Goal: Task Accomplishment & Management: Use online tool/utility

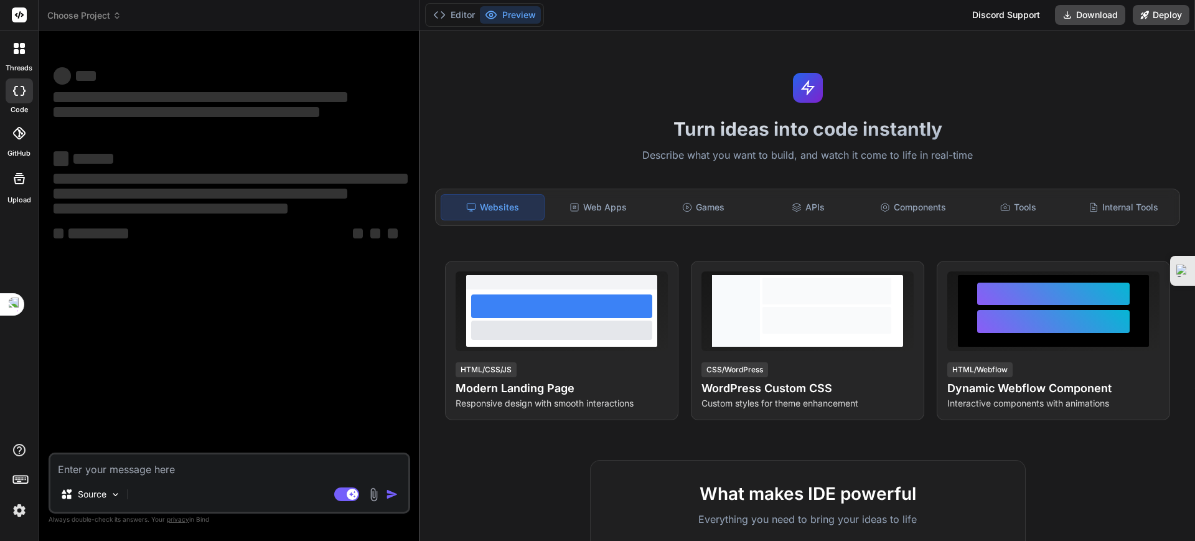
click at [102, 13] on span "Choose Project" at bounding box center [84, 15] width 74 height 12
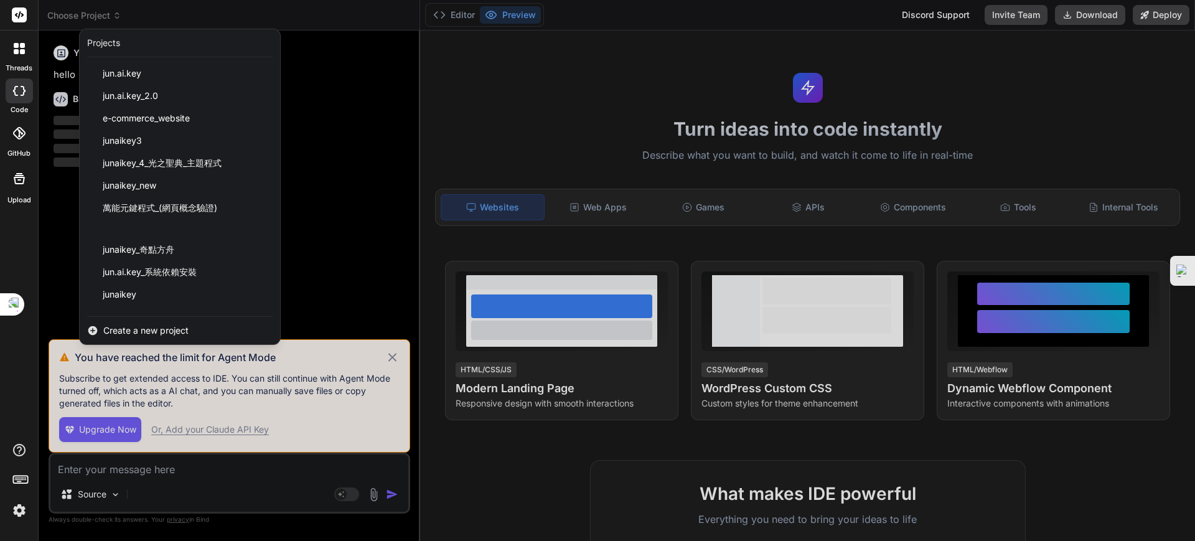
click at [390, 358] on div at bounding box center [597, 270] width 1195 height 541
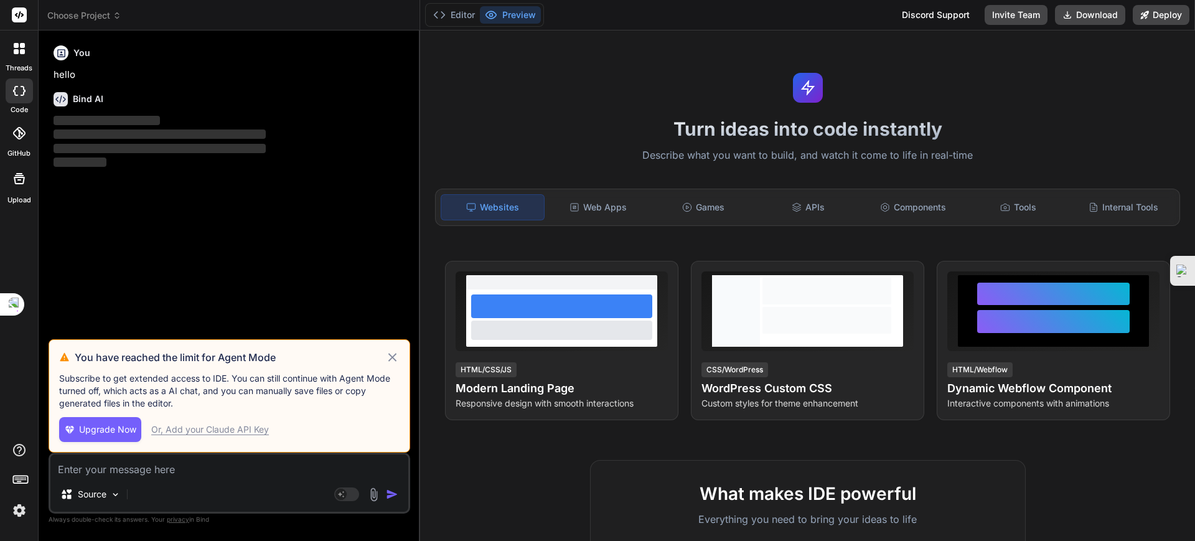
drag, startPoint x: 396, startPoint y: 356, endPoint x: 376, endPoint y: 344, distance: 23.5
click at [395, 356] on icon at bounding box center [392, 357] width 14 height 15
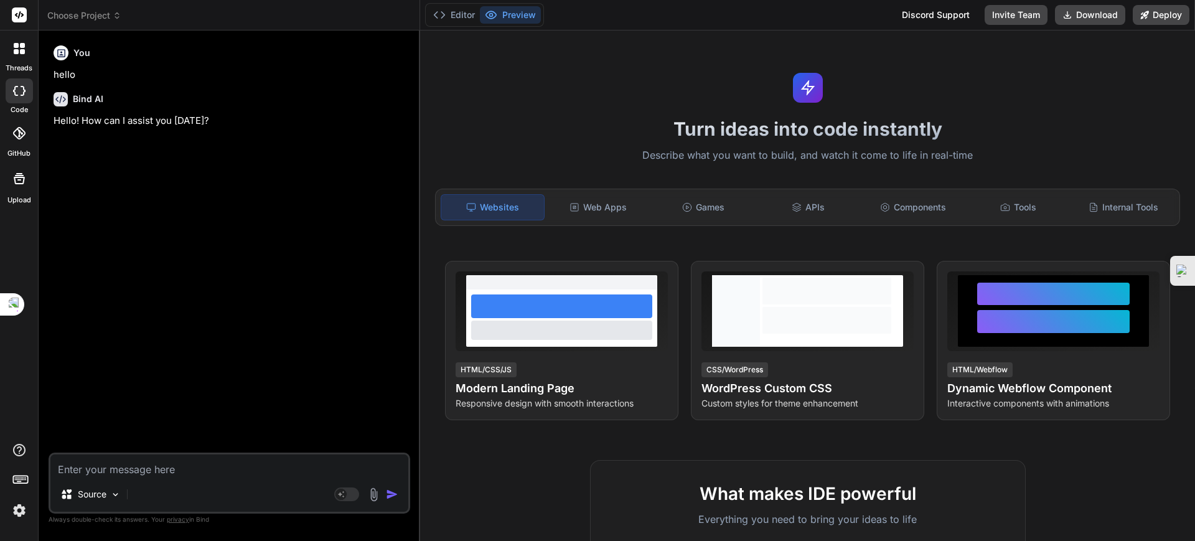
click at [96, 11] on span "Choose Project" at bounding box center [84, 15] width 74 height 12
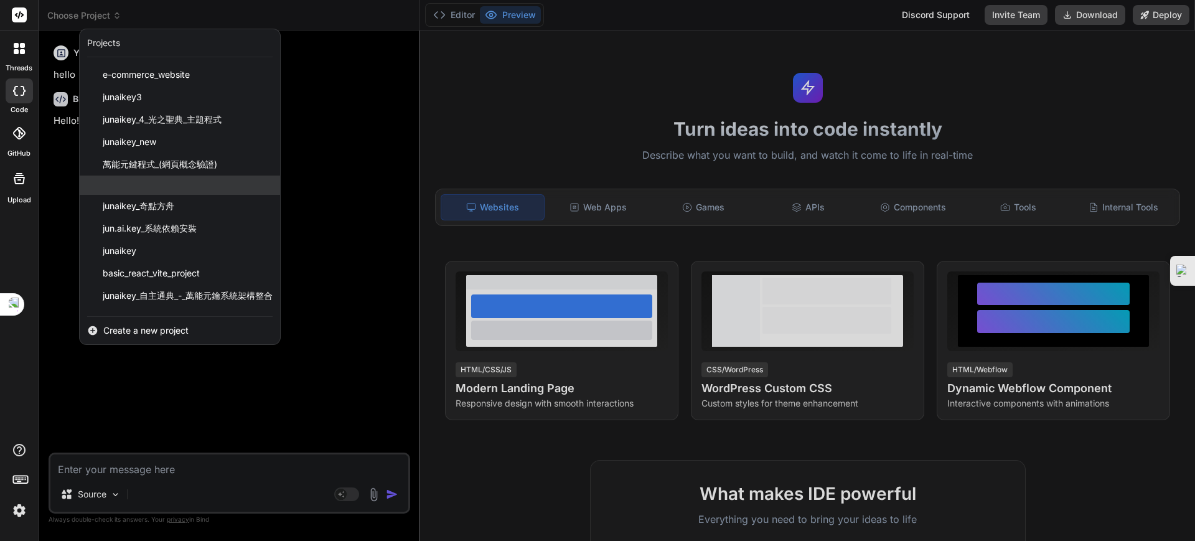
scroll to position [84, 0]
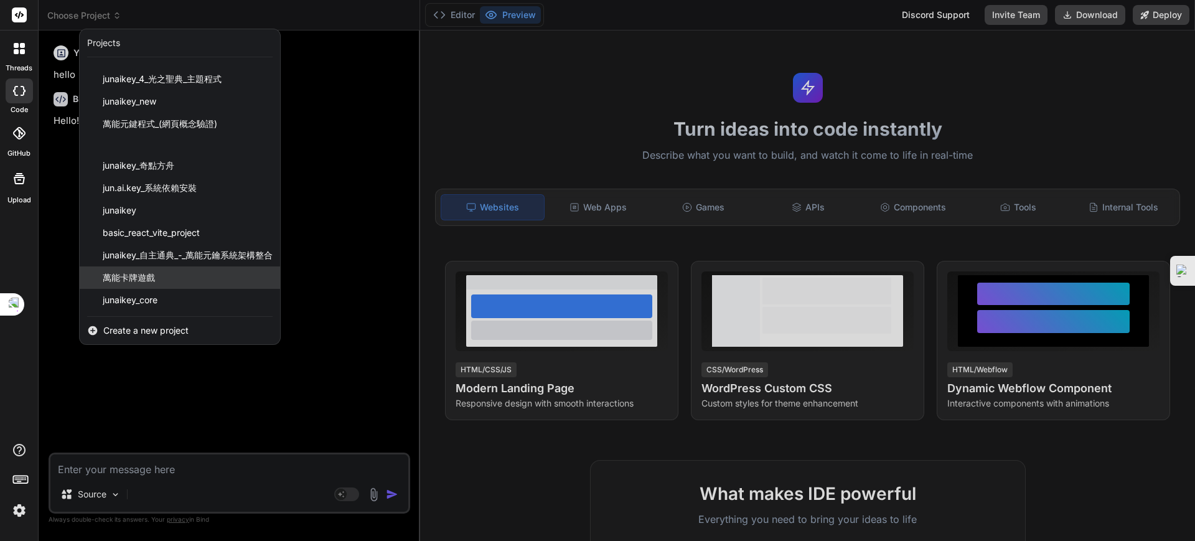
click at [139, 273] on span "萬能卡牌遊戲" at bounding box center [129, 277] width 52 height 12
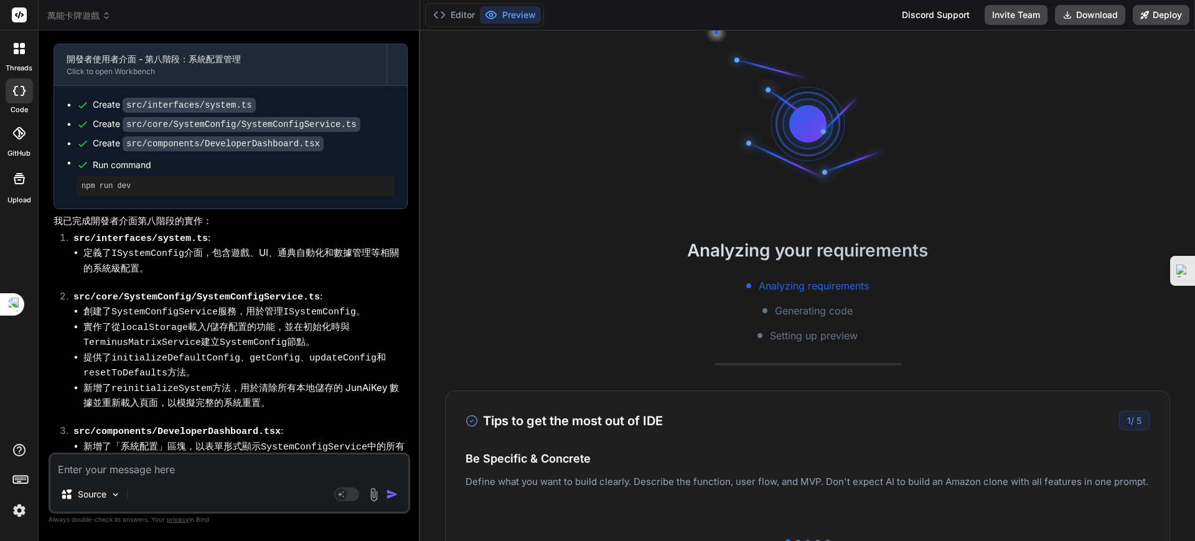
type textarea "x"
click at [139, 371] on textarea at bounding box center [229, 465] width 358 height 22
paste textarea "🔮 lore：IpsumDolors ametco adipi・elitse 📖 doeius temporinc？ utla：🔴 E3 (dolor) ma…"
type textarea "🔮 lore：IpsumDolors ametco adipi・elitse 📖 doeius temporinc？ utla：🔴 E3 (dolor) ma…"
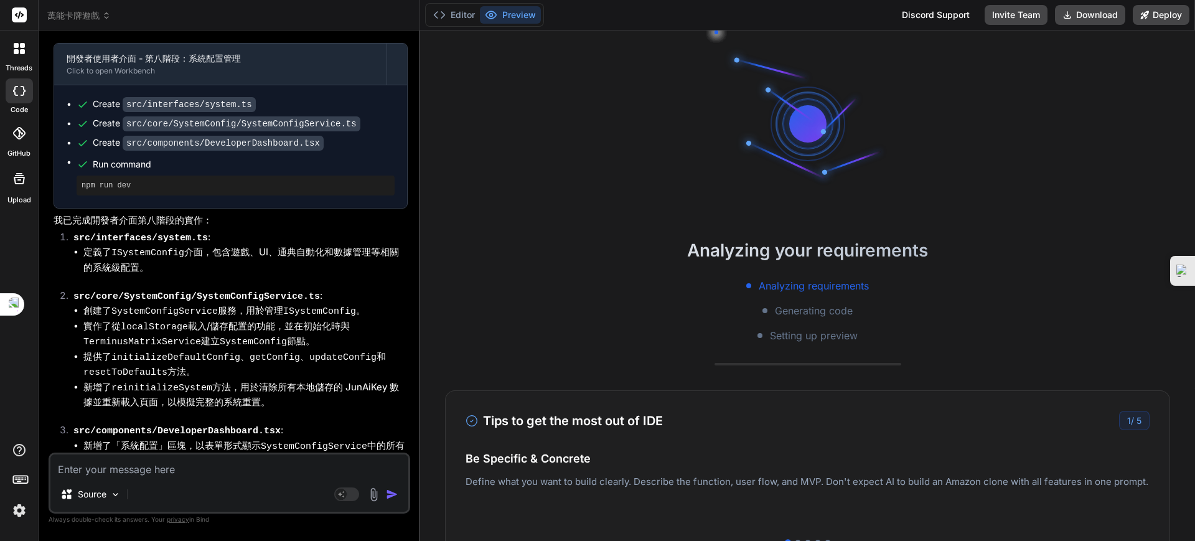
type textarea "x"
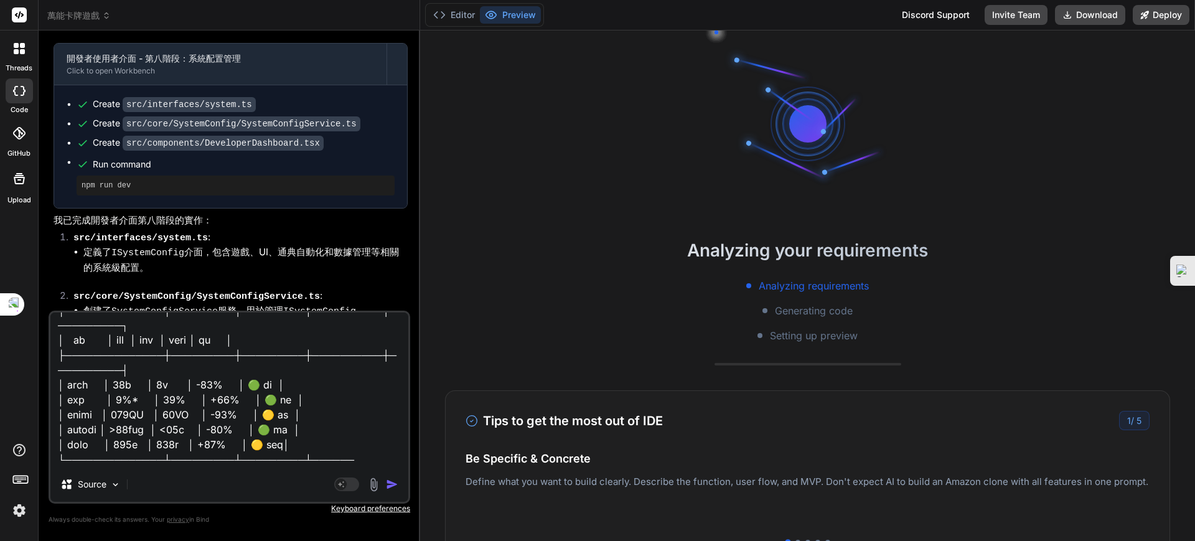
type textarea "🔮 lore：IpsumDolors ametco adipi・elitse 📖 doeius temporinc？ utla：🔴 E3 (dolor) ma…"
click at [393, 371] on img "button" at bounding box center [392, 484] width 12 height 12
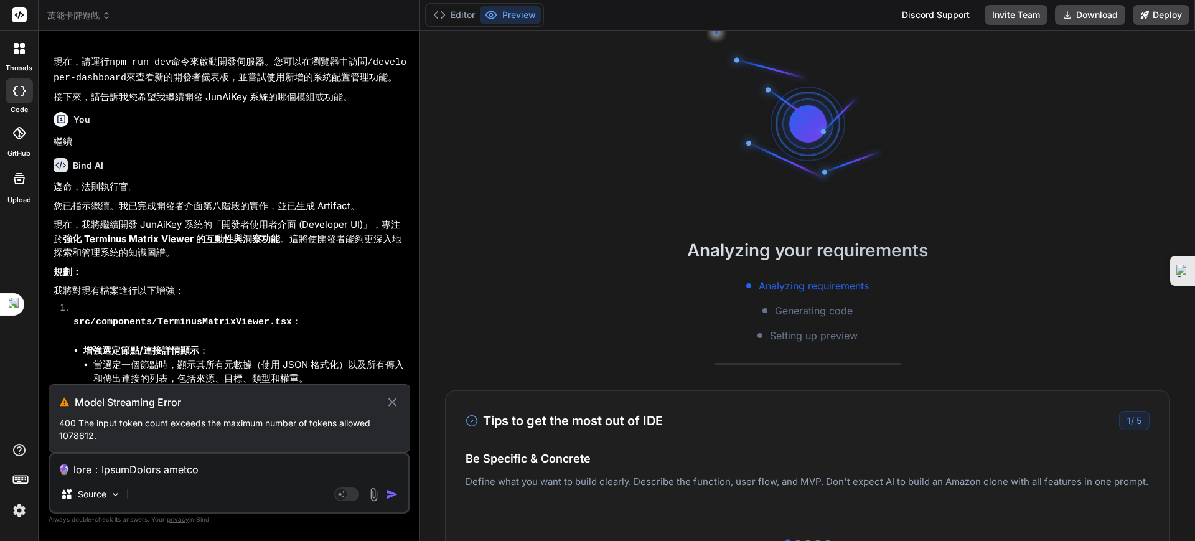
scroll to position [3543, 0]
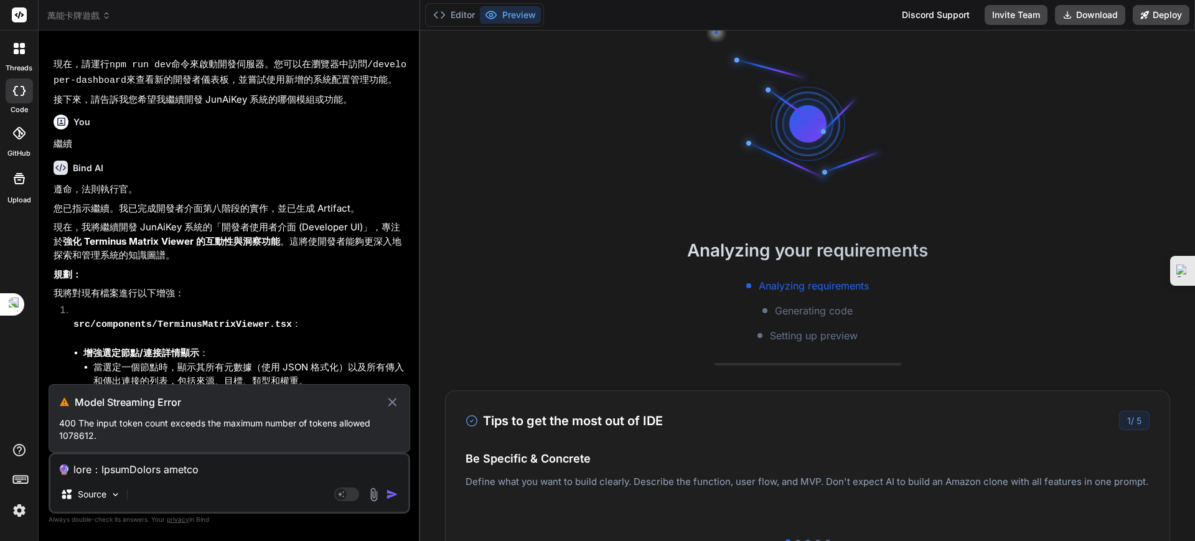
click at [75, 14] on span "萬能卡牌遊戲" at bounding box center [78, 15] width 63 height 12
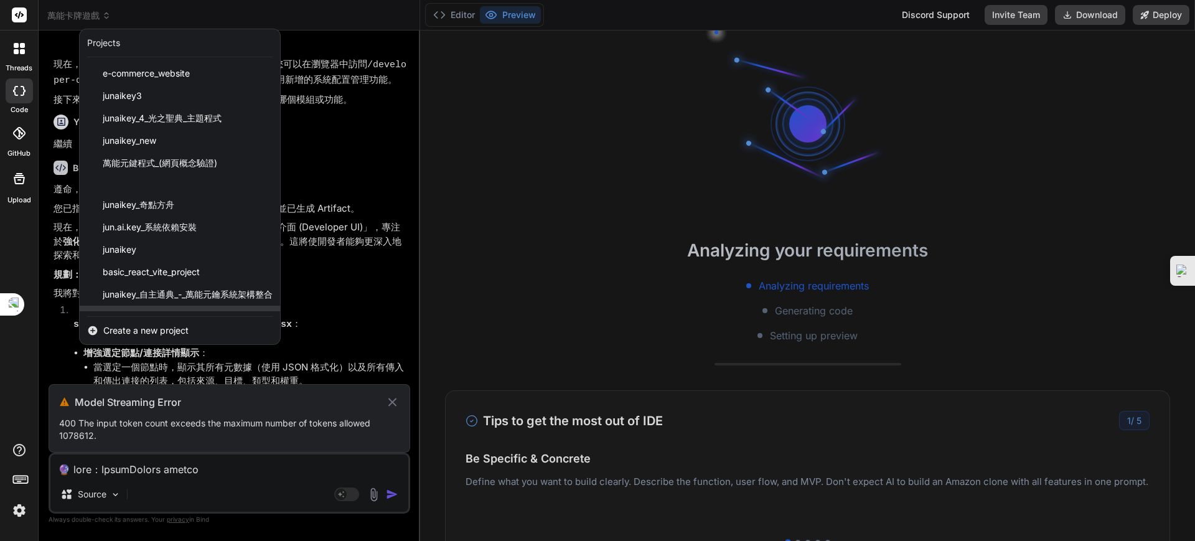
scroll to position [84, 0]
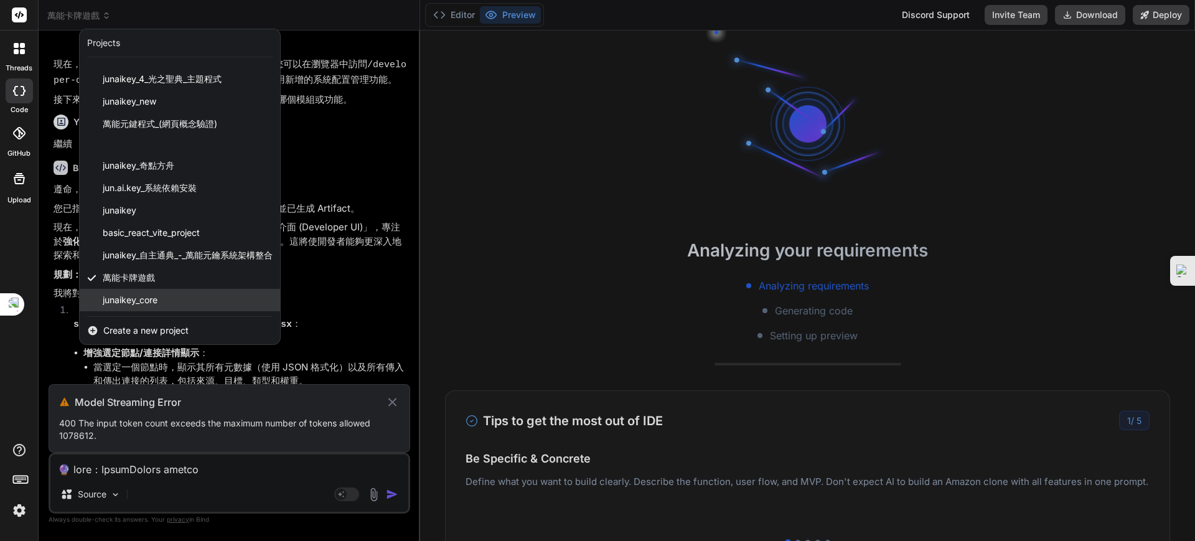
click at [141, 296] on span "junaikey_core" at bounding box center [130, 300] width 55 height 12
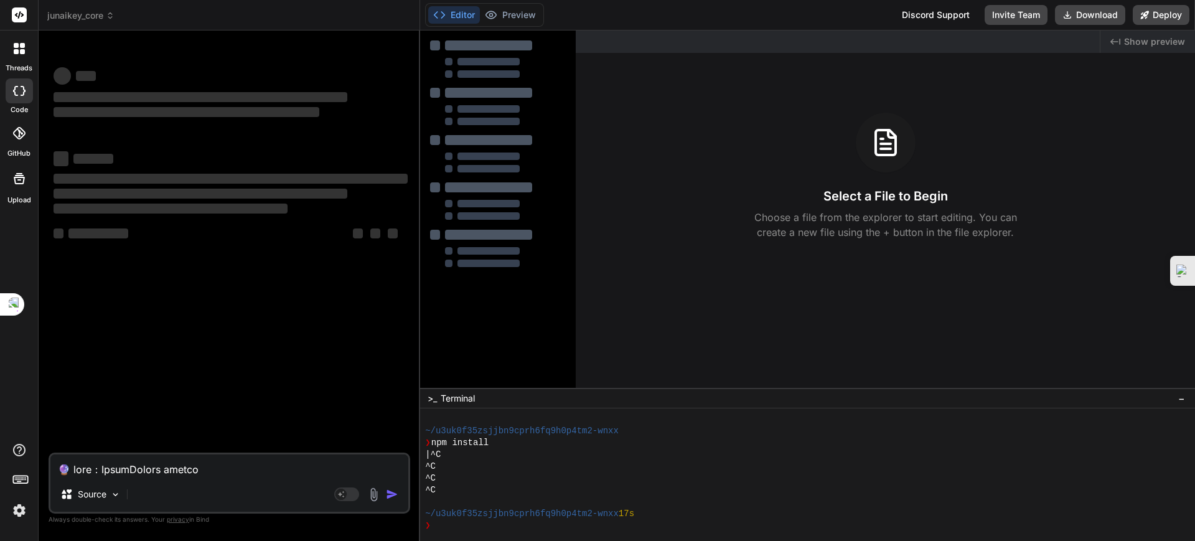
scroll to position [106, 0]
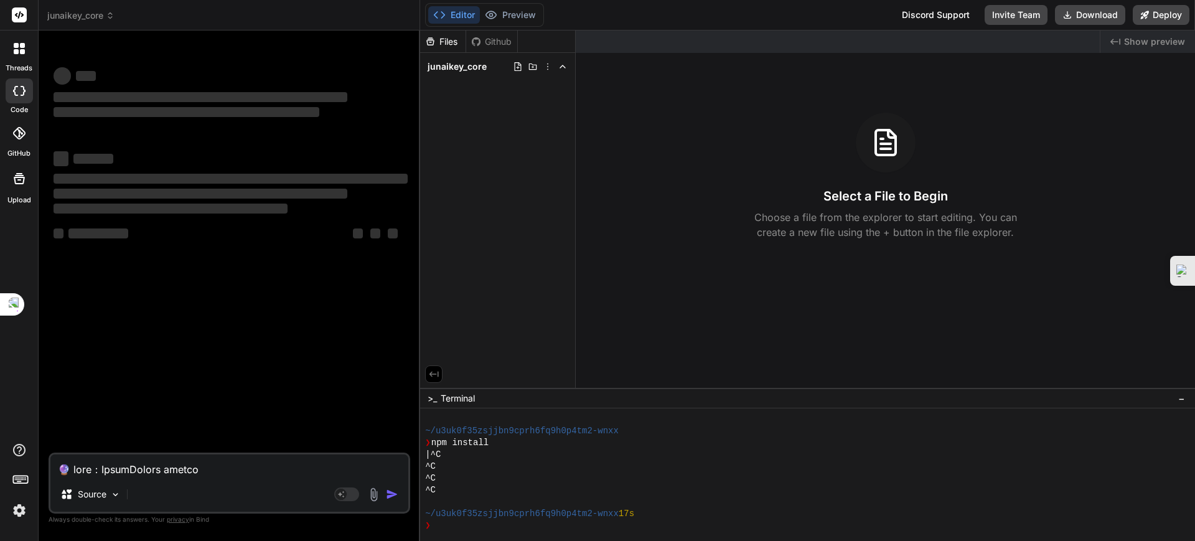
type textarea "x"
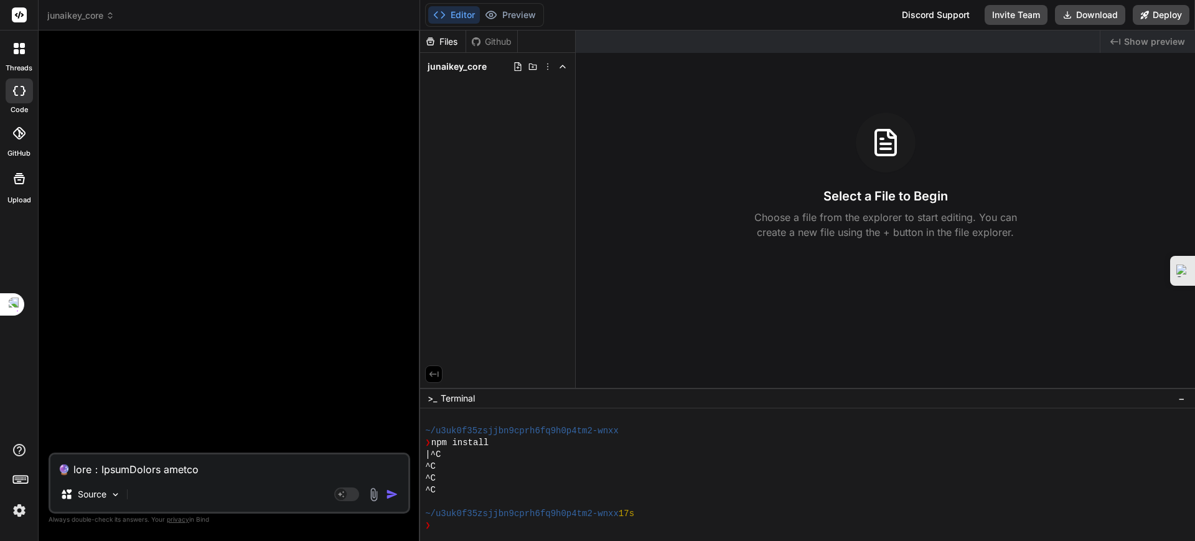
click at [115, 371] on textarea at bounding box center [229, 465] width 358 height 22
paste textarea "🔮 lore：IpsumDolors ametco adipi・elitse 📖 doeius temporinc？ utla：🔴 E3 (dolor) ma…"
type textarea "🔮 lore：IpsumDolors ametco adipi・elitse 📖 doeius temporinc？ utla：🔴 E3 (dolor) ma…"
type textarea "x"
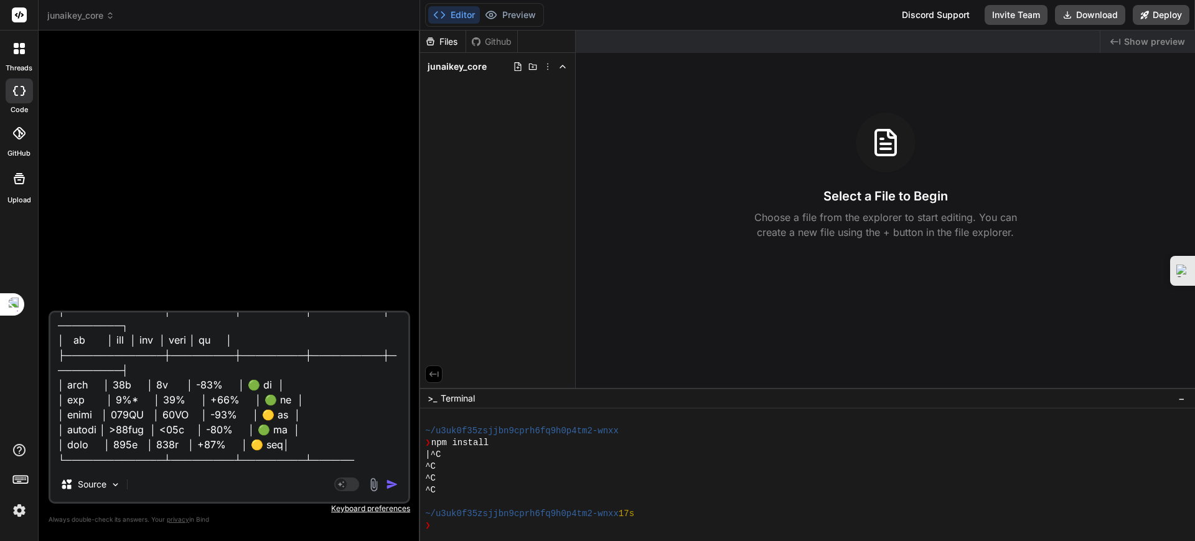
type textarea "🔮 lore：IpsumDolors ametco adipi・elitse 📖 doeius temporinc？ utla：🔴 E3 (dolor) ma…"
click at [393, 371] on img "button" at bounding box center [392, 484] width 12 height 12
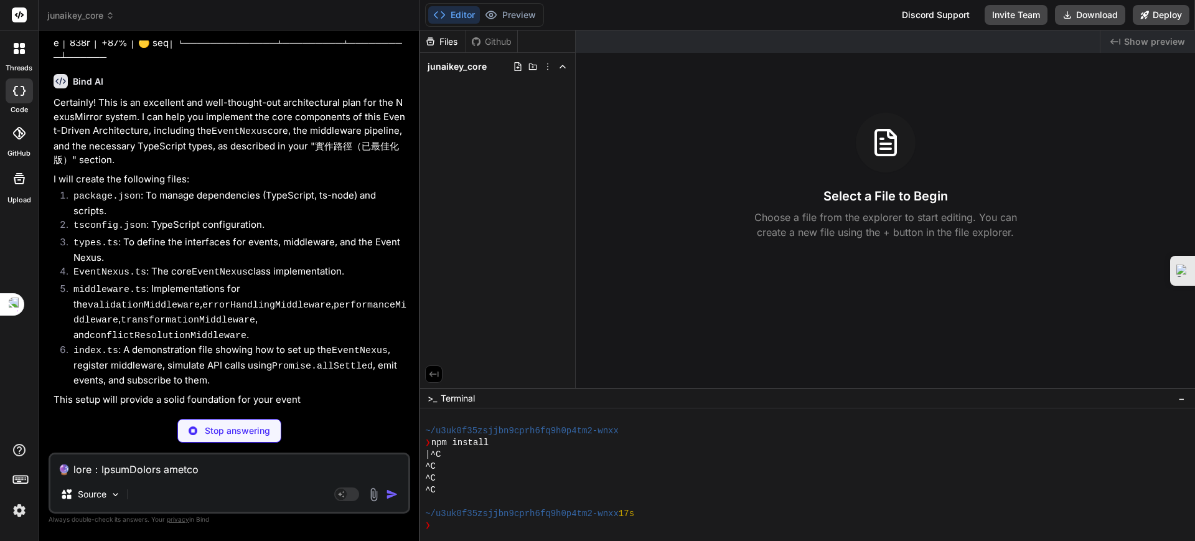
scroll to position [1399, 0]
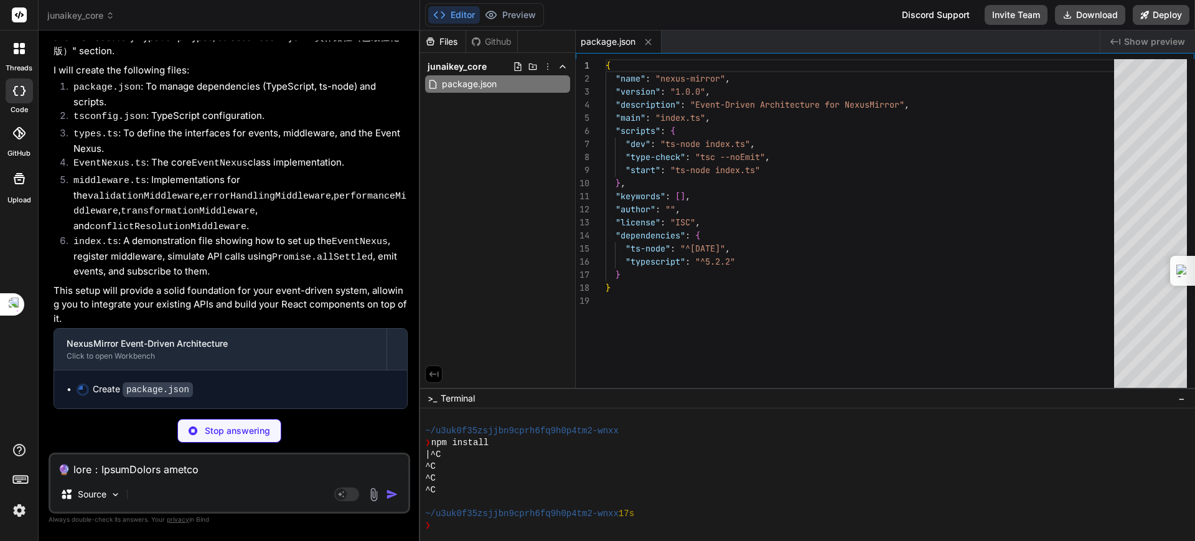
type textarea "x"
type textarea ""resolveJsonModule": true }, "include": [ "**/*.ts" ], "exclude": [ "node_modul…"
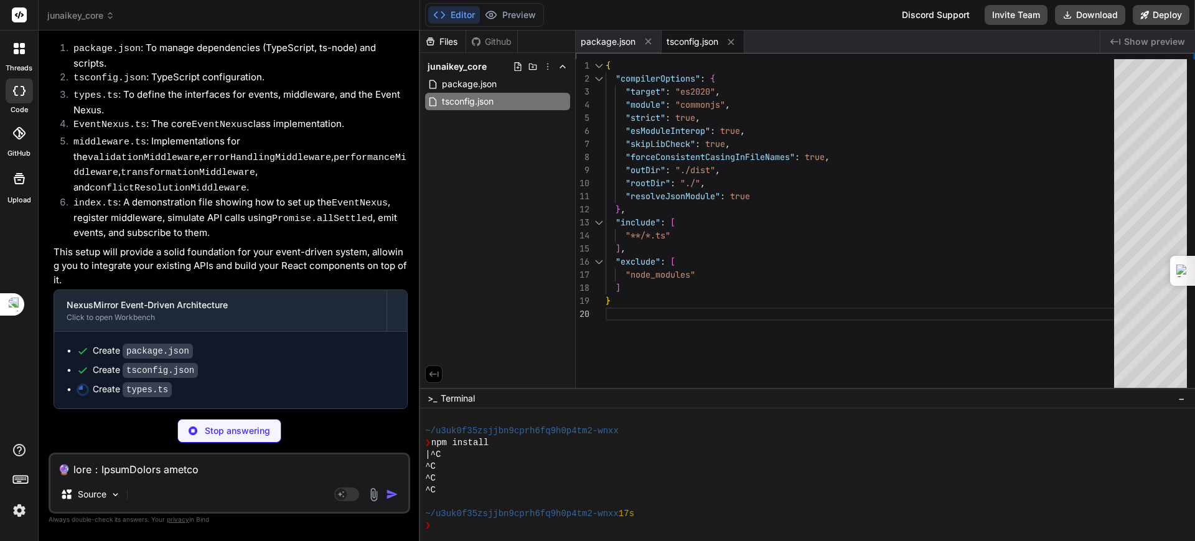
scroll to position [1642, 0]
type textarea "x"
type textarea "payload: { sources: string[]; // List of sources to sync }; }"
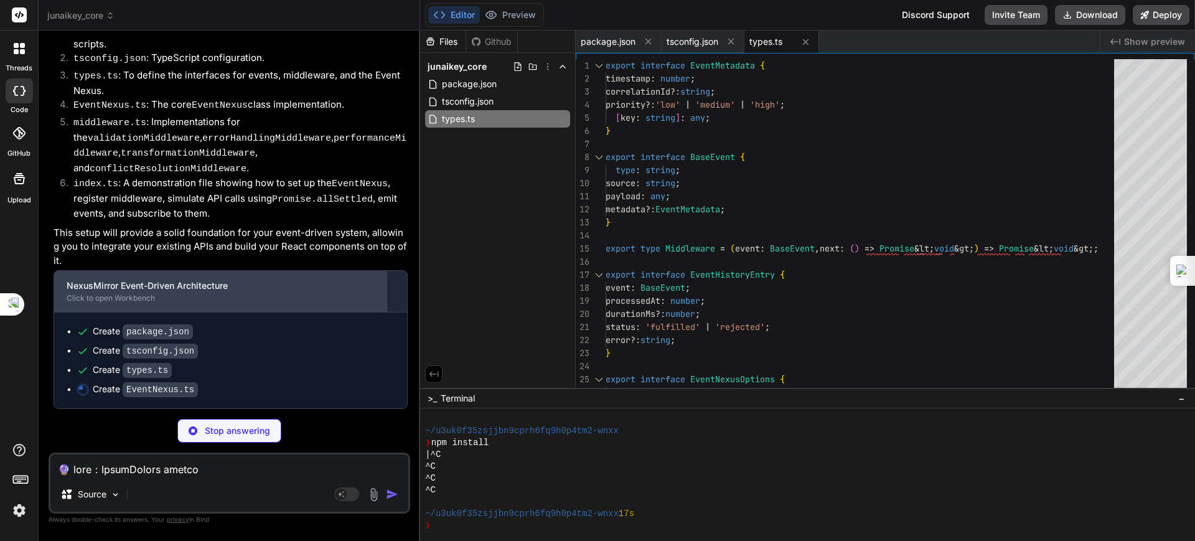
scroll to position [1506, 0]
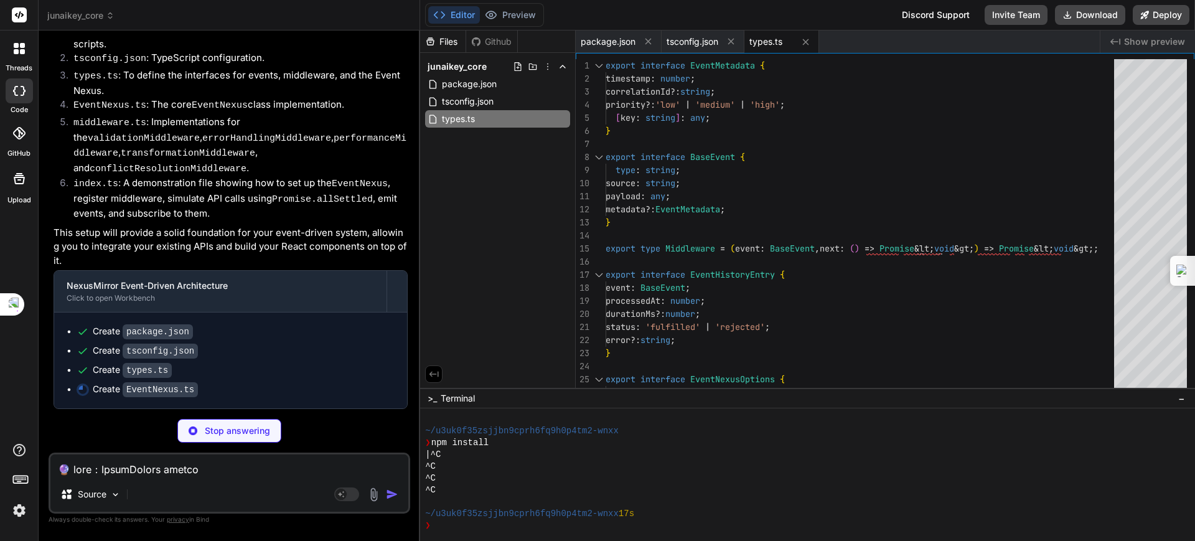
type textarea "x"
type textarea "// Notify wildcard listeners const wildcardListeners = this.listeners.get('*') …"
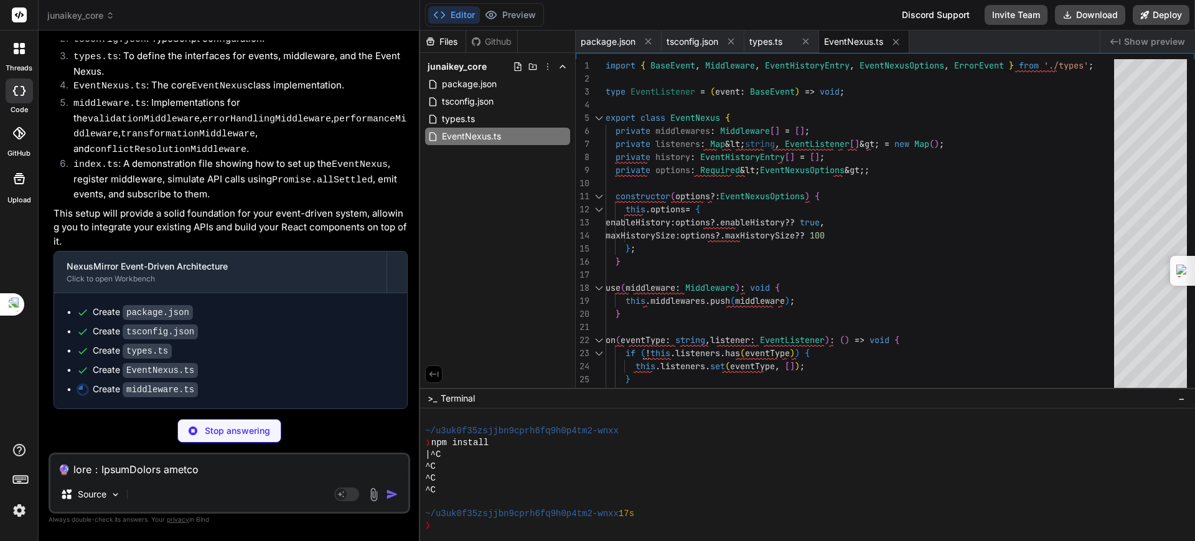
scroll to position [1681, 0]
type textarea "x"
type textarea "} lastProcessedTimestamps.set(resourceId, incomingTimestamp); } await next(); };"
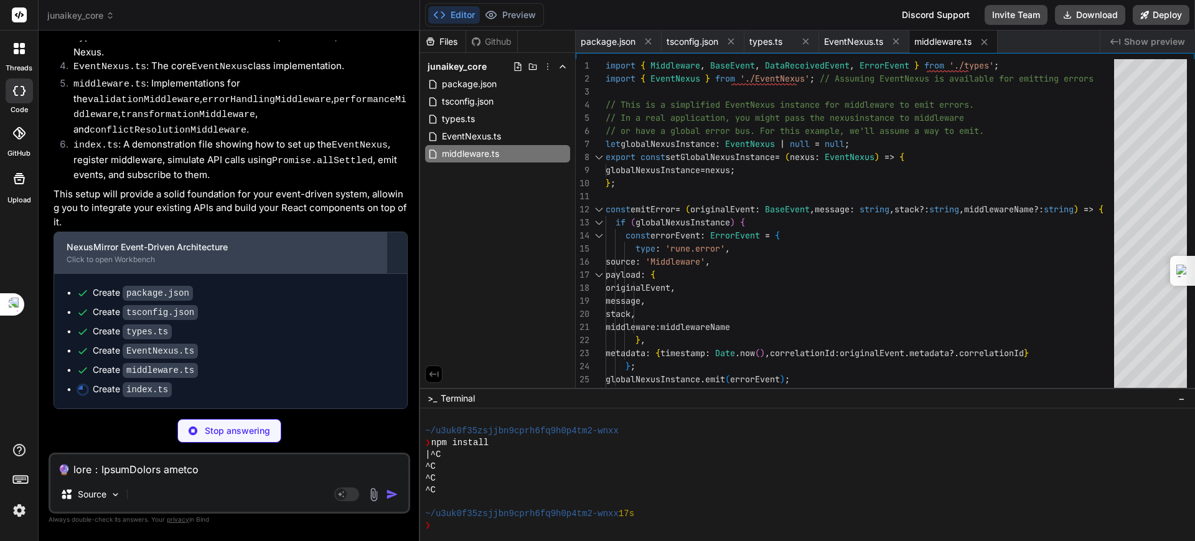
scroll to position [1700, 0]
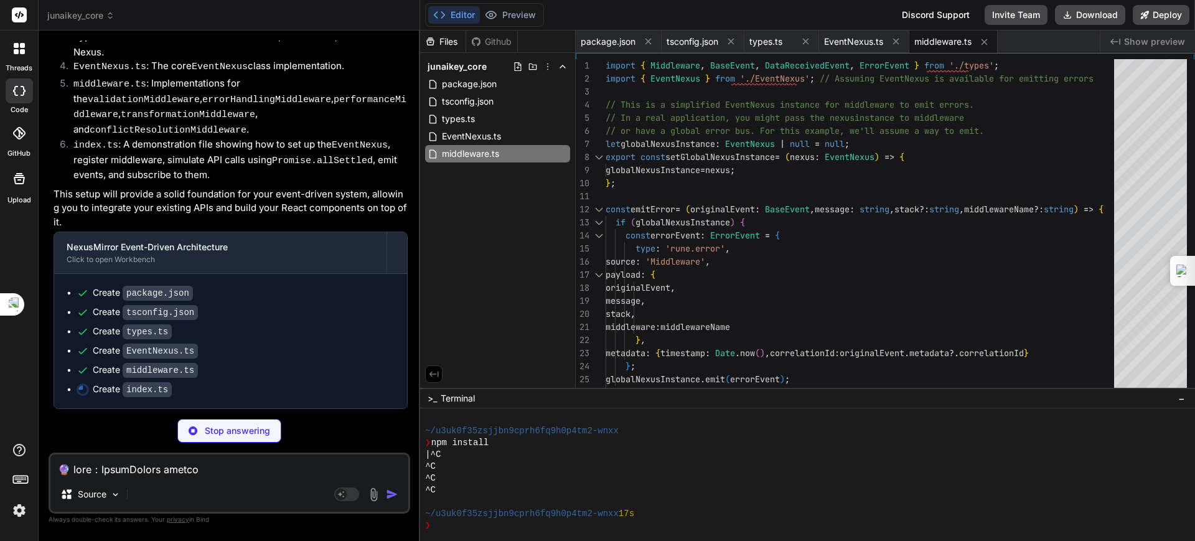
type textarea "x"
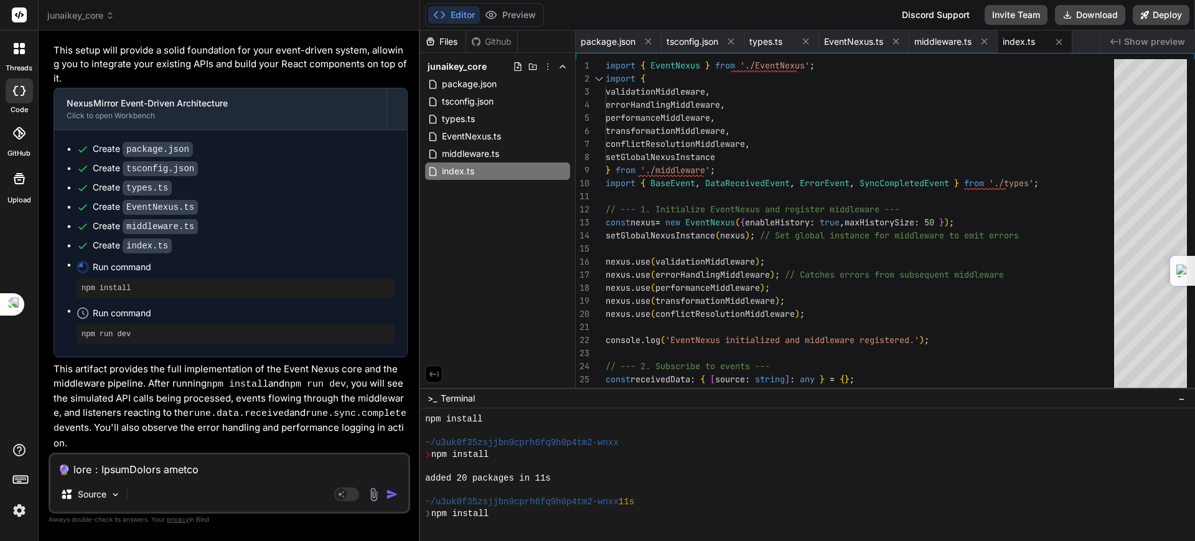
scroll to position [331, 0]
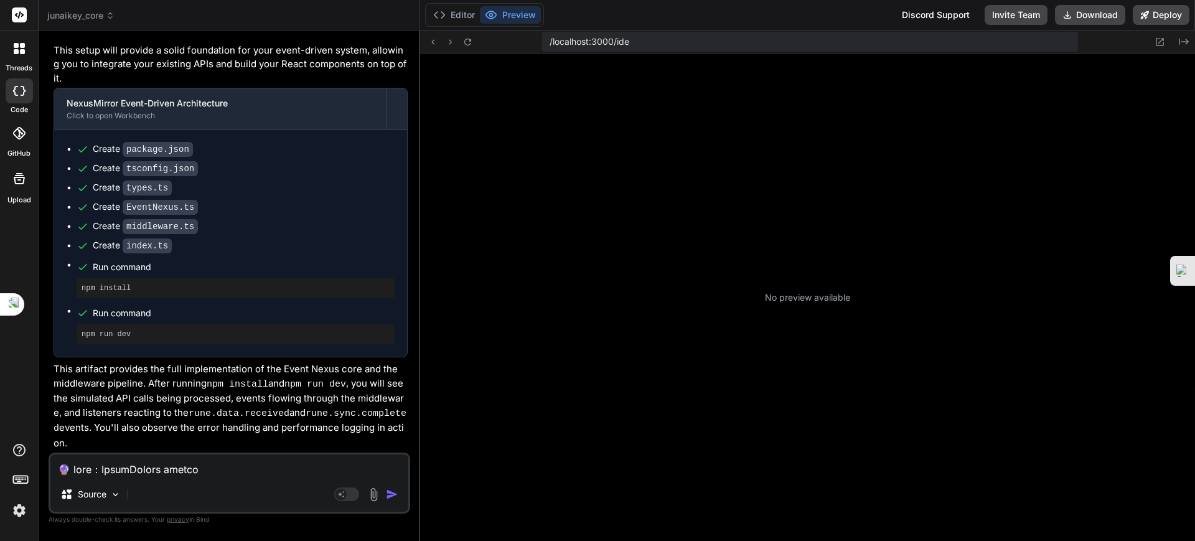
type textarea "x"
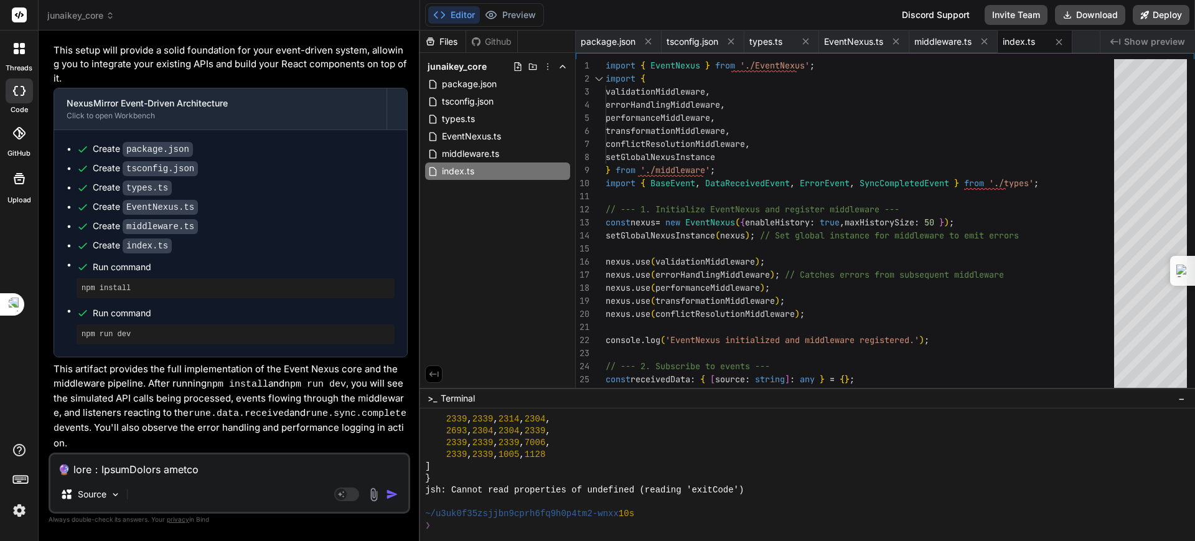
scroll to position [1827, 0]
click at [164, 371] on textarea at bounding box center [229, 465] width 358 height 22
type textarea "ㄨ"
type textarea "x"
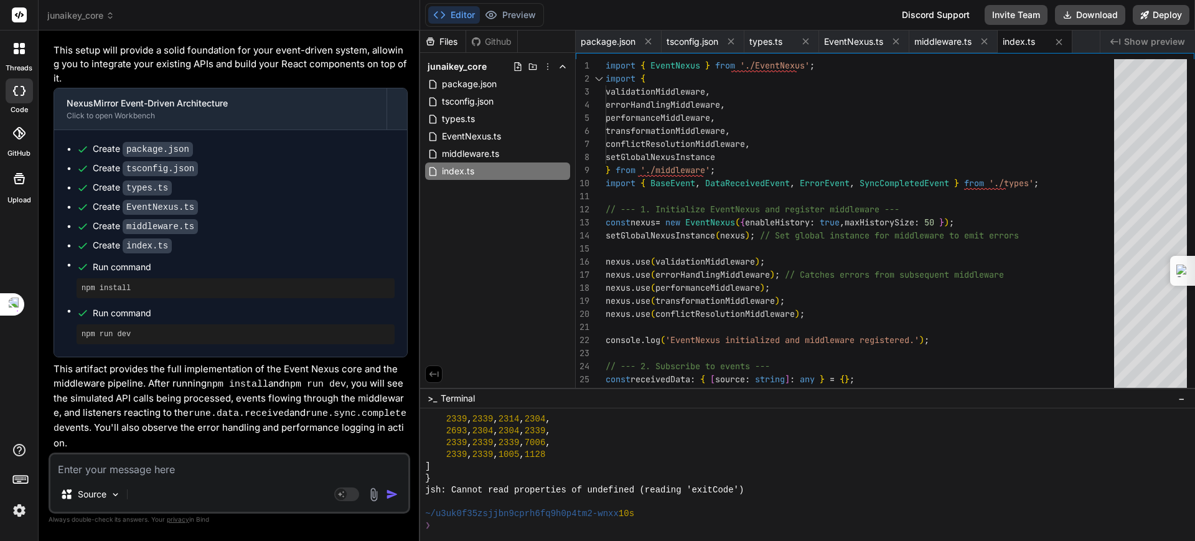
type textarea "ㄘ"
type textarea "x"
type textarea "此"
type textarea "x"
type textarea "此ㄓ"
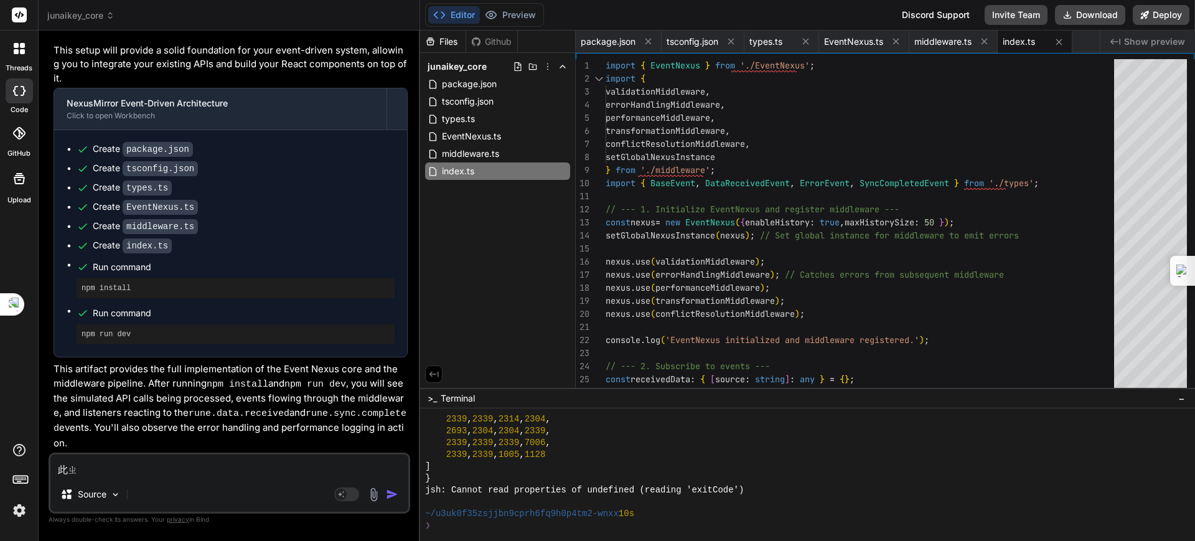
type textarea "x"
type textarea "此職"
type textarea "x"
type textarea "此職ㄨ"
type textarea "x"
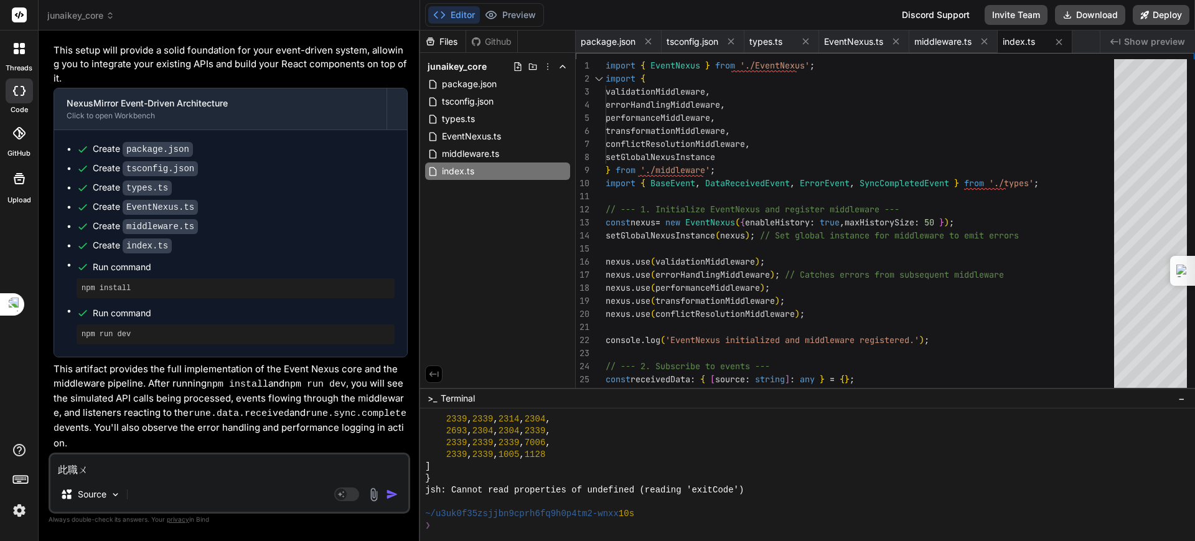
type textarea "此職ㄨㄥ"
type textarea "x"
type textarea "此職翁"
type textarea "x"
type textarea "此職"
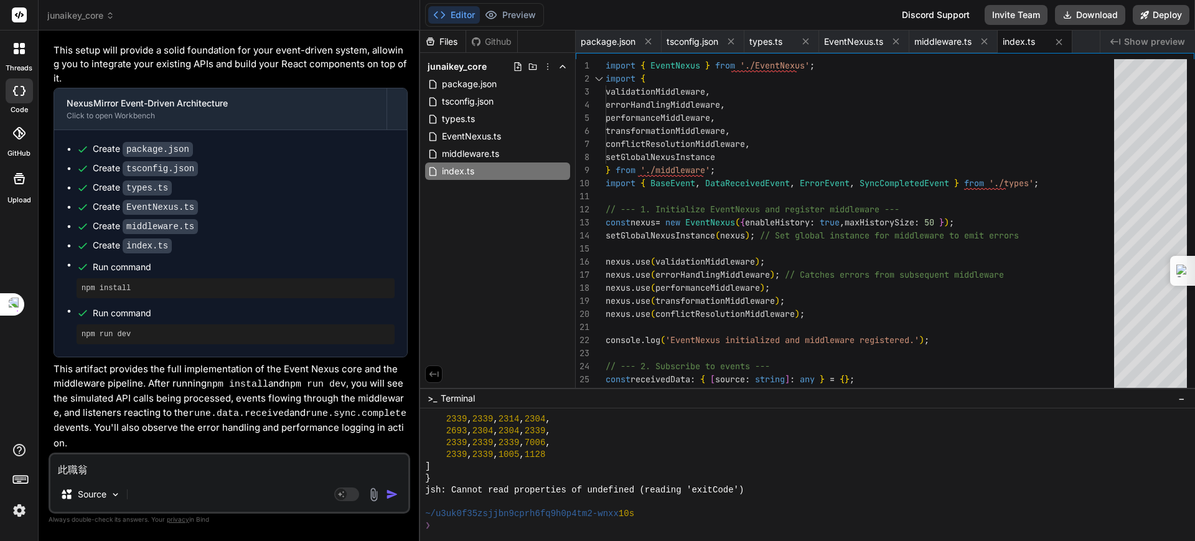
type textarea "x"
type textarea "此"
type textarea "x"
type textarea "此ㄓ"
type textarea "x"
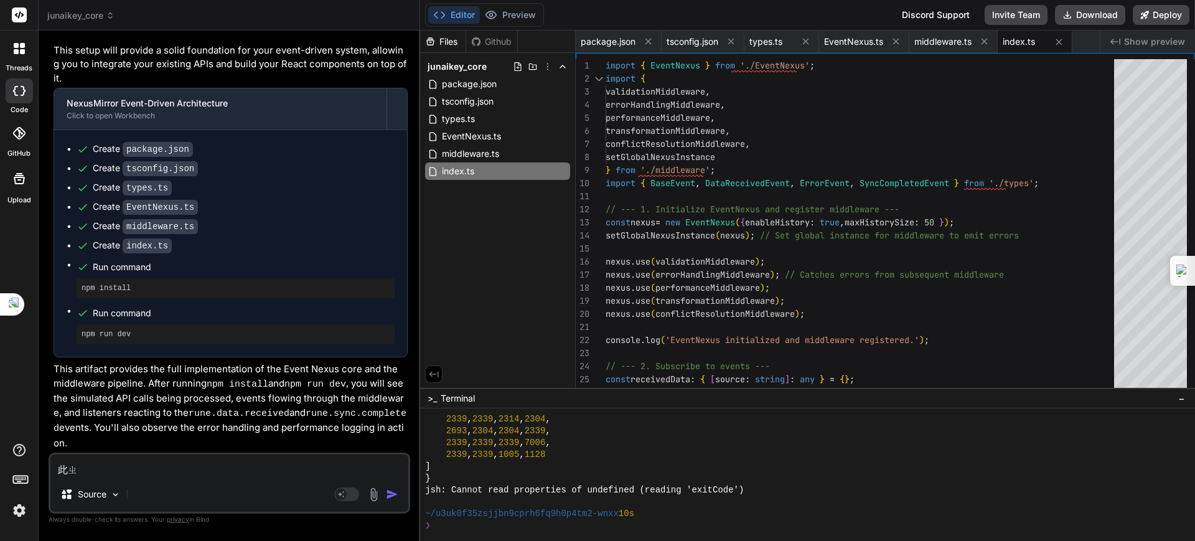
type textarea "此"
type textarea "x"
type textarea "ㄕ"
type textarea "x"
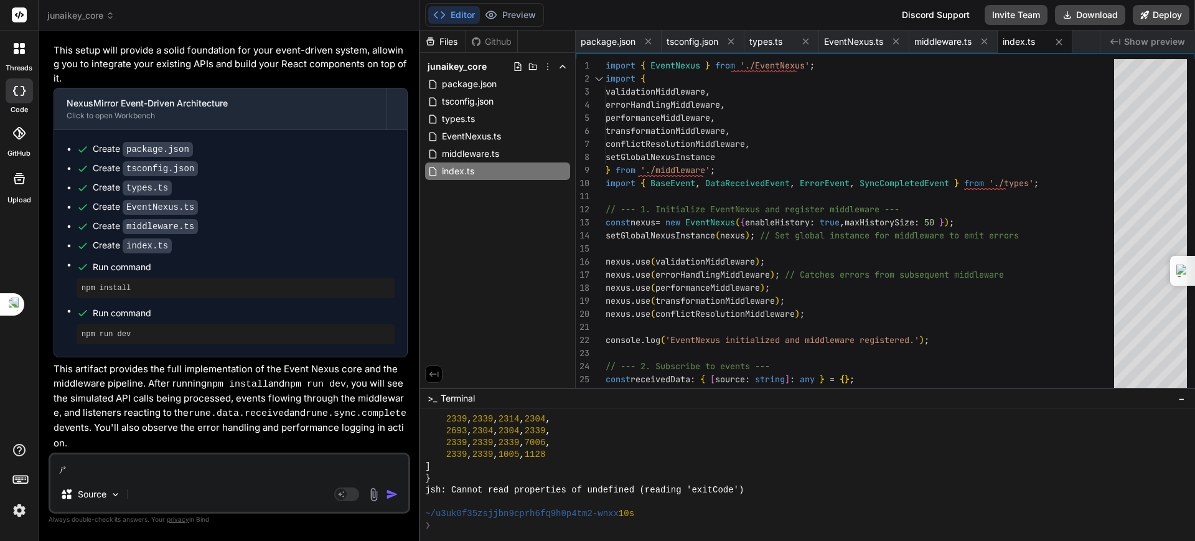
type textarea "使"
type textarea "x"
type textarea "使ㄩ"
type textarea "x"
type textarea "使ㄩㄥ"
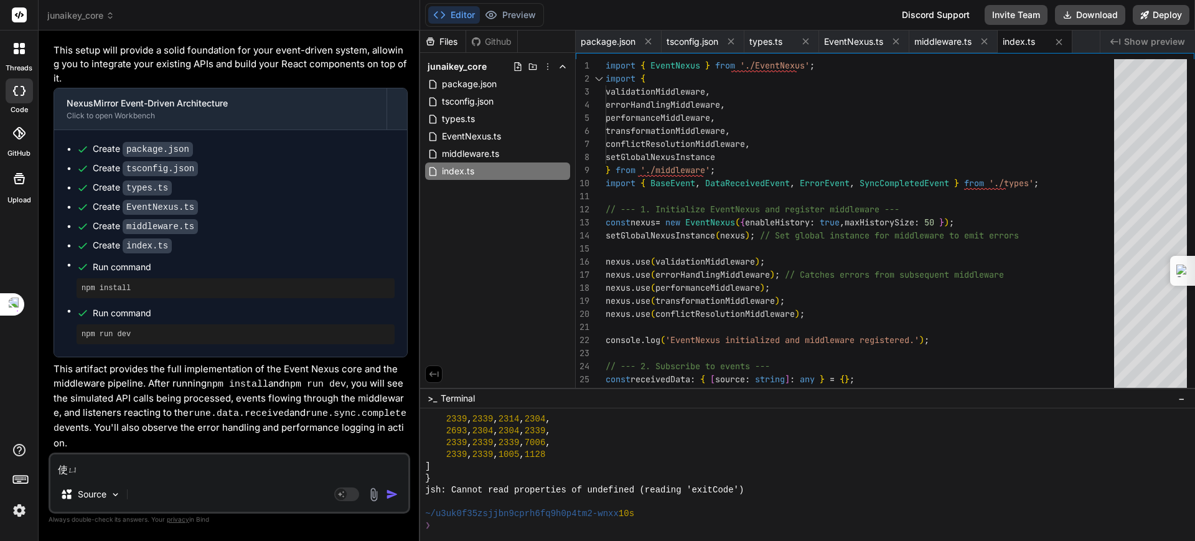
type textarea "x"
type textarea "使用"
type textarea "x"
type textarea "使用ㄓㄨ"
type textarea "x"
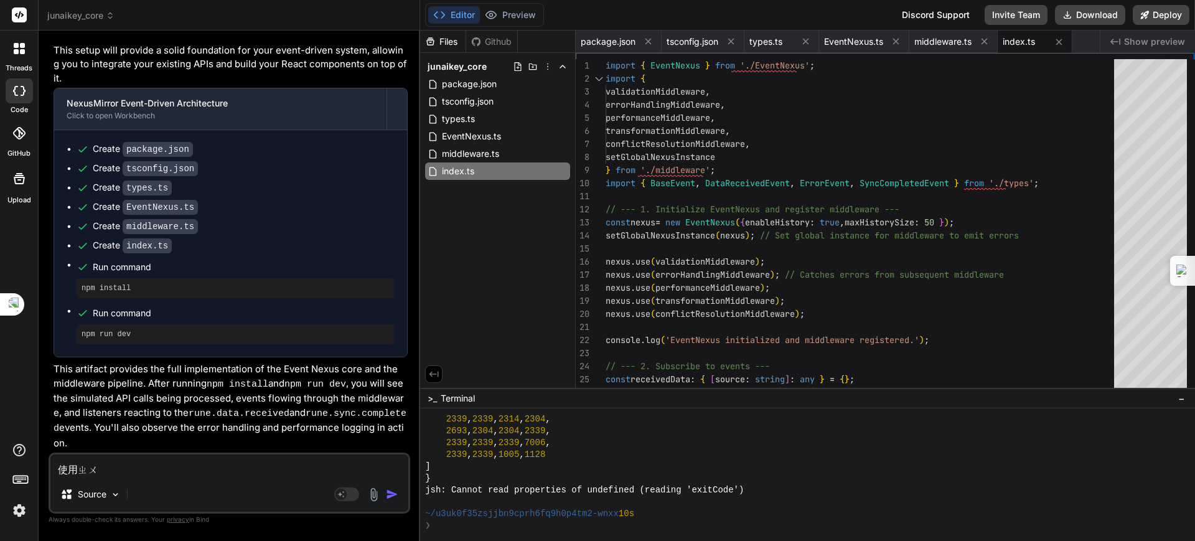
type textarea "使用ㄓㄨㄥ"
type textarea "x"
type textarea "使用中"
type textarea "x"
type textarea "使用中ㄈ"
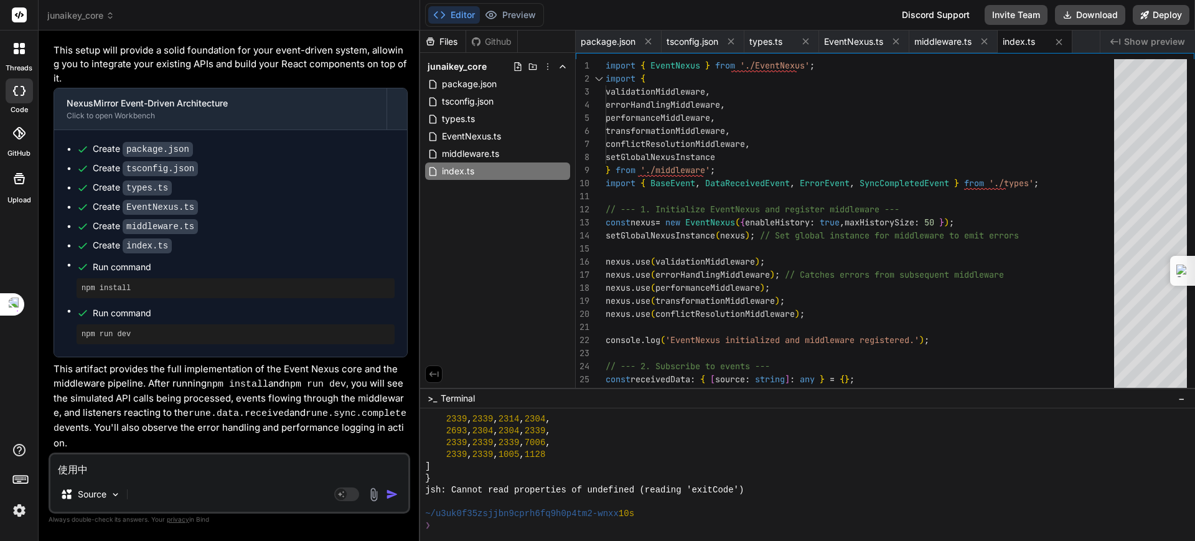
type textarea "x"
type textarea "使用中ㄈㄢ"
type textarea "x"
type textarea "使用中繁"
type textarea "x"
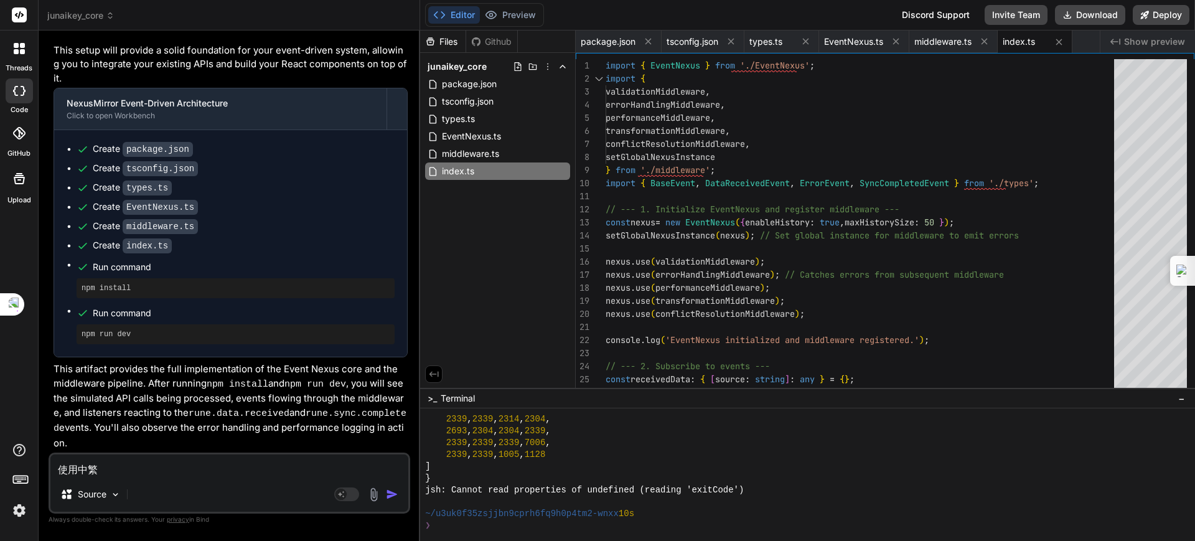
type textarea "使用中"
type textarea "x"
type textarea "使用"
type textarea "x"
type textarea "使用ㄈ"
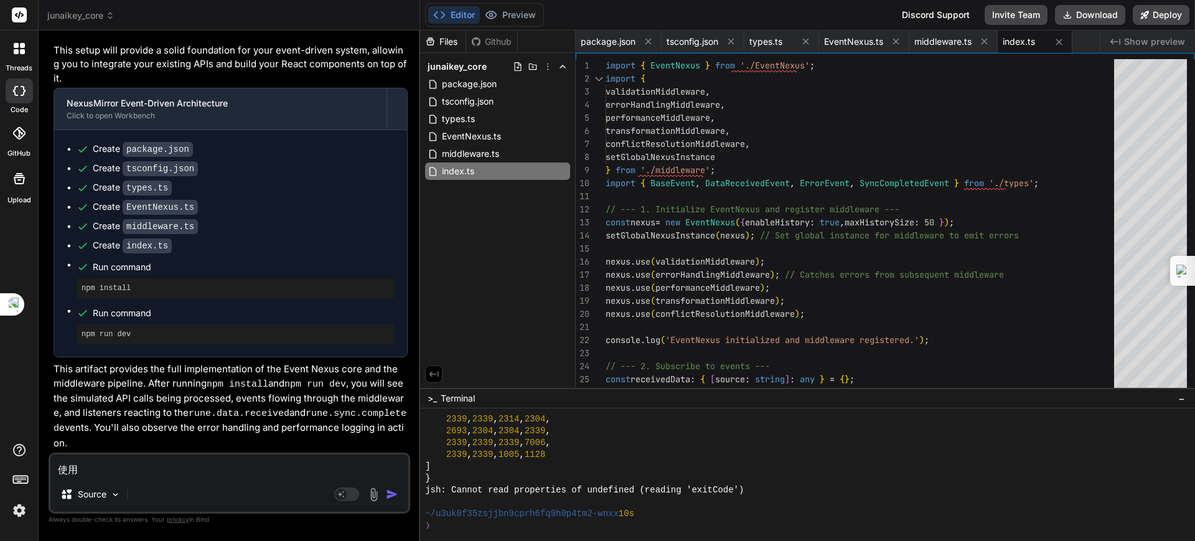
type textarea "x"
type textarea "使用ㄈㄢ"
type textarea "x"
type textarea "使用繁"
type textarea "x"
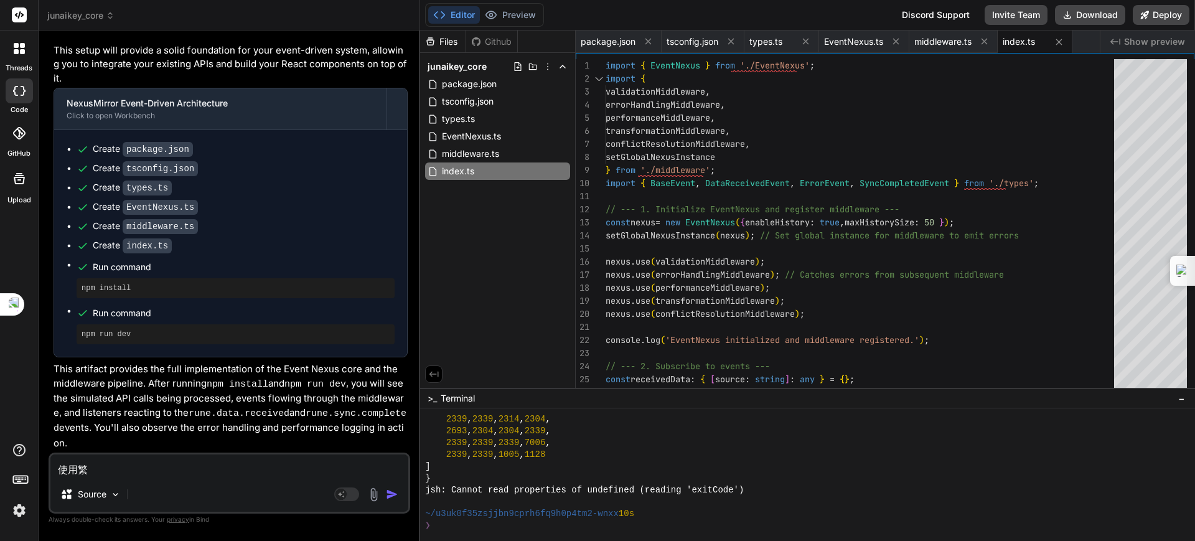
type textarea "使用繁ㄓ"
type textarea "x"
type textarea "使用繁ㄓㄨ"
type textarea "x"
type textarea "使用繁ㄓㄨㄥ"
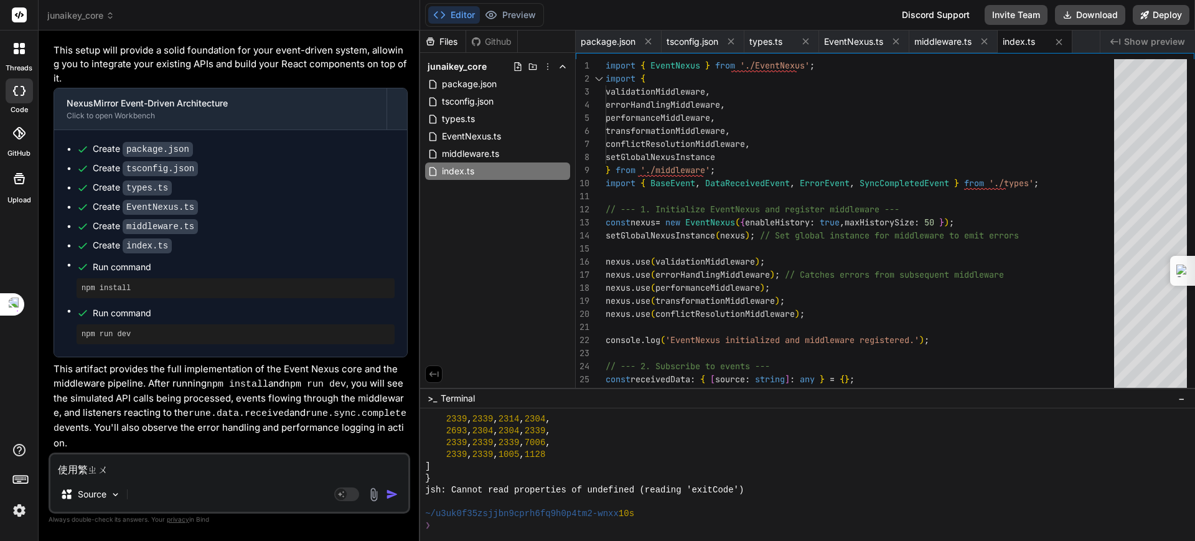
type textarea "x"
type textarea "使用繁中"
type textarea "x"
type textarea "使用繁中ㄧ"
type textarea "x"
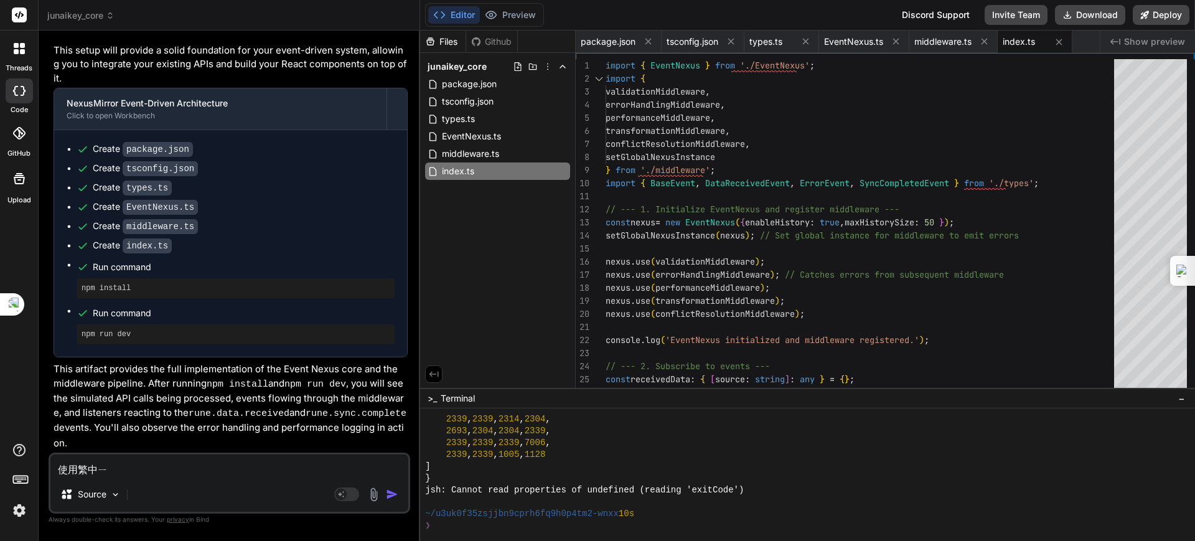
type textarea "使用繁中ㄧㄥ"
type textarea "x"
type textarea "使用繁中英"
type textarea "x"
type textarea "使用繁中英ㄇ"
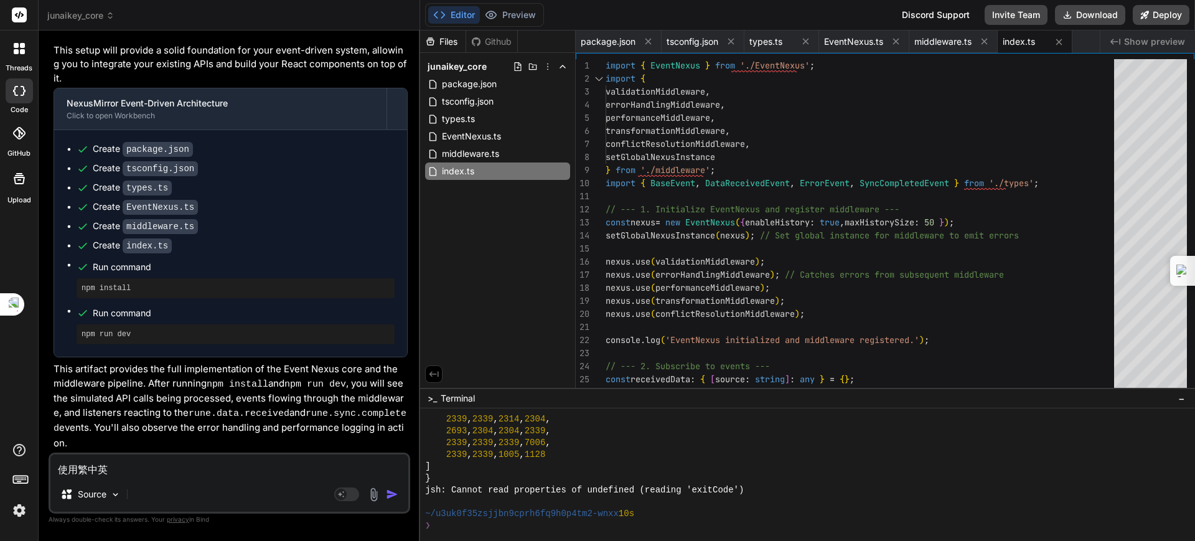
type textarea "x"
type textarea "使用繁中英ㄇㄚ"
type textarea "x"
type textarea "使用繁中英碼"
type textarea "x"
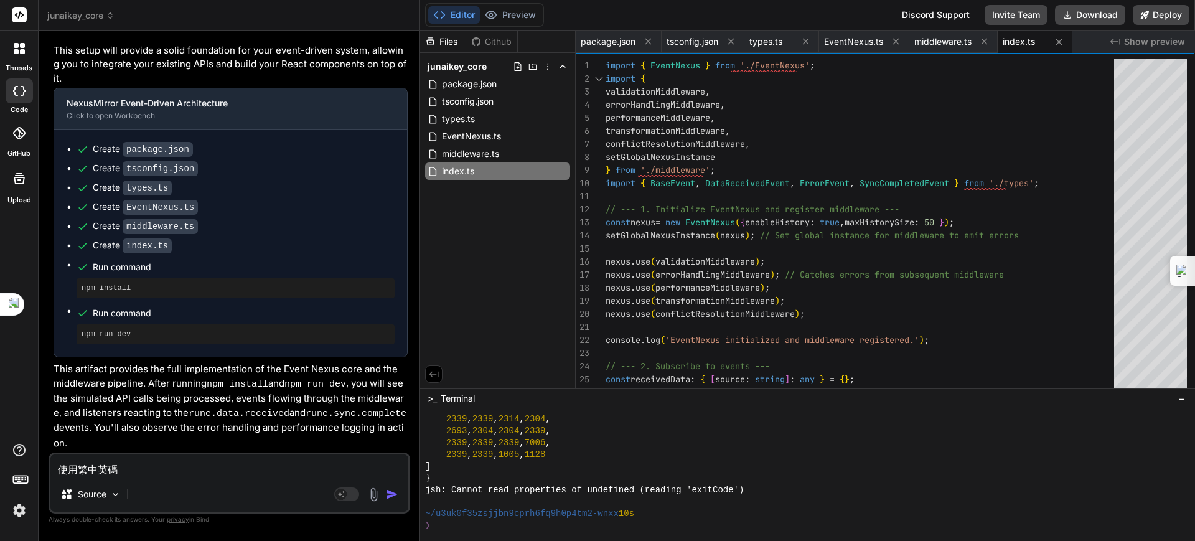
type textarea "使用繁中英碼ㄓ"
type textarea "x"
type textarea "使用繁中英碼ㄓㄨ"
type textarea "x"
type textarea "使用繁中英碼ㄓㄨㄥ"
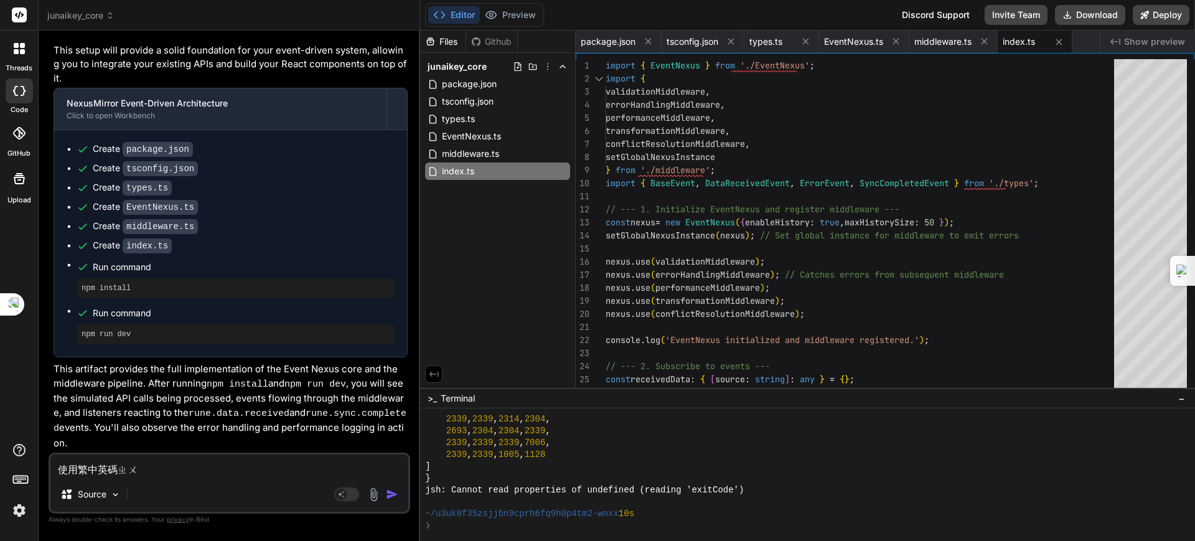
type textarea "x"
type textarea "使用繁中英碼中"
type textarea "x"
type textarea "使用繁中英碼中ㄕ"
type textarea "x"
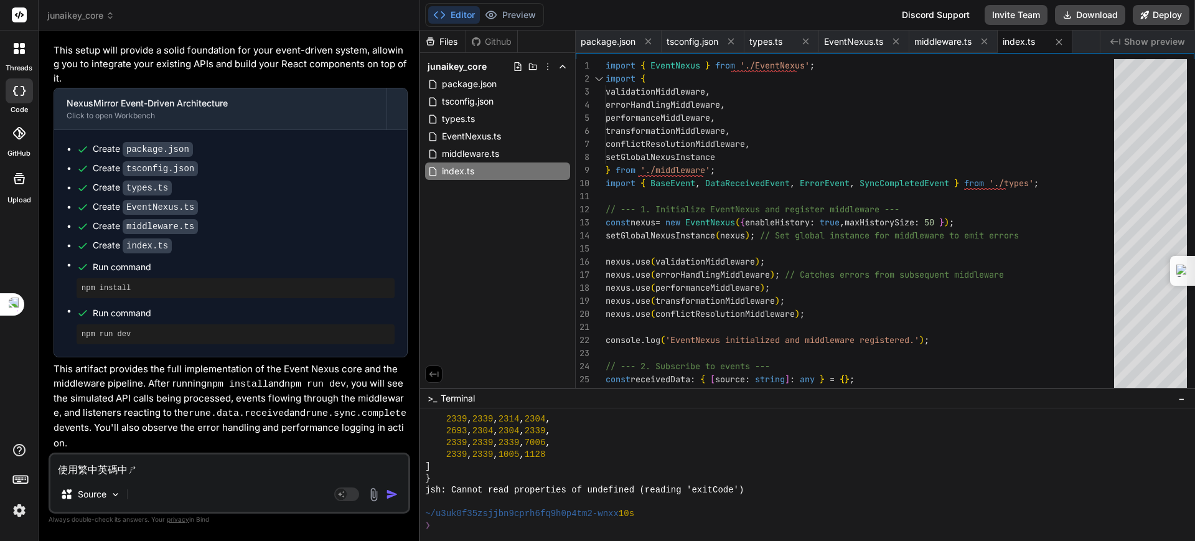
type textarea "使用繁中英碼中使"
type textarea "x"
type textarea "使用繁中英碼中使ㄐ"
type textarea "x"
type textarea "使用繁中英碼中使ㄐㄩ"
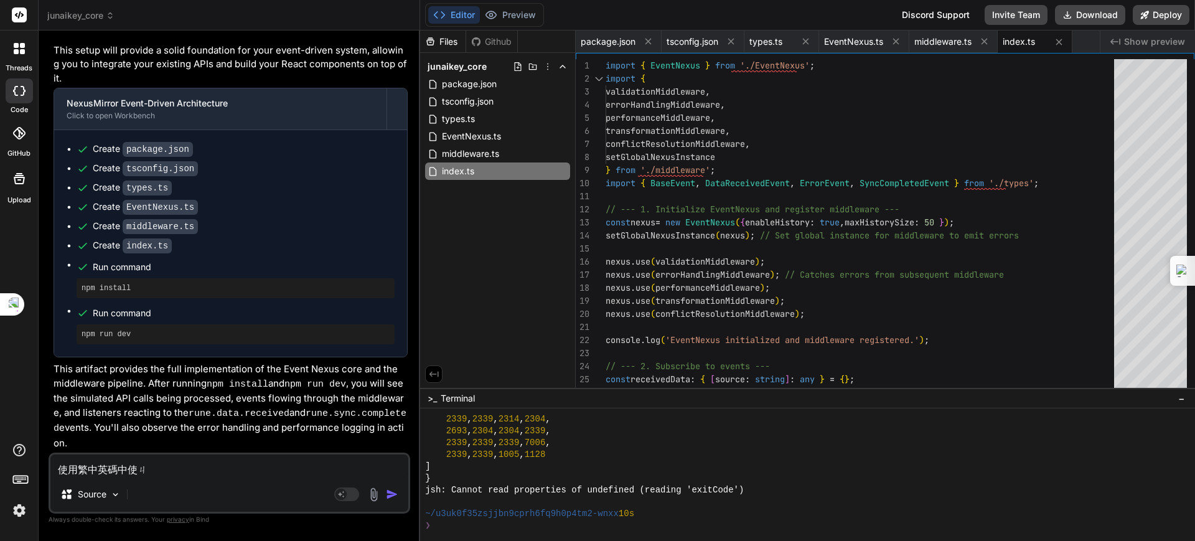
type textarea "x"
type textarea "使用繁中英碼中使舉"
type textarea "x"
type textarea "使用繁中英碼中使舉ㄓ"
type textarea "x"
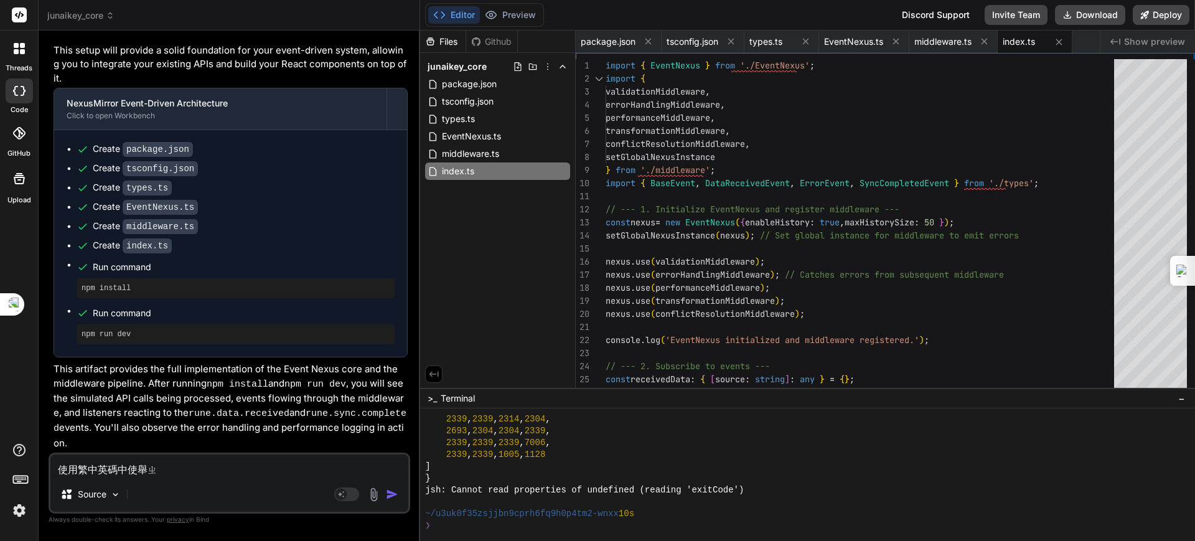
type textarea "使用繁中英碼中使舉ㄓㄣ"
type textarea "x"
type textarea "使用繁中英碼終始矩陣"
type textarea "x"
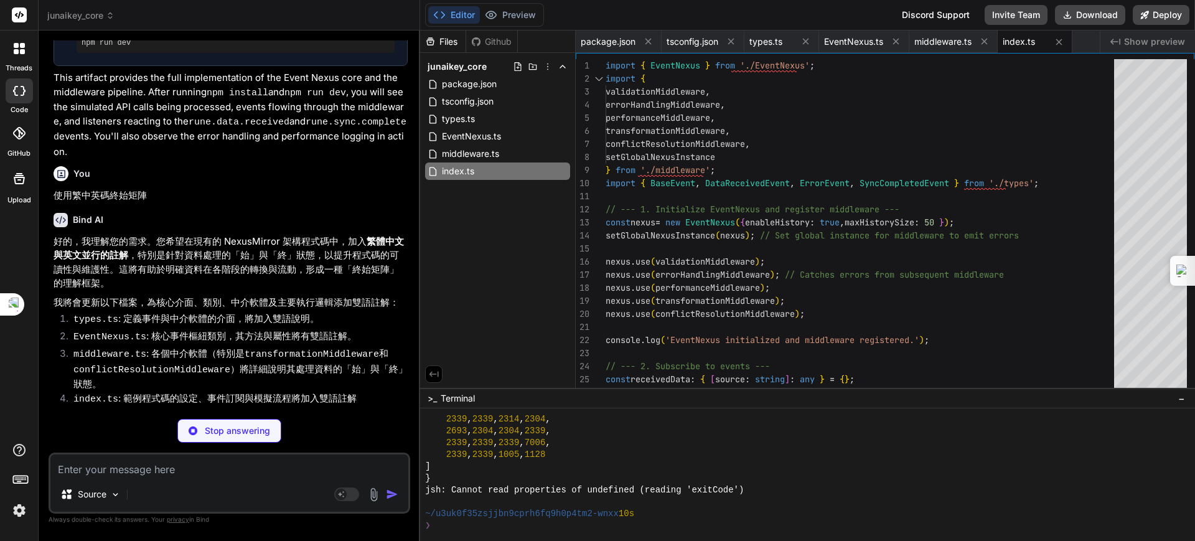
scroll to position [2115, 0]
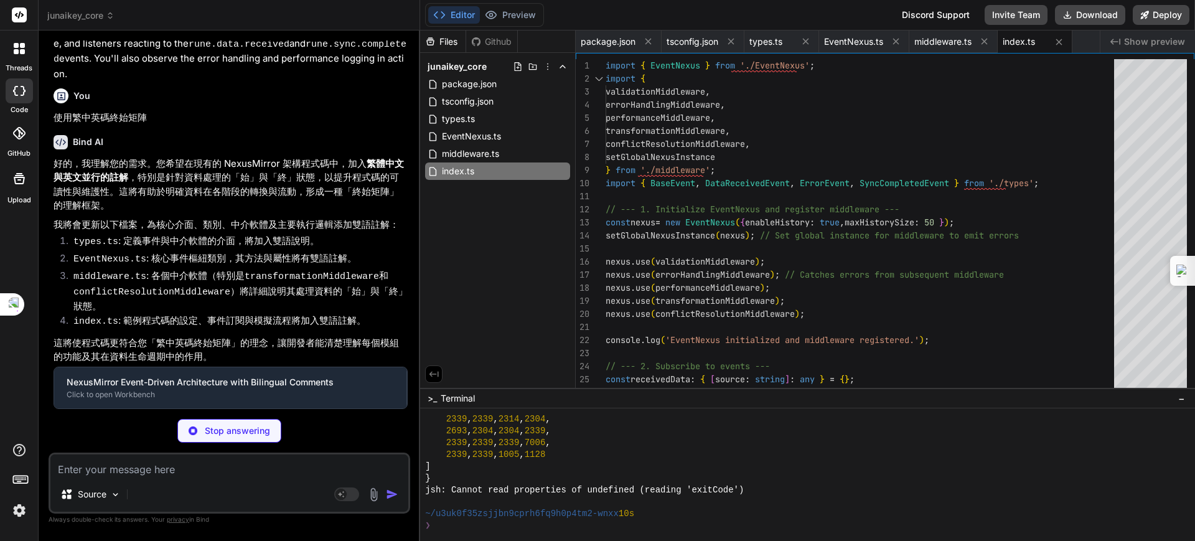
type textarea "x"
type textarea ""keywords": [], "author": "", "license": "ISC", "dependencies": { "ts-node": "^…"
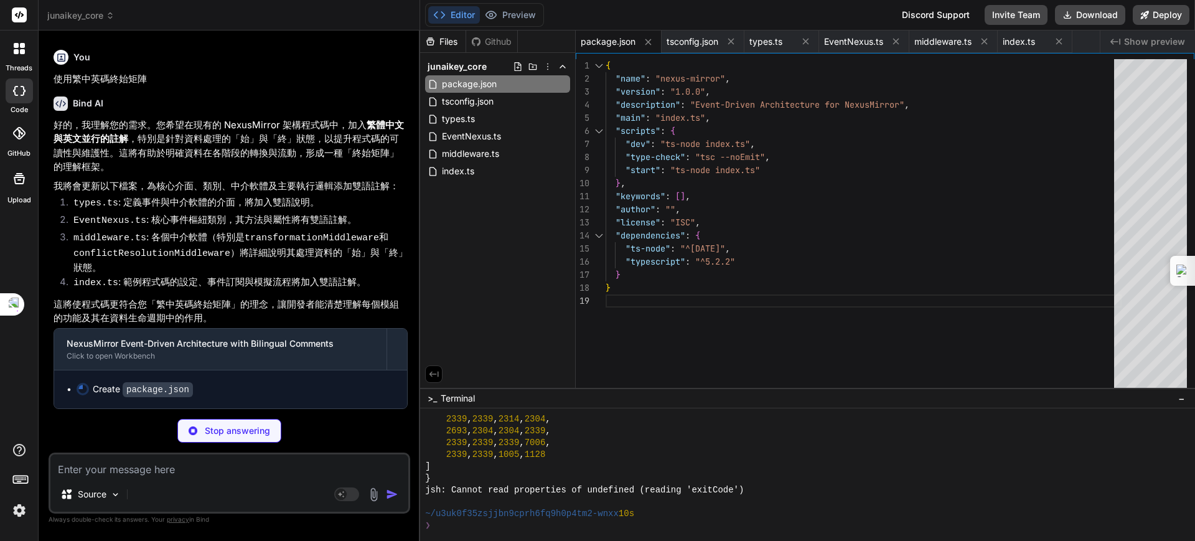
type textarea "x"
type textarea ""resolveJsonModule": true }, "include": [ "**/*.ts" ], "exclude": [ "node_modul…"
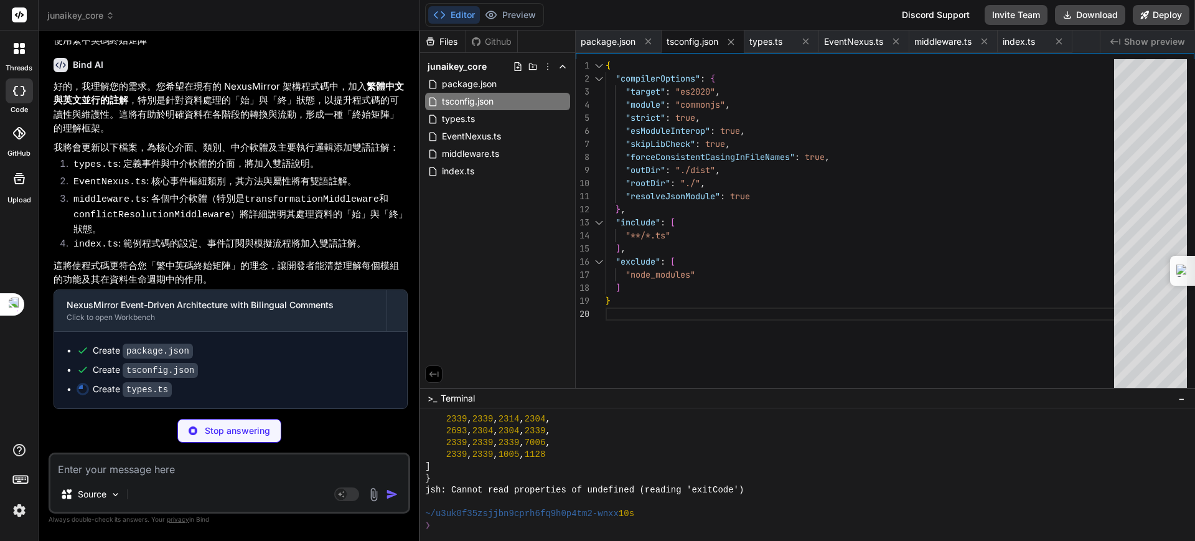
type textarea "x"
type textarea "payload: { /** * [ZH] 需要同步的來源列表 * [EN] List of sources to sync */ sources: stri…"
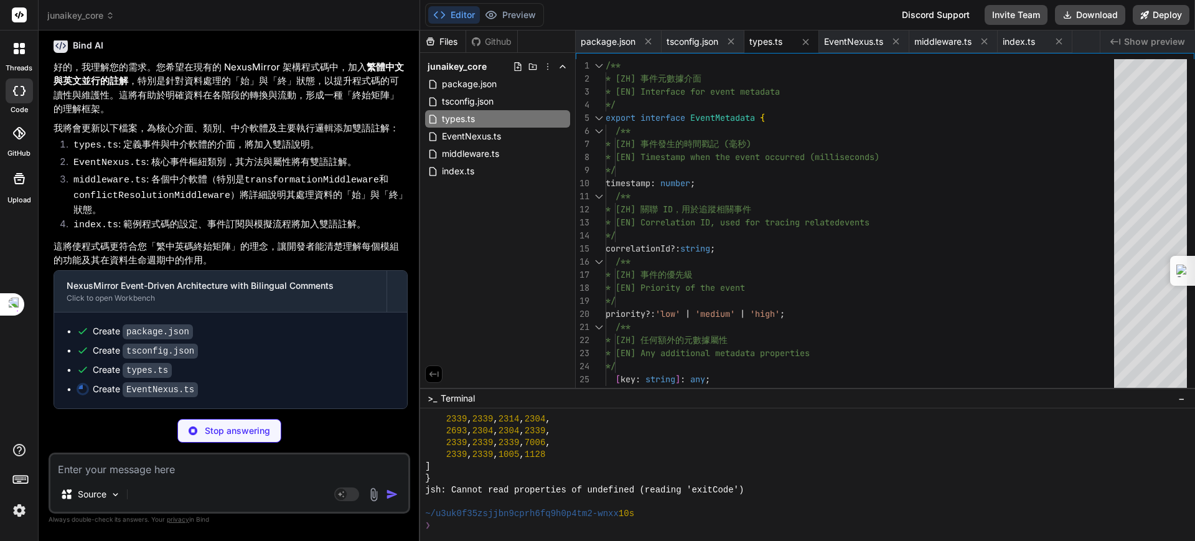
scroll to position [2270, 0]
type textarea "x"
type textarea "*/ getHistory(): EventHistoryEntry[] { return [...this.history]; // [ZH] 返回副本以防…"
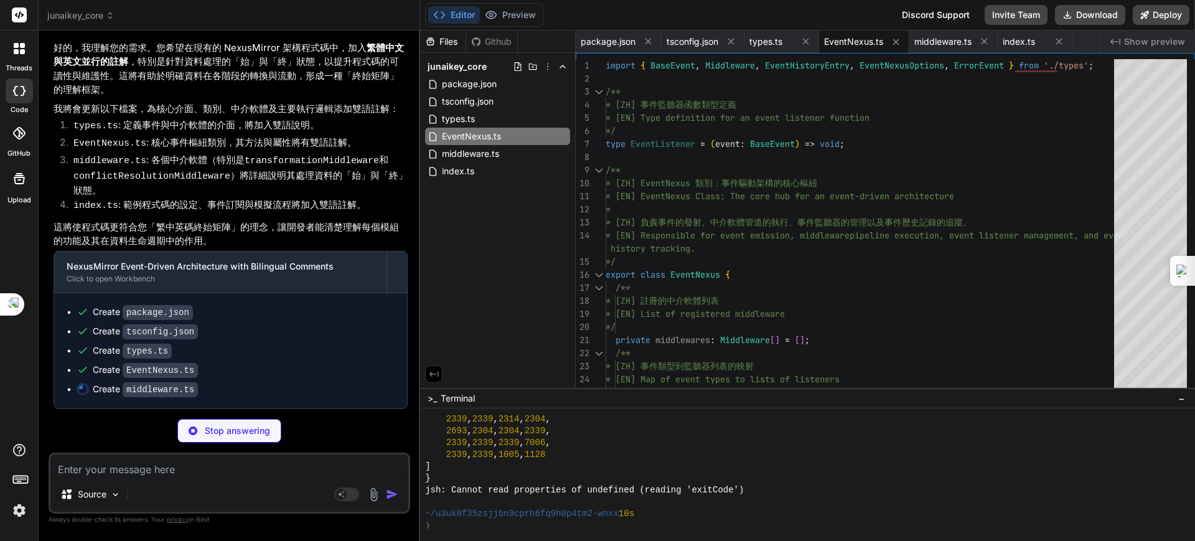
scroll to position [5098, 0]
type textarea "x"
type textarea "Resolution] Event for resource ${resourceId} has same timestamp. Processing.`);…"
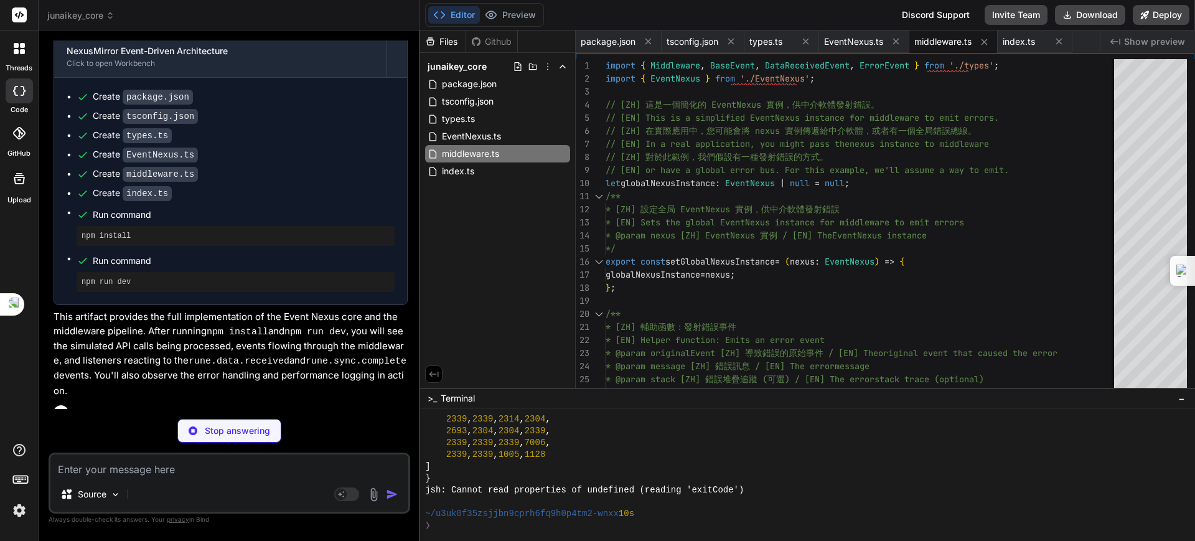
scroll to position [1627, 0]
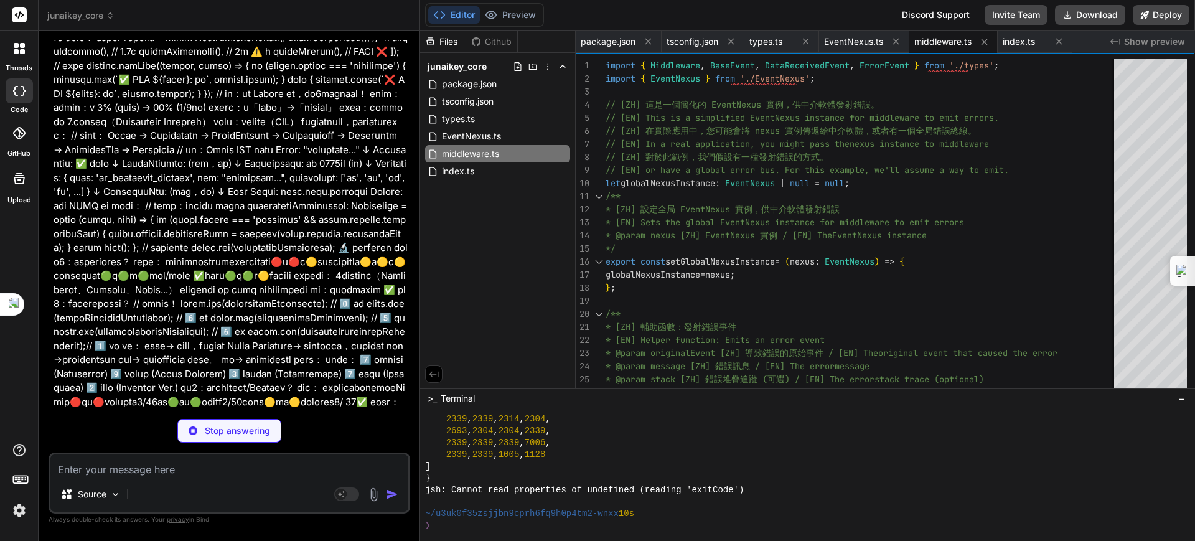
type textarea "x"
type textarea "metadata: { timestamp: [DOMAIN_NAME]() - 5000 } // [ZH] 5 秒前 / [EN] 5 seconds a…"
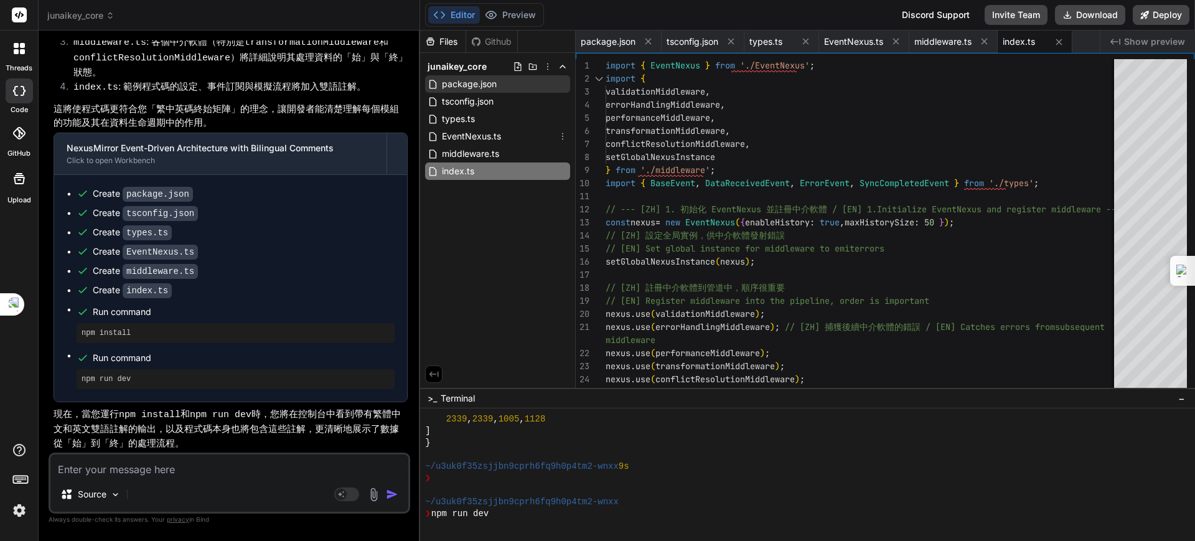
scroll to position [6860, 0]
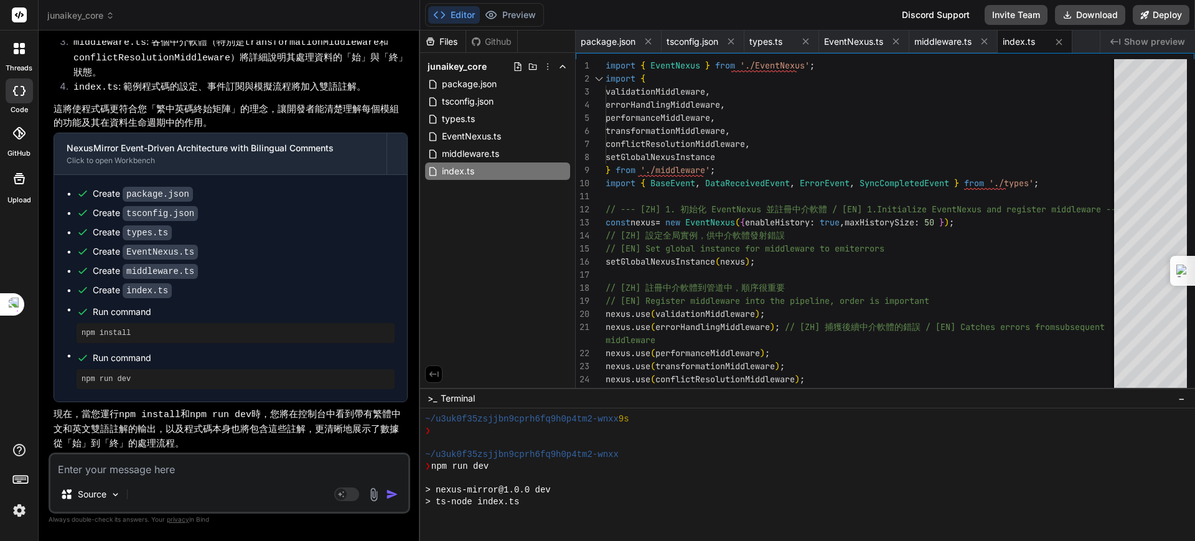
click at [459, 12] on button "Editor" at bounding box center [454, 14] width 52 height 17
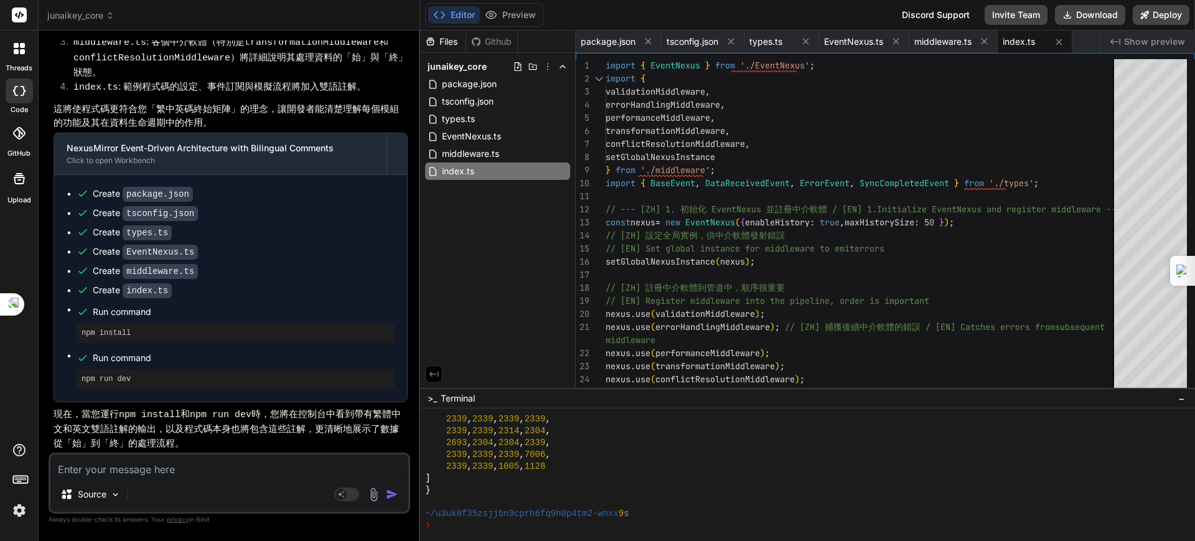
click at [85, 19] on span "junaikey_core" at bounding box center [80, 15] width 67 height 12
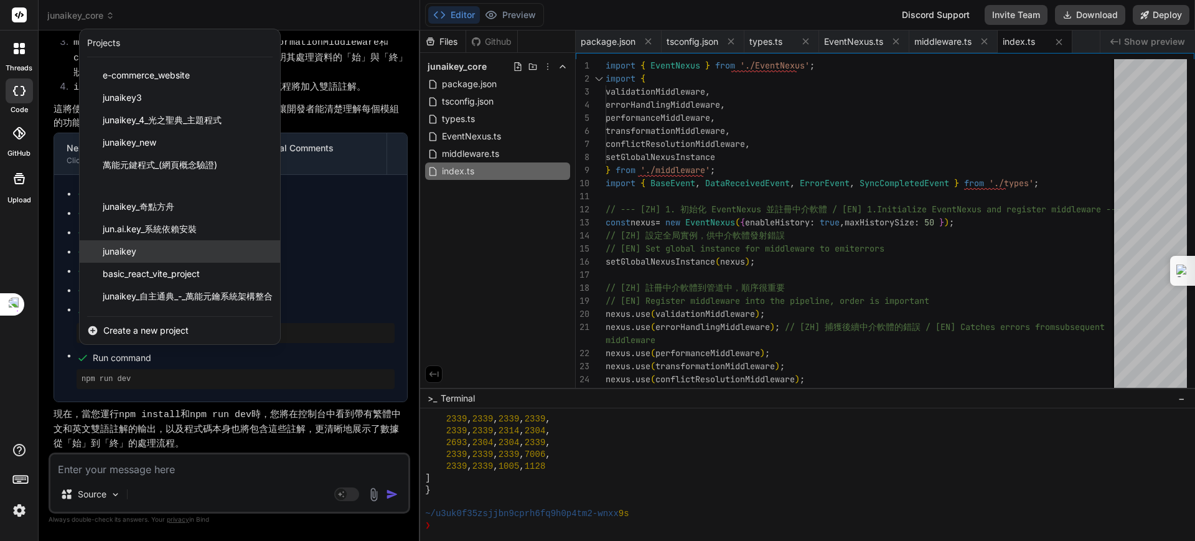
scroll to position [84, 0]
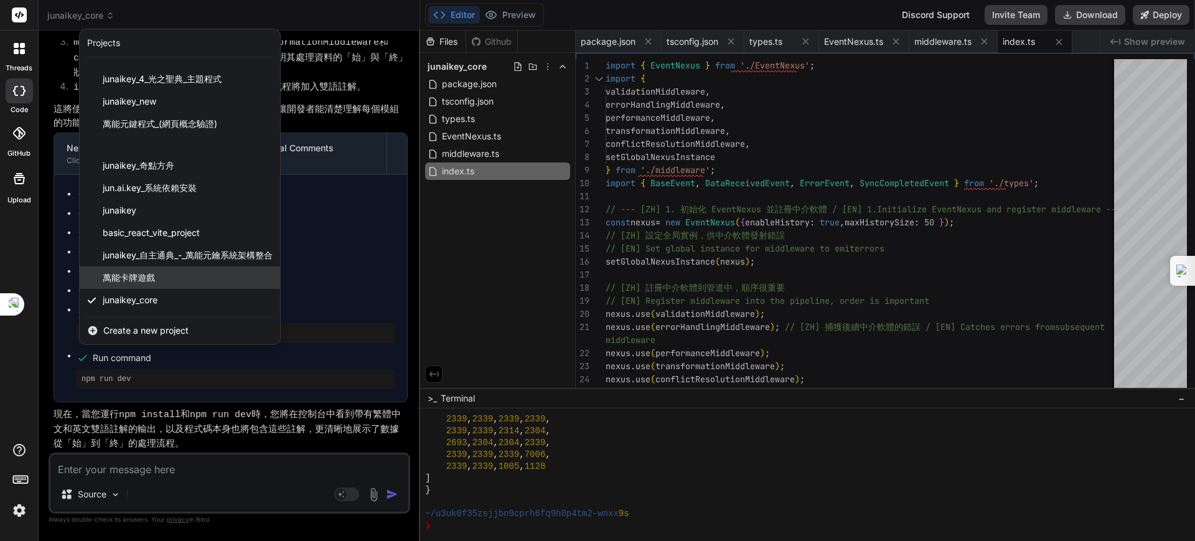
click at [143, 272] on span "萬能卡牌遊戲" at bounding box center [129, 277] width 52 height 12
type textarea "x"
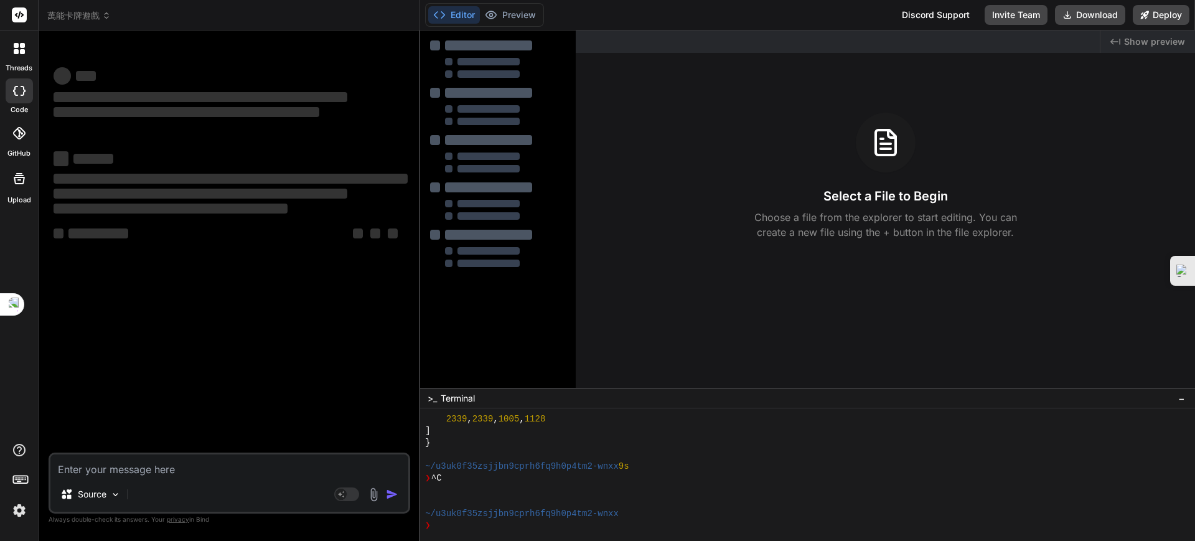
scroll to position [8351, 0]
click at [151, 371] on textarea at bounding box center [229, 465] width 358 height 22
type textarea "ㄗㄨ"
type textarea "x"
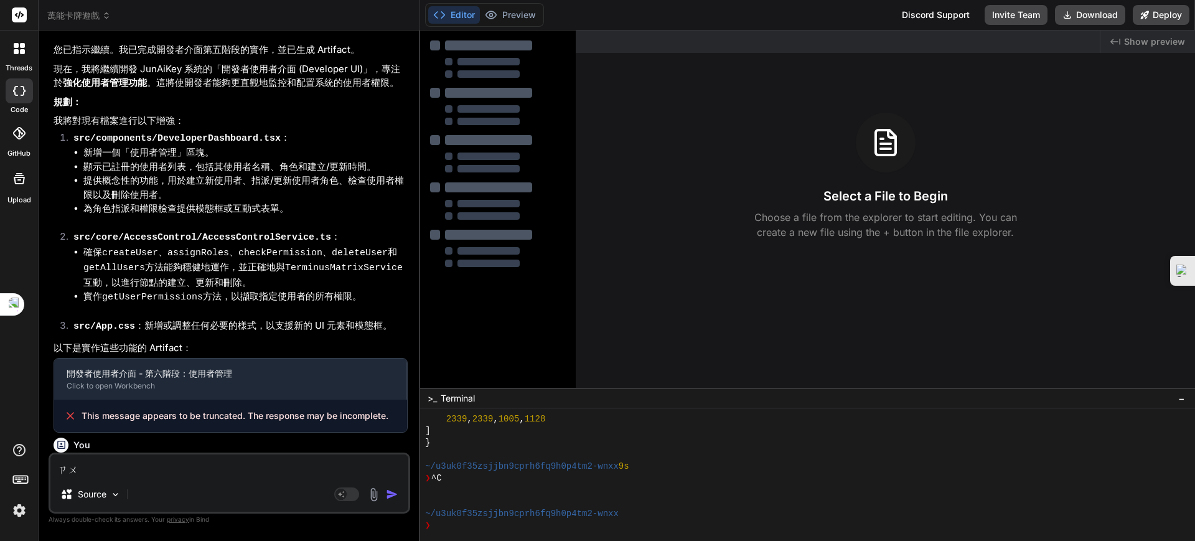
type textarea "'"
type textarea "x"
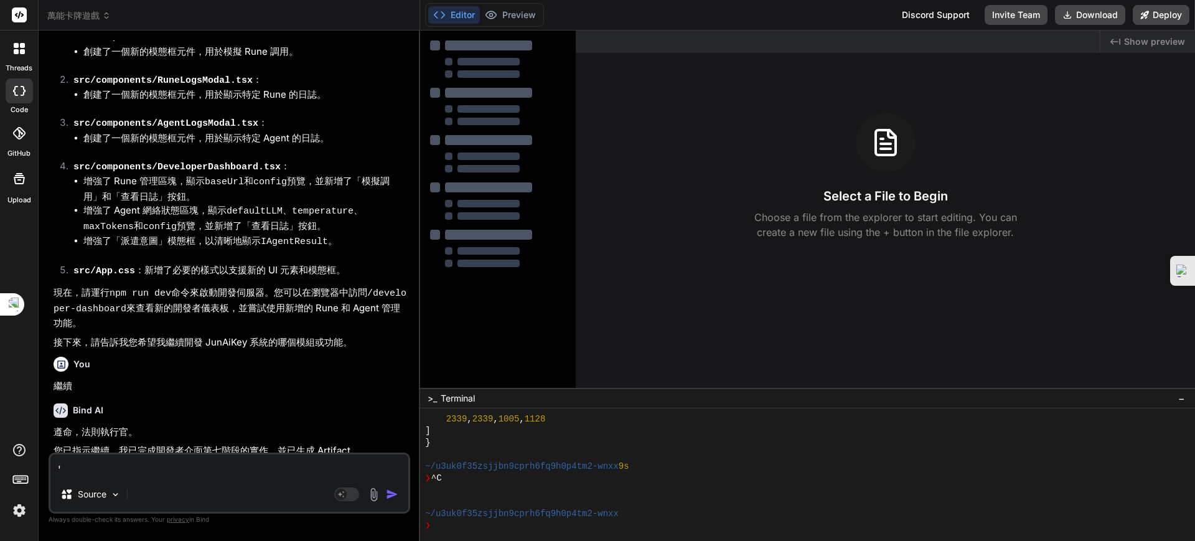
type textarea "'ˇ"
type textarea "x"
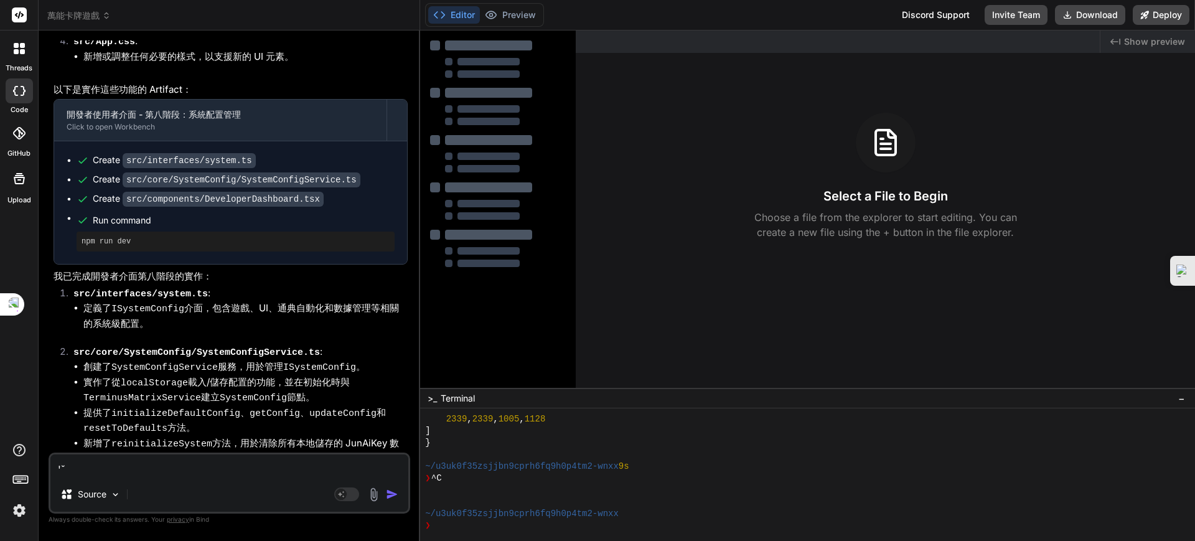
type textarea "'"
type textarea "x"
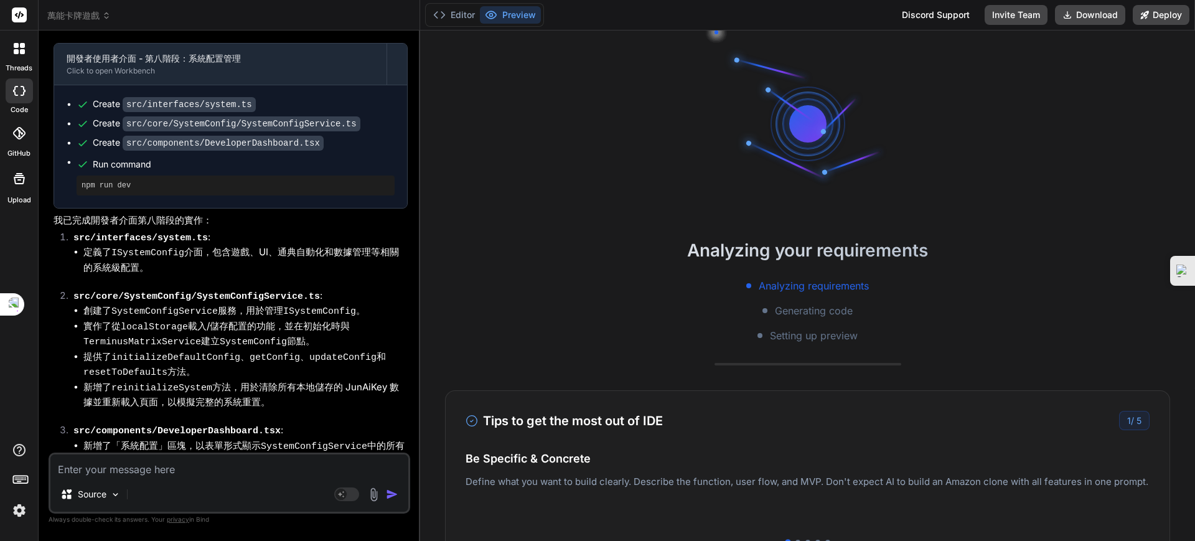
scroll to position [8410, 0]
type textarea "ㄨ"
type textarea "x"
type textarea "ㄗ"
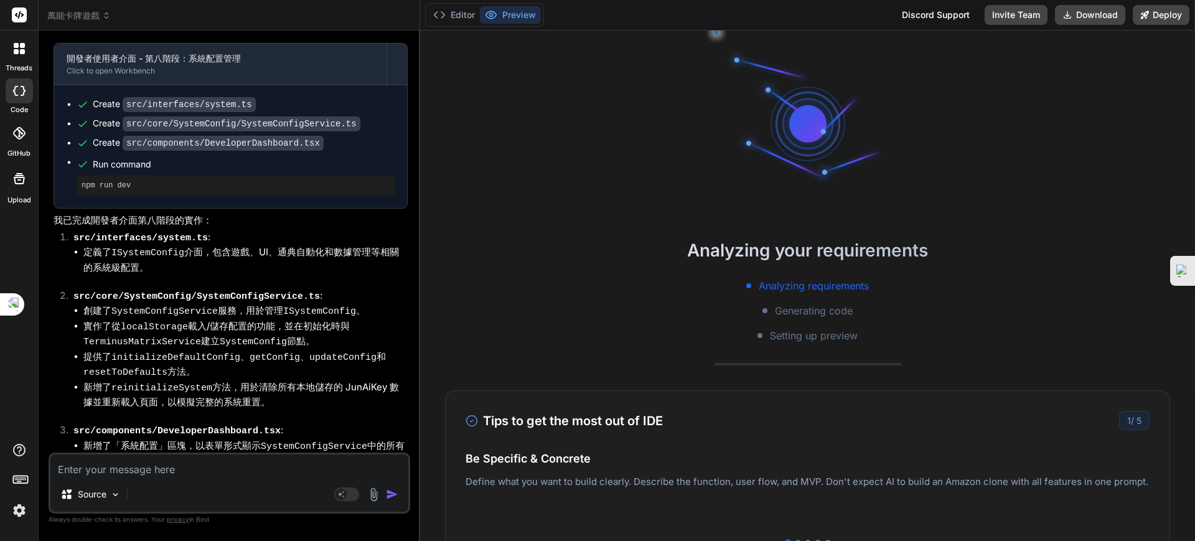
type textarea "x"
type textarea "ㄗㄨ"
type textarea "x"
type textarea "ㄗㄨㄥ"
type textarea "x"
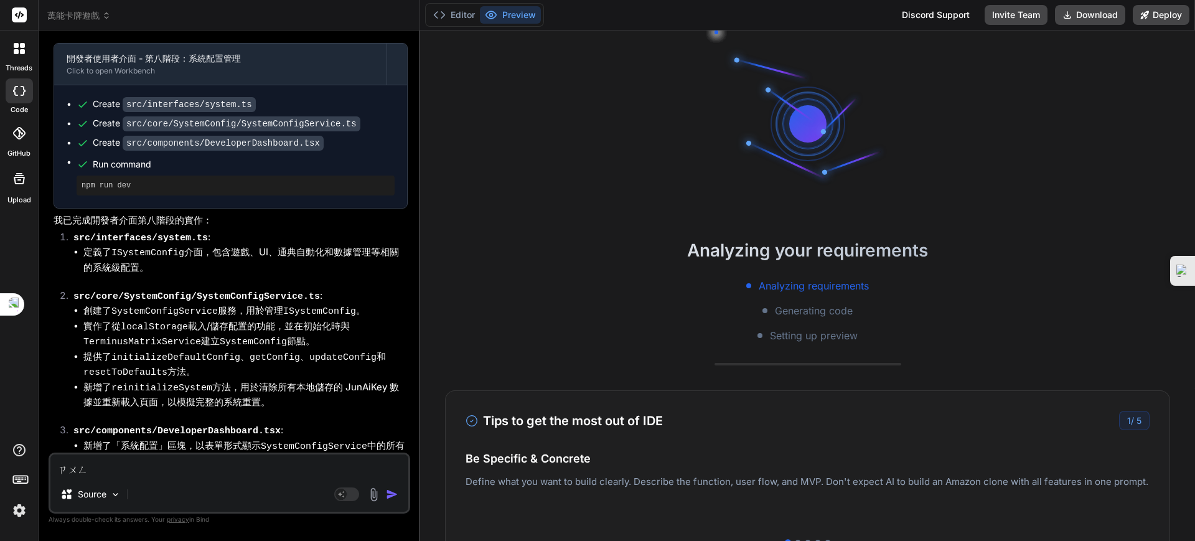
type textarea "總"
type textarea "x"
type textarea "總ㄧ"
type textarea "x"
type textarea "總ㄐㄧ"
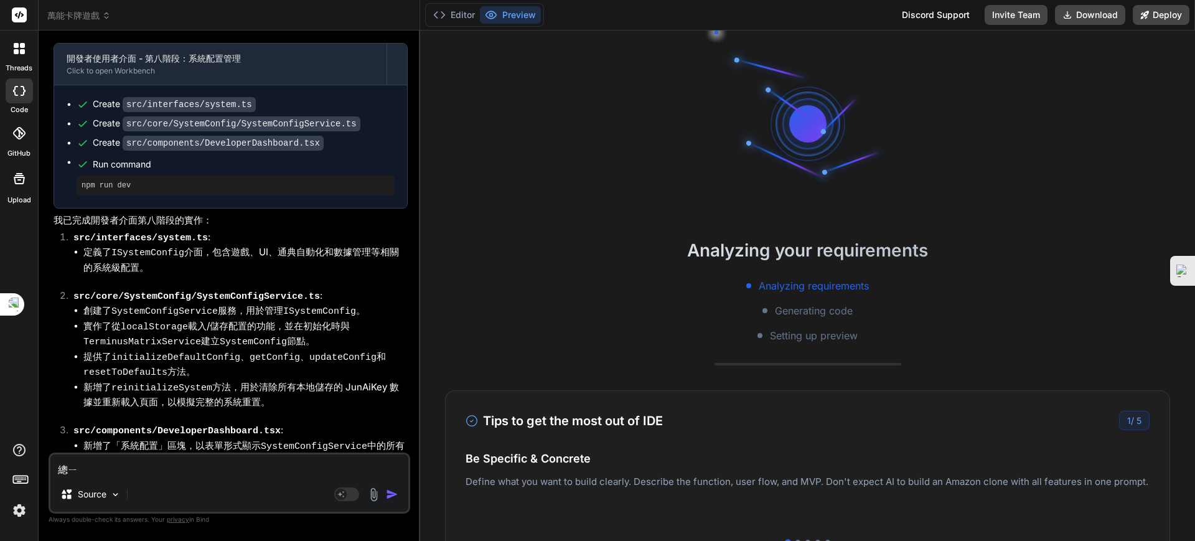
type textarea "x"
type textarea "總ㄐㄧㄝ"
type textarea "x"
type textarea "總解"
type textarea "x"
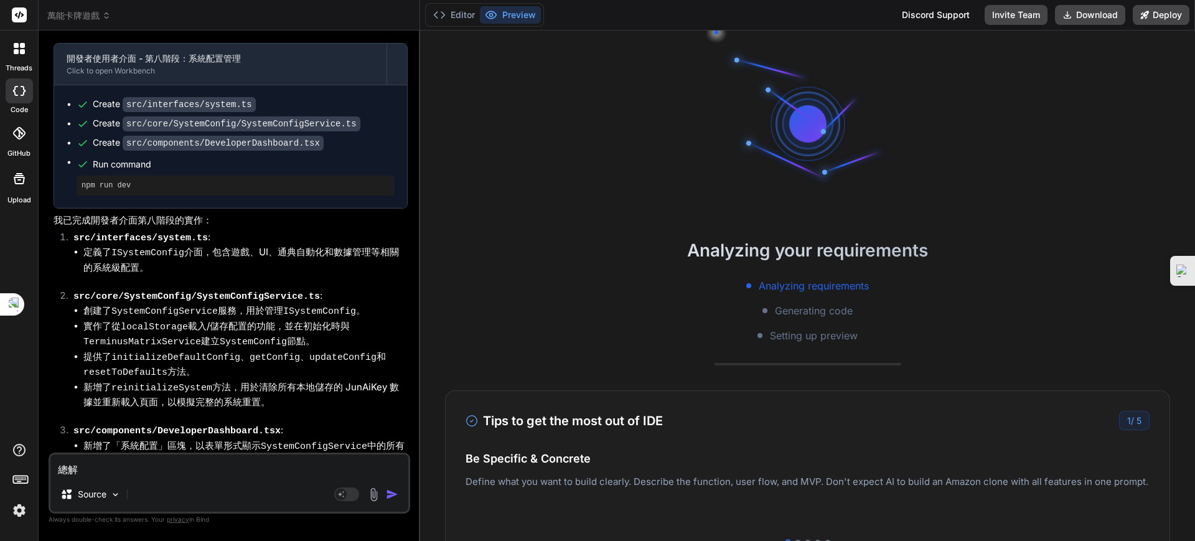
type textarea "總"
type textarea "x"
type textarea "總ㄐ"
type textarea "x"
type textarea "總ㄐㄧ"
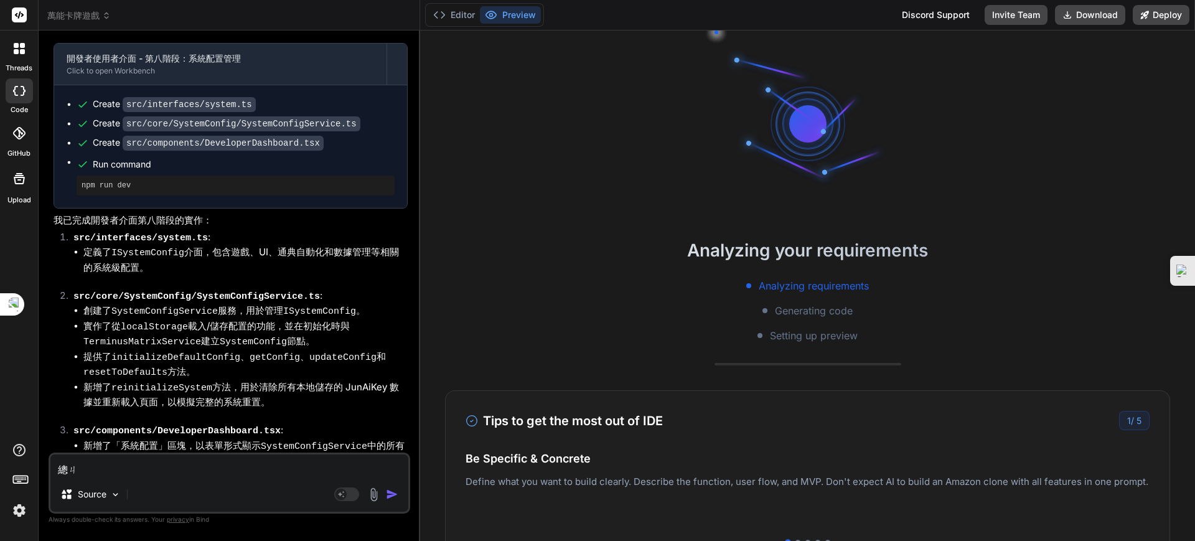
type textarea "x"
type textarea "總ㄔㄧ"
type textarea "x"
type textarea "總ㄔ"
type textarea "x"
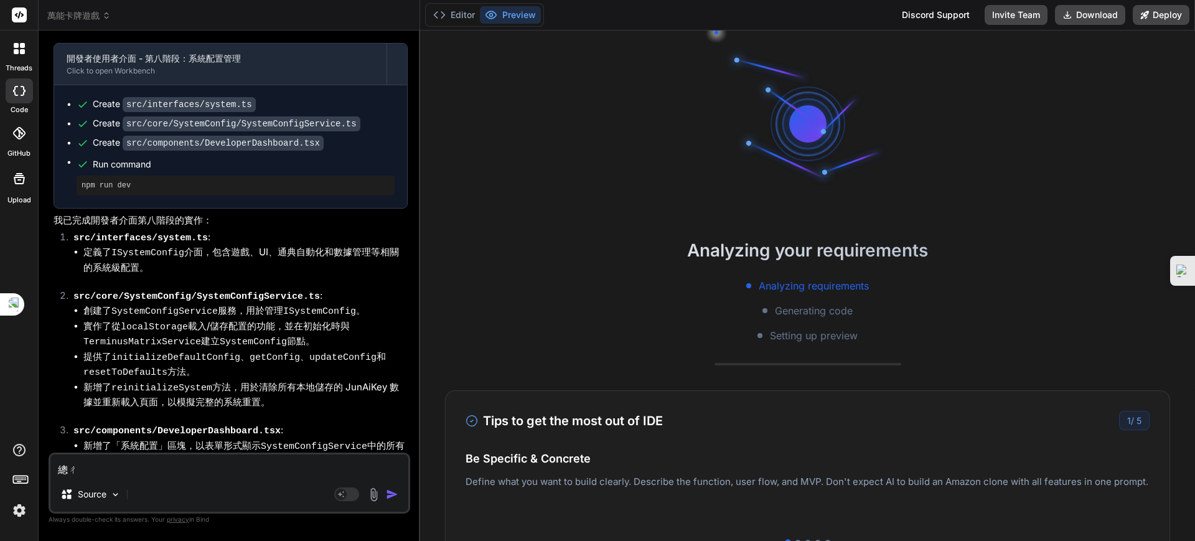
type textarea "總ㄐ"
type textarea "x"
type textarea "總ㄐㄧ"
type textarea "x"
type textarea "總ㄐㄩㄝ"
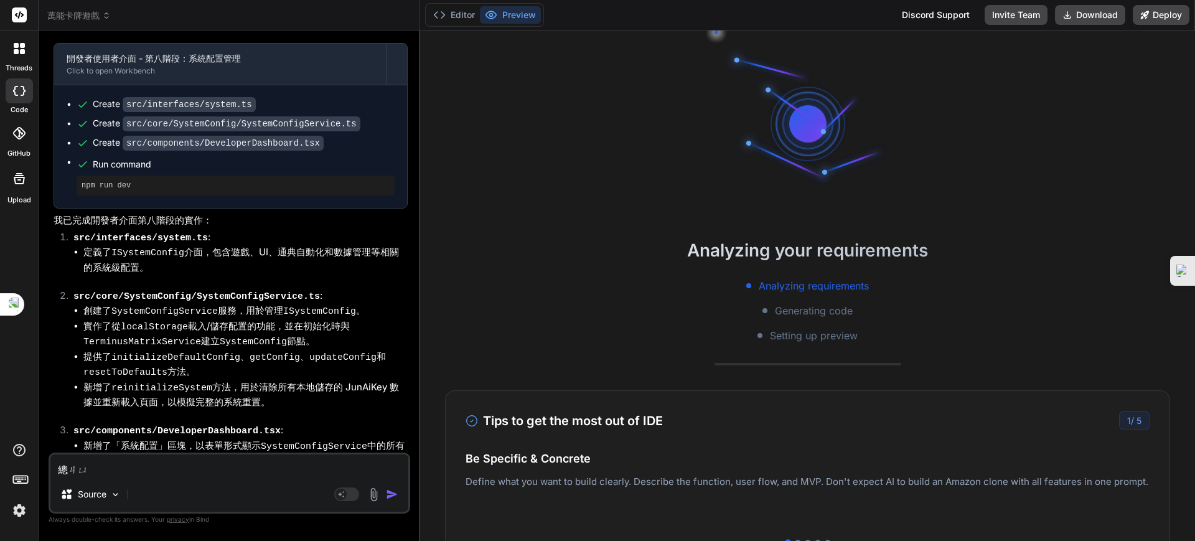
type textarea "x"
type textarea "總決"
type textarea "x"
type textarea "總決ㄇ"
type textarea "x"
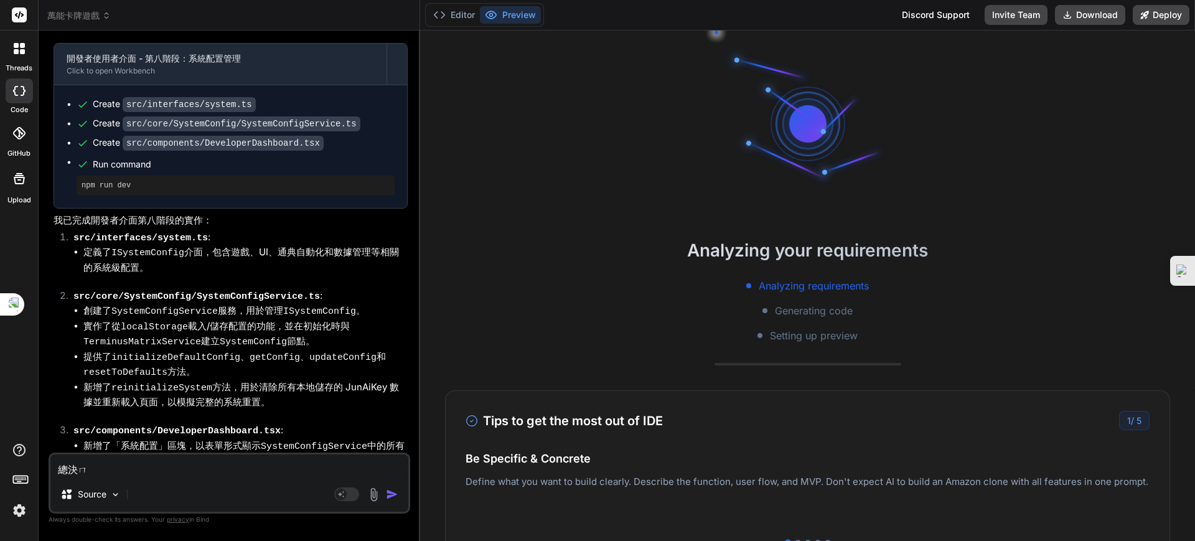
type textarea "總決ㄇㄨ"
type textarea "x"
type textarea "總決木"
type textarea "x"
type textarea "總決[PERSON_NAME]"
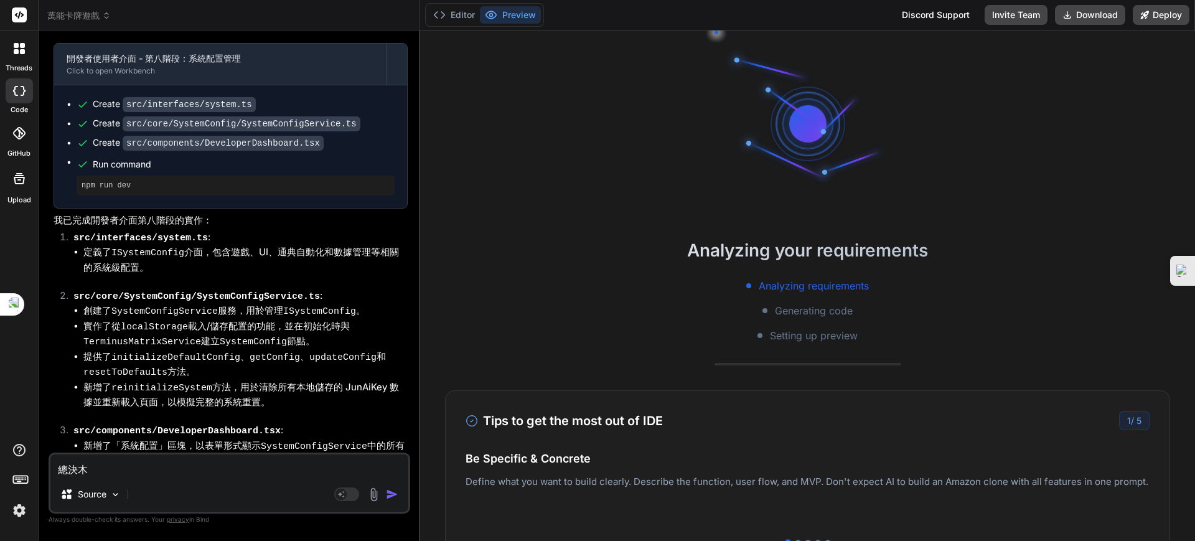
type textarea "x"
type textarea "總決[PERSON_NAME]ㄧ"
type textarea "x"
type textarea "總決木ㄑㄧㄢ"
type textarea "x"
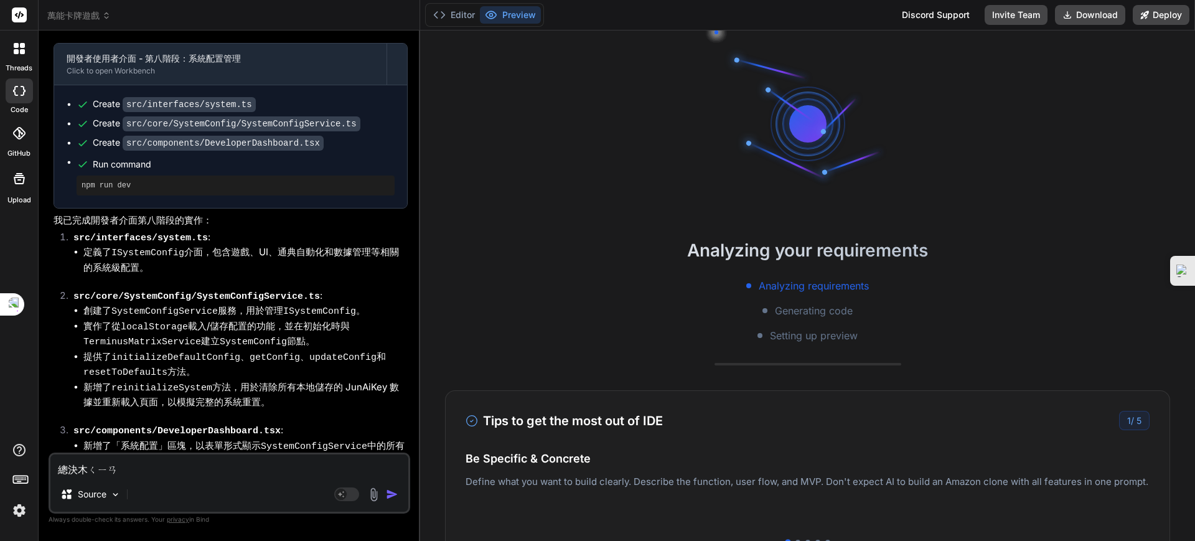
type textarea "總決目前"
type textarea "x"
type textarea "總決目前ㄨ"
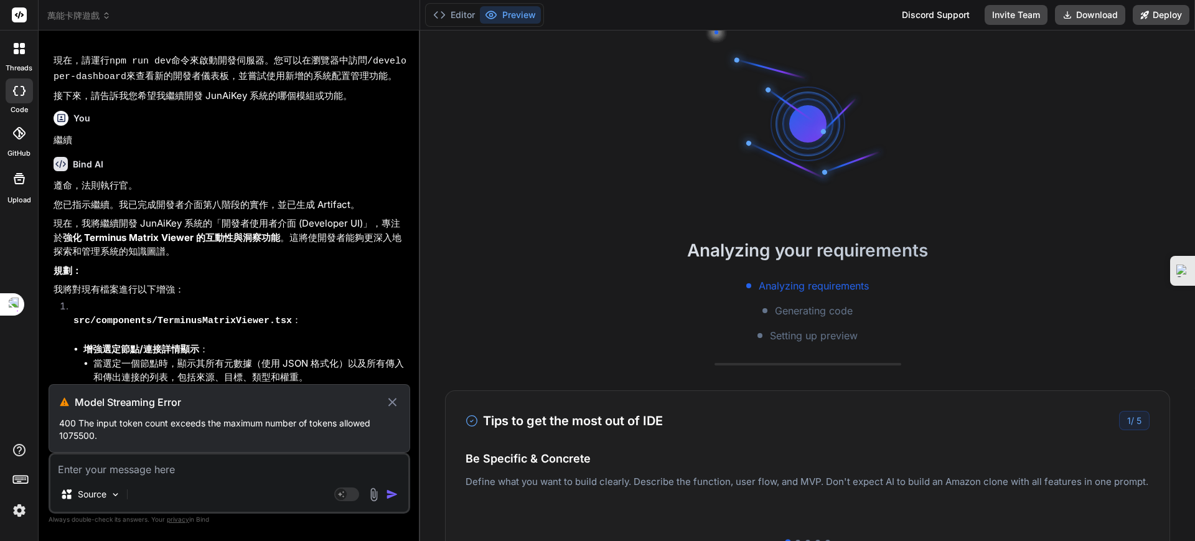
scroll to position [3543, 0]
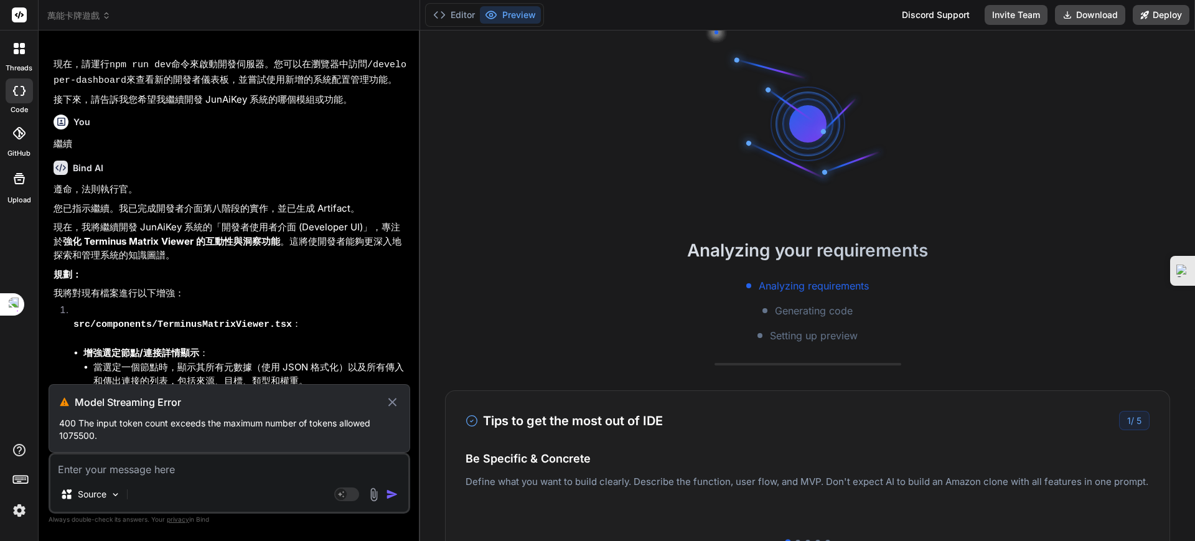
click at [395, 371] on icon at bounding box center [392, 402] width 14 height 15
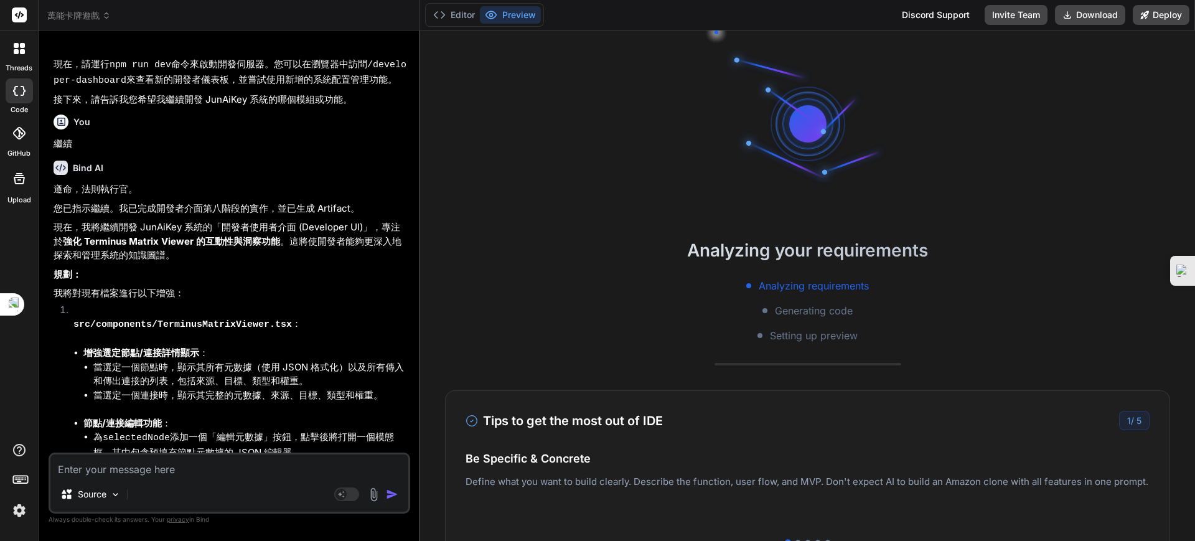
click at [151, 371] on textarea at bounding box center [229, 465] width 358 height 22
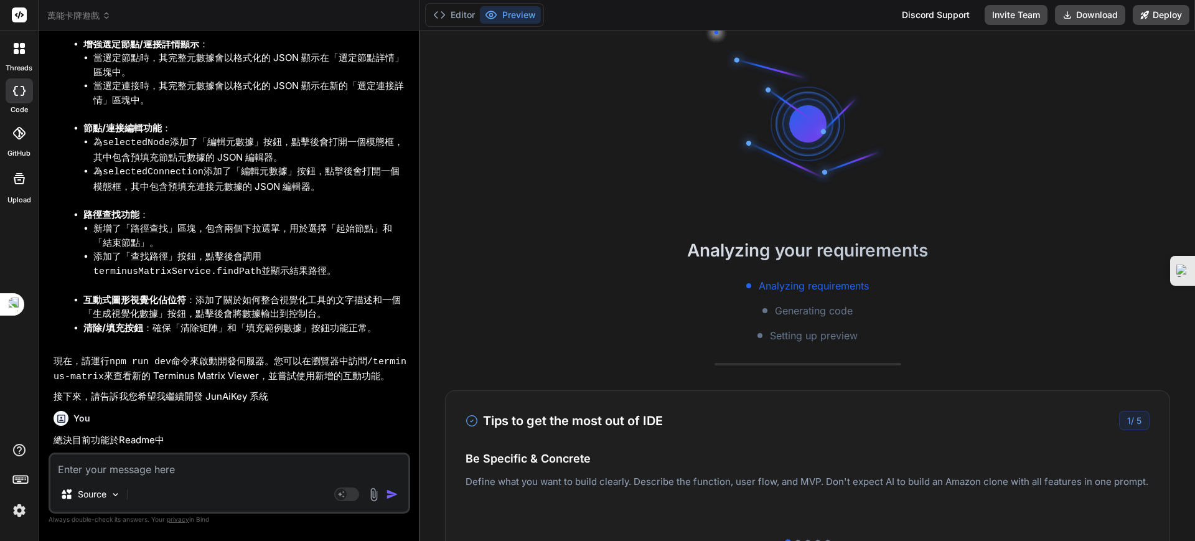
scroll to position [4482, 0]
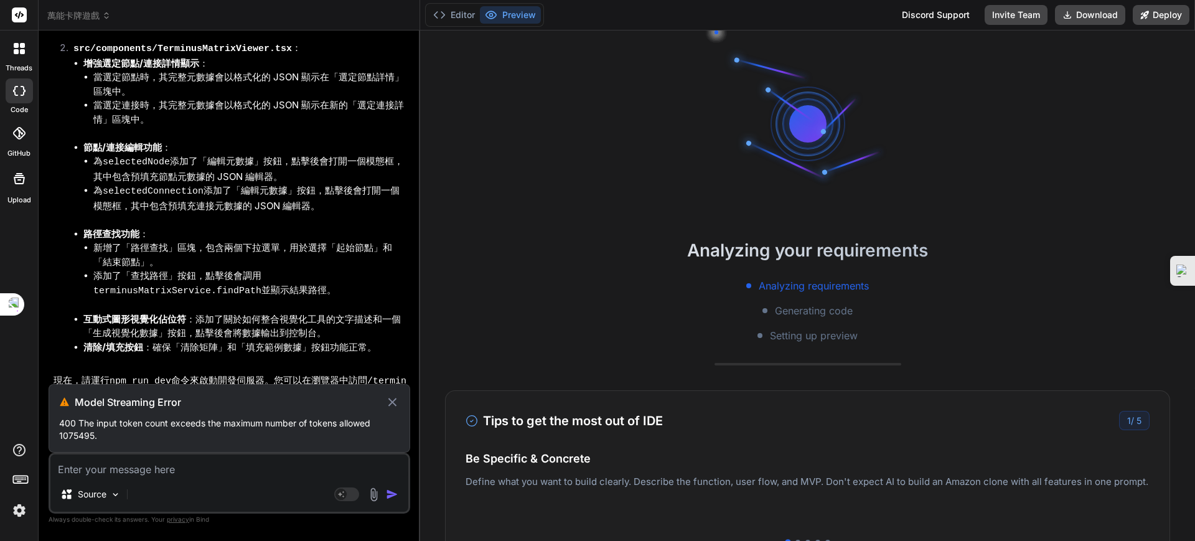
click at [387, 371] on icon at bounding box center [392, 402] width 14 height 15
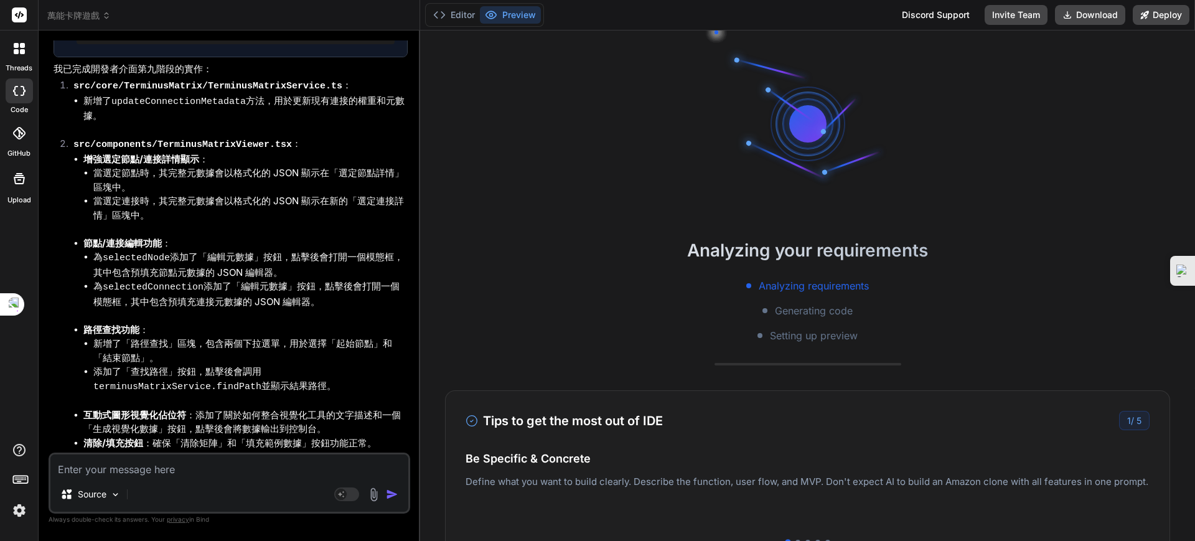
scroll to position [4413, 0]
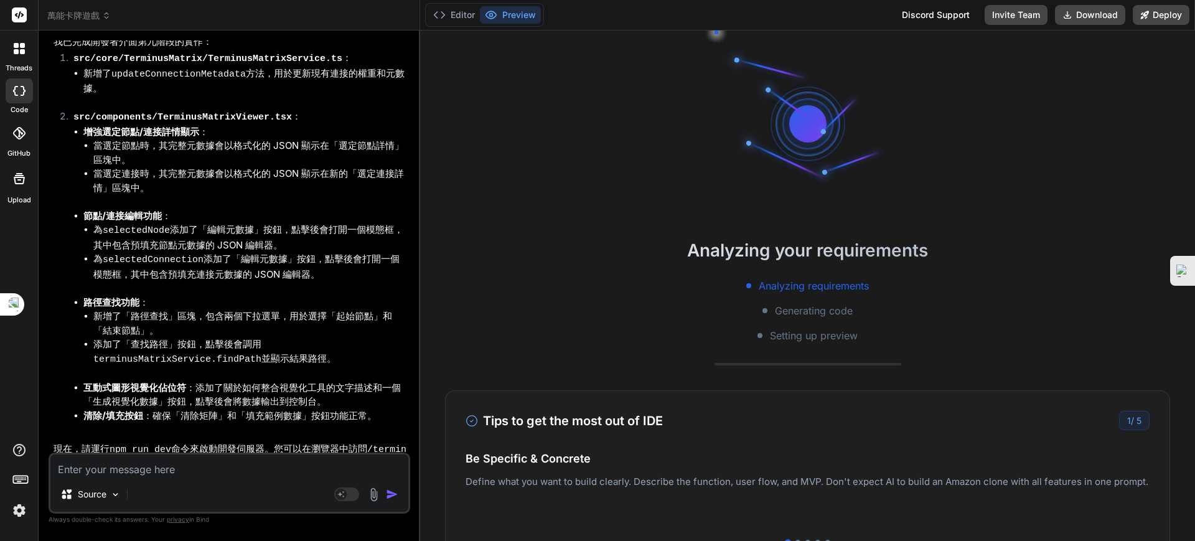
click at [289, 371] on p "總決目前功能於Readme中" at bounding box center [231, 528] width 354 height 14
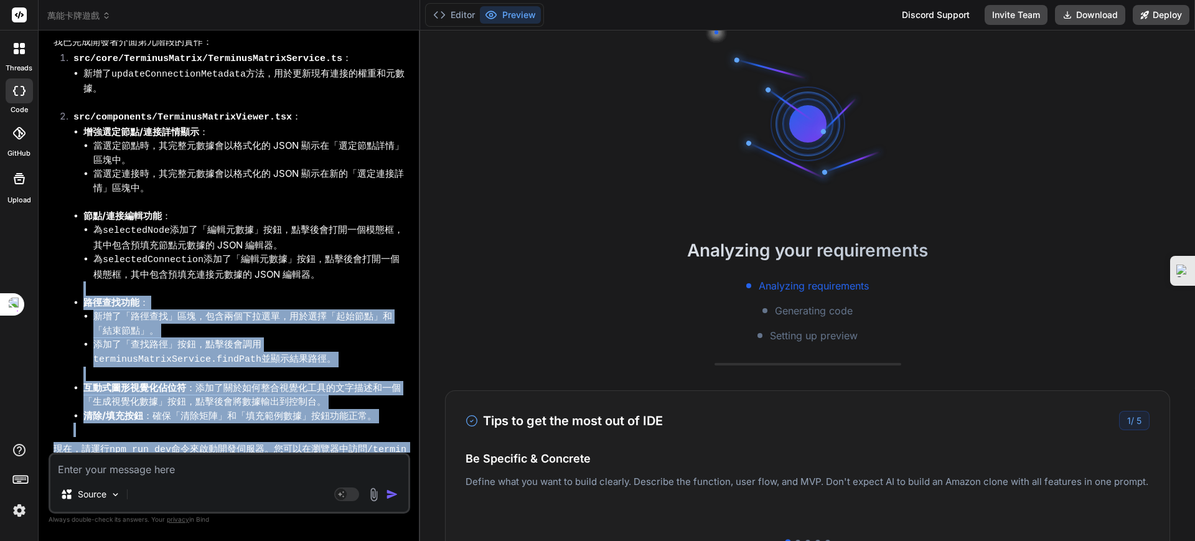
drag, startPoint x: 209, startPoint y: 439, endPoint x: 173, endPoint y: 168, distance: 273.2
click at [174, 162] on div "You 繼續努力 Bind AI 遵命，法則執行官。 您已指示繼續。我已完成開發者介面第五階段的實作，並已生成 Artifact。 現在，我將繼續開發 Jun…" at bounding box center [230, 246] width 359 height 412
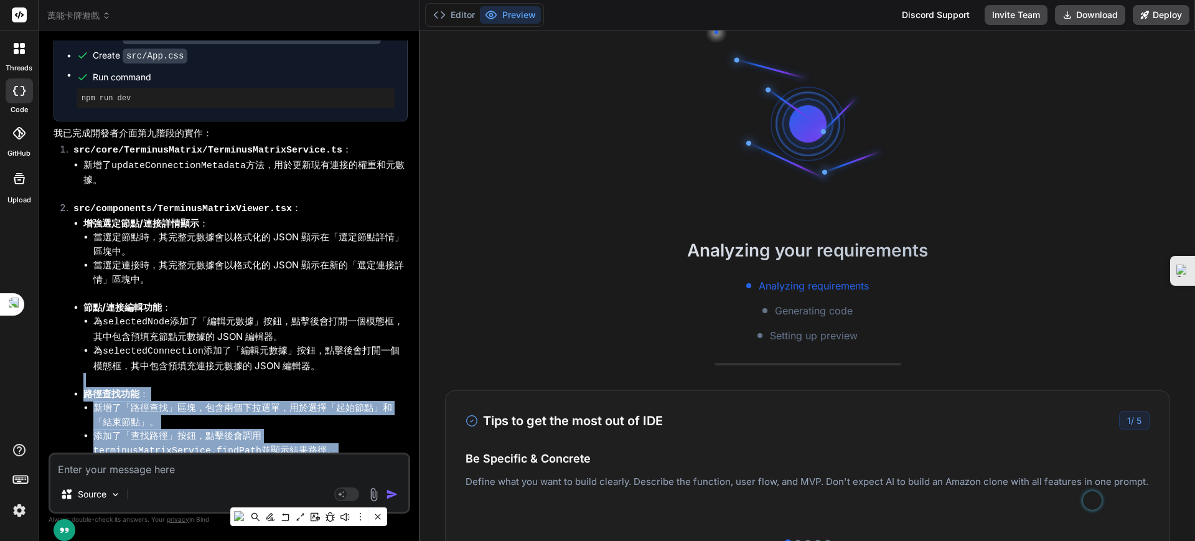
scroll to position [4413, 0]
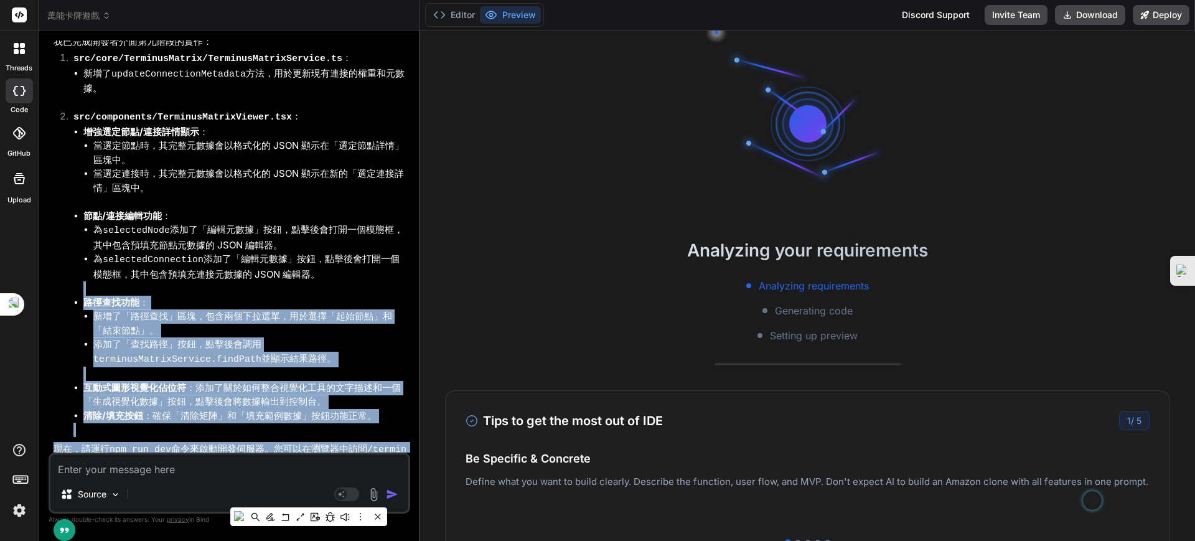
click at [243, 371] on li "清除/填充按鈕 ：確保「清除矩陣」和「填充範例數據」按鈕功能正常。" at bounding box center [245, 416] width 324 height 14
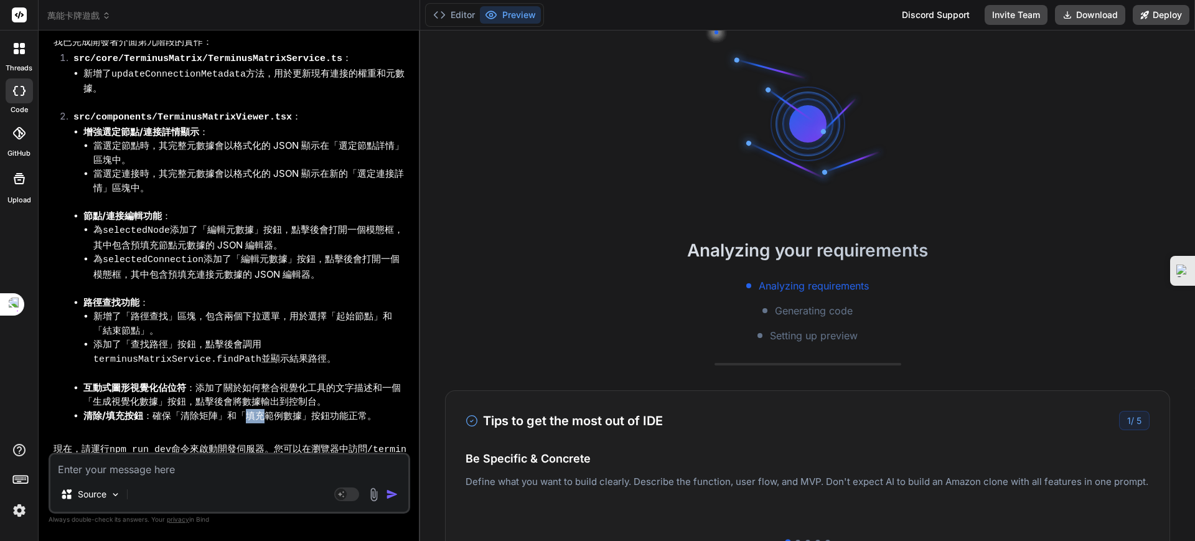
click at [243, 371] on li "清除/填充按鈕 ：確保「清除矩陣」和「填充範例數據」按鈕功能正常。" at bounding box center [245, 416] width 324 height 14
click at [225, 371] on li "互動式圖形視覺化佔位符 ：添加了關於如何整合視覺化工具的文字描述和一個「生成視覺化數據」按鈕，點擊後會將數據輸出到控制台。" at bounding box center [245, 395] width 324 height 28
click at [202, 371] on div "You 總決目前功能於Readme中" at bounding box center [231, 515] width 354 height 42
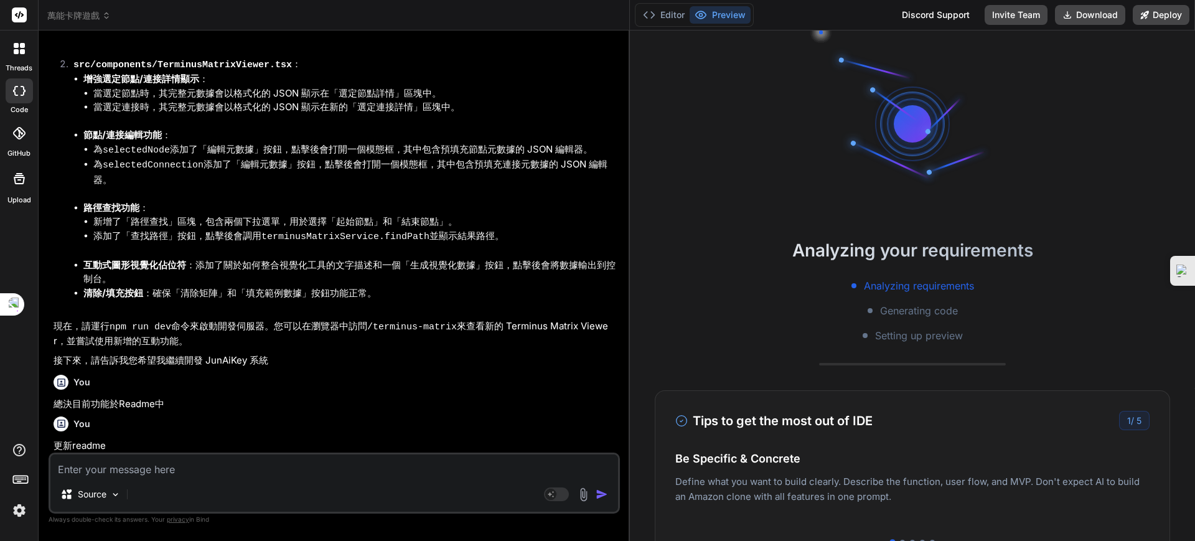
scroll to position [3839, 0]
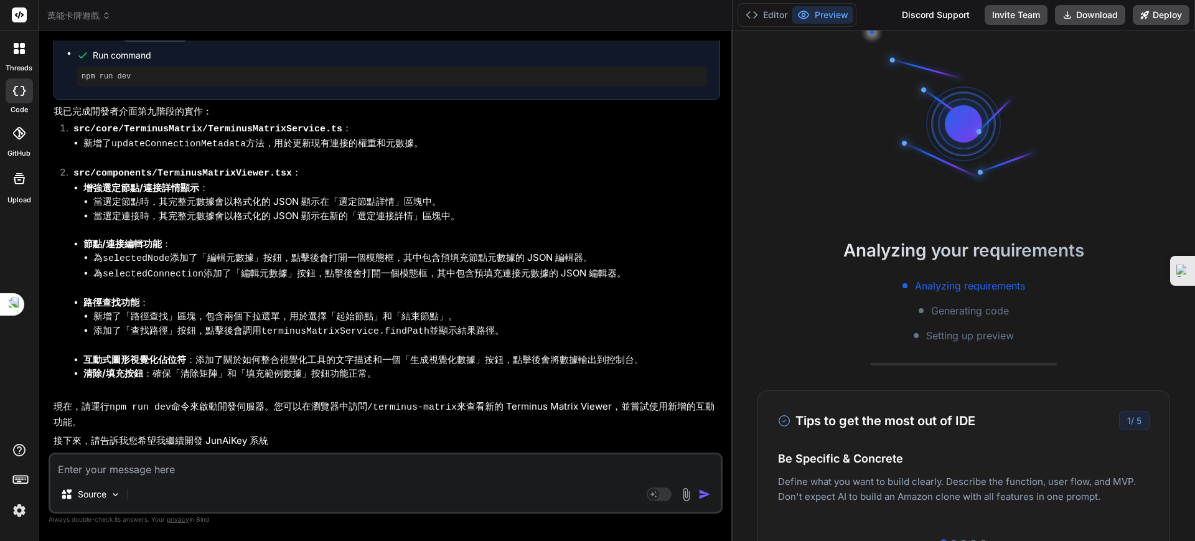
drag, startPoint x: 420, startPoint y: 121, endPoint x: 1049, endPoint y: 169, distance: 630.6
click at [908, 169] on div "萬能卡牌遊戲 Created with Pixso. Bind AI Web Search Created with Pixso. Code Generato…" at bounding box center [617, 270] width 1157 height 541
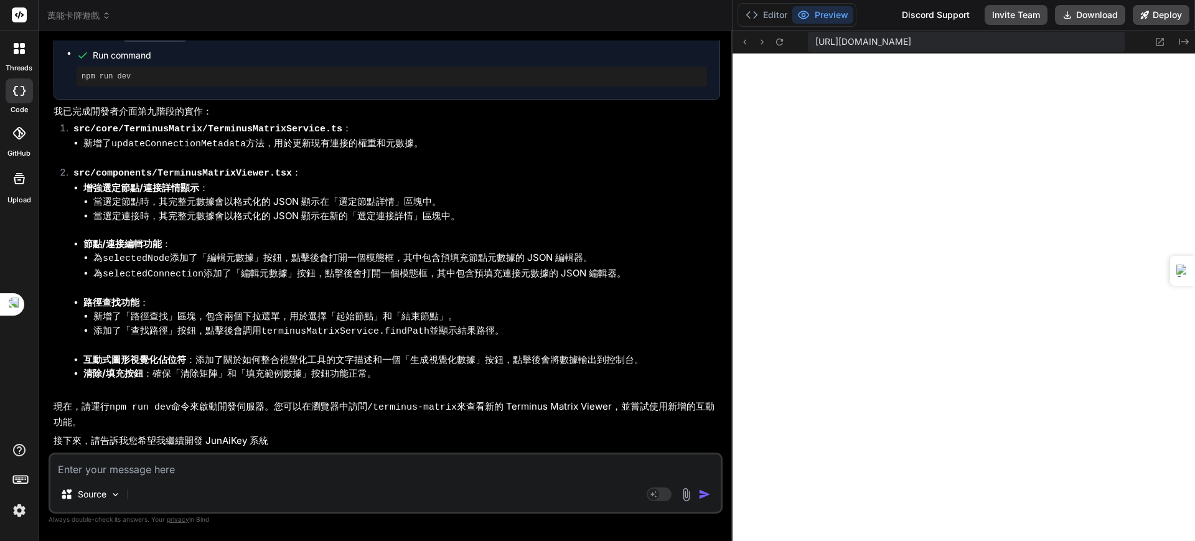
scroll to position [11828, 0]
drag, startPoint x: 255, startPoint y: 482, endPoint x: 248, endPoint y: 473, distance: 11.2
click at [255, 371] on div "Source" at bounding box center [385, 497] width 670 height 30
click at [203, 371] on textarea at bounding box center [385, 465] width 670 height 22
paste textarea "[plugin:vite:esbuild] Transform failed with 1 error: /home/u3uk0f35zsjjbn9cprh6…"
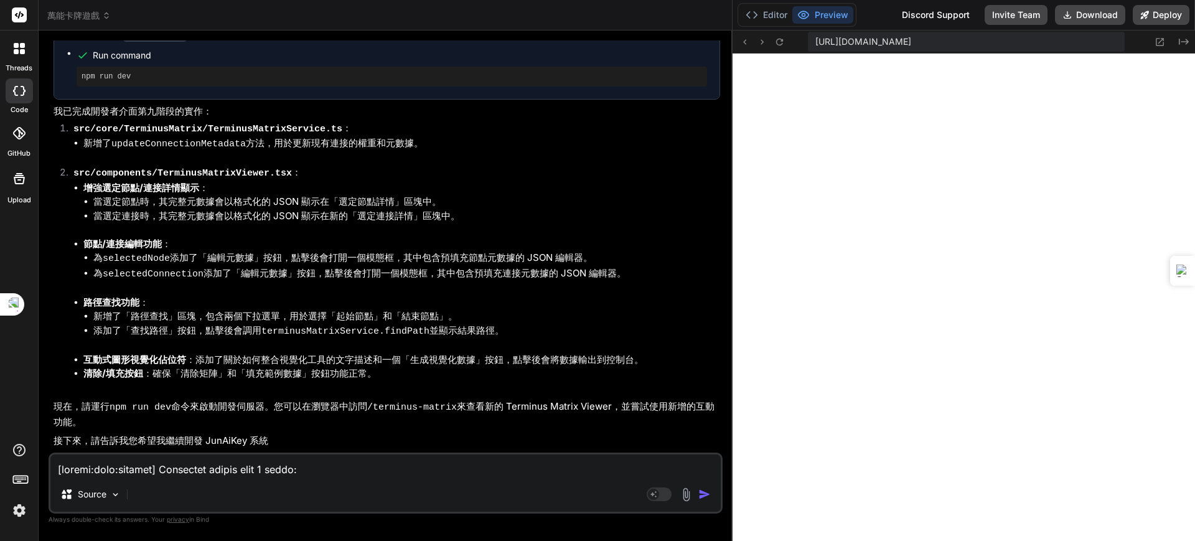
scroll to position [3937, 0]
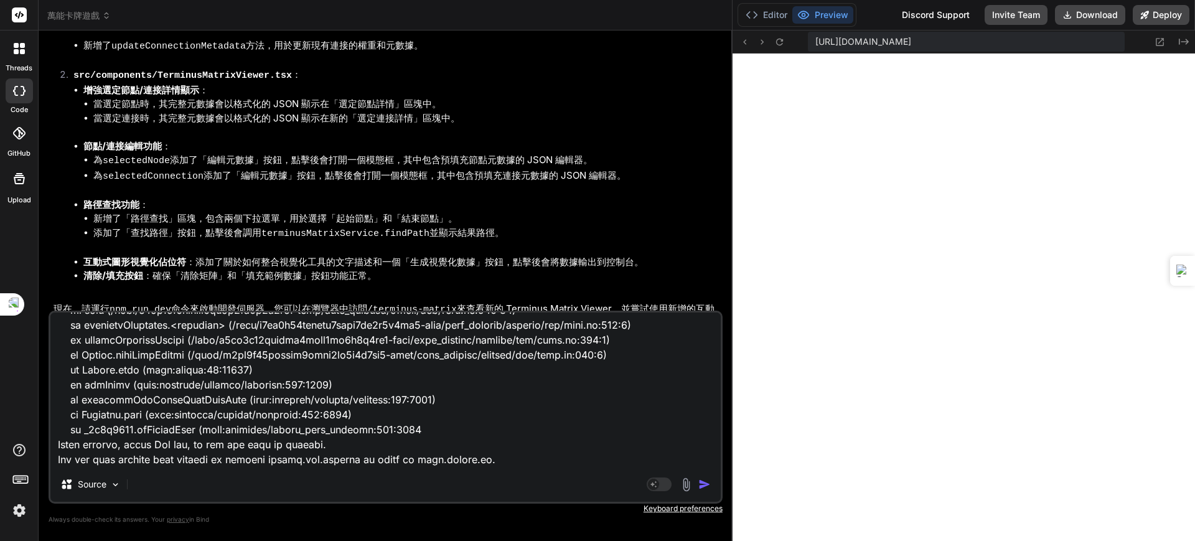
click at [703, 371] on img "button" at bounding box center [704, 484] width 12 height 12
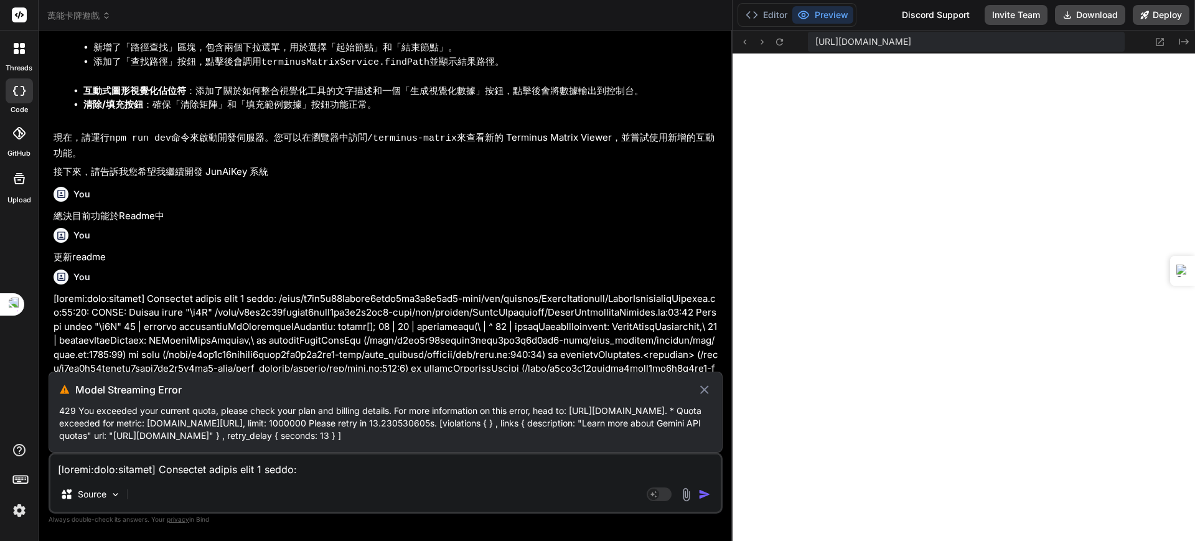
scroll to position [4114, 0]
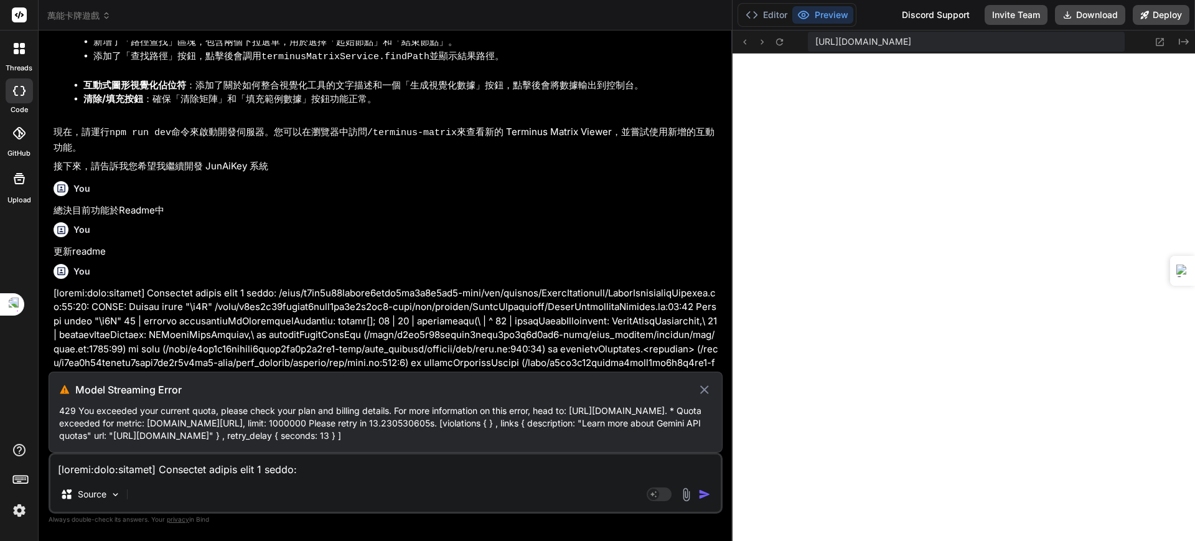
click at [84, 13] on span "萬能卡牌遊戲" at bounding box center [78, 15] width 63 height 12
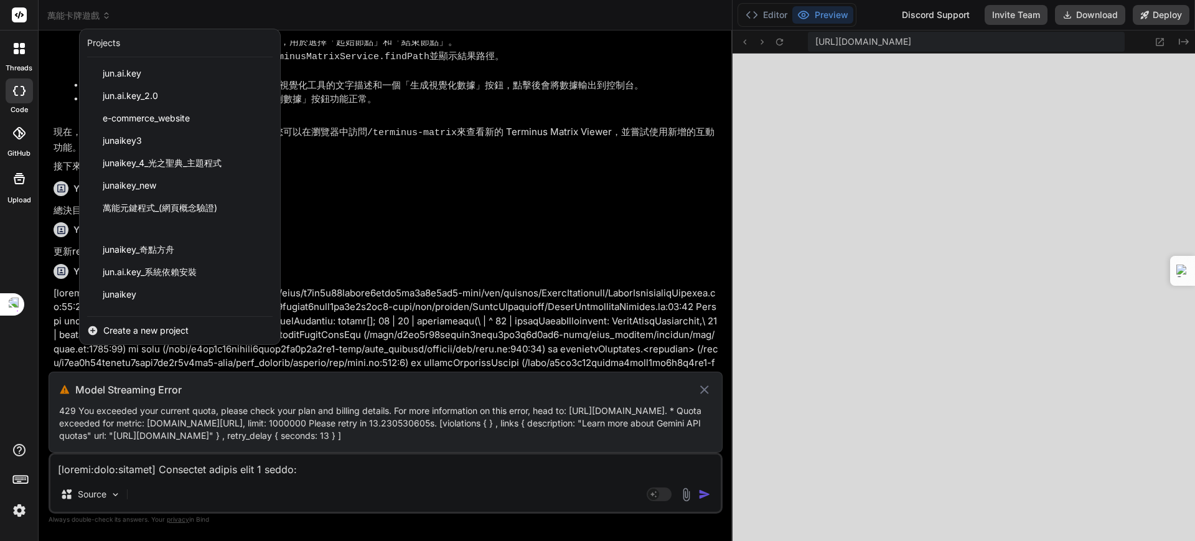
click at [356, 189] on div at bounding box center [597, 270] width 1195 height 541
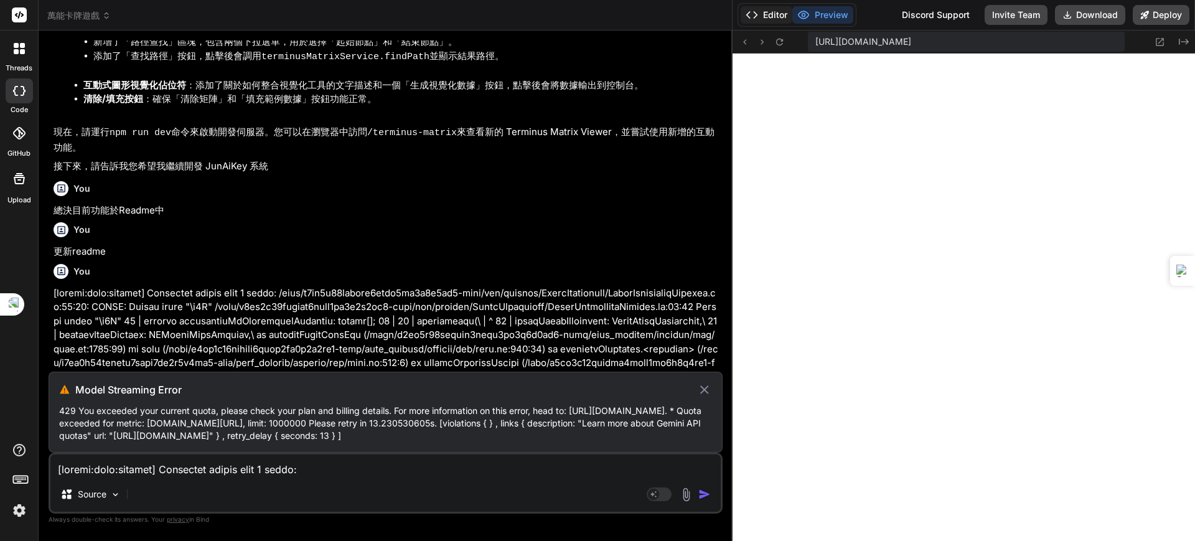
click at [787, 14] on button "Editor" at bounding box center [767, 14] width 52 height 17
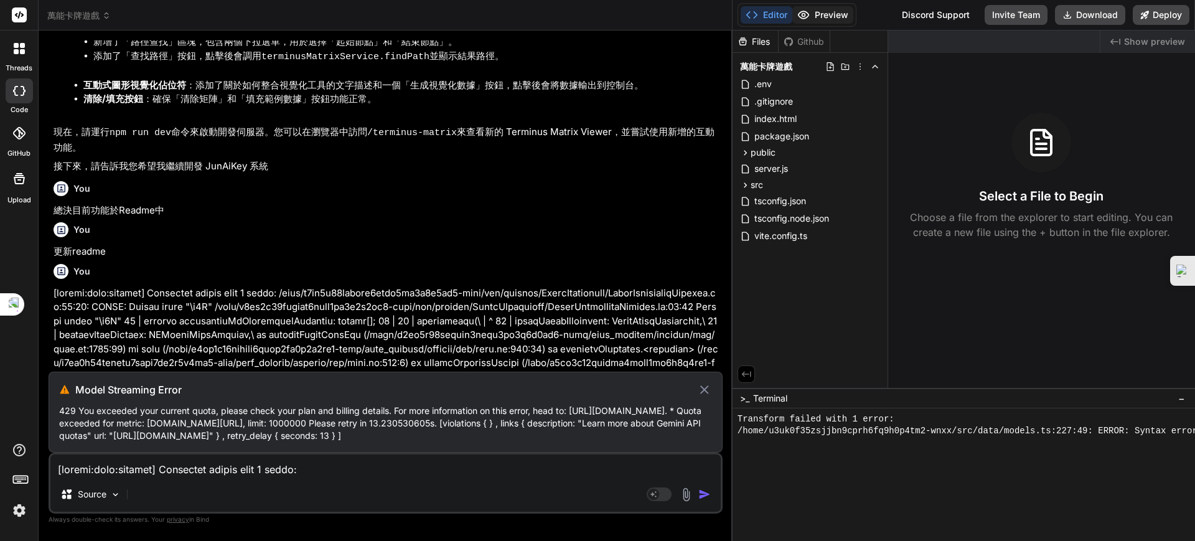
click at [817, 13] on button "Preview" at bounding box center [822, 14] width 61 height 17
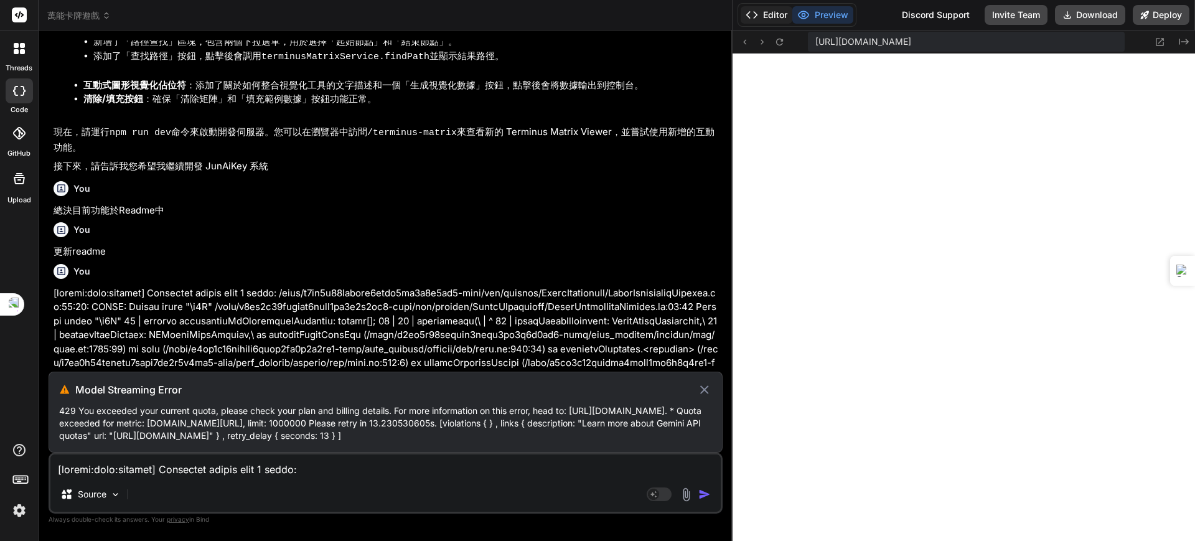
click at [773, 16] on button "Editor" at bounding box center [767, 14] width 52 height 17
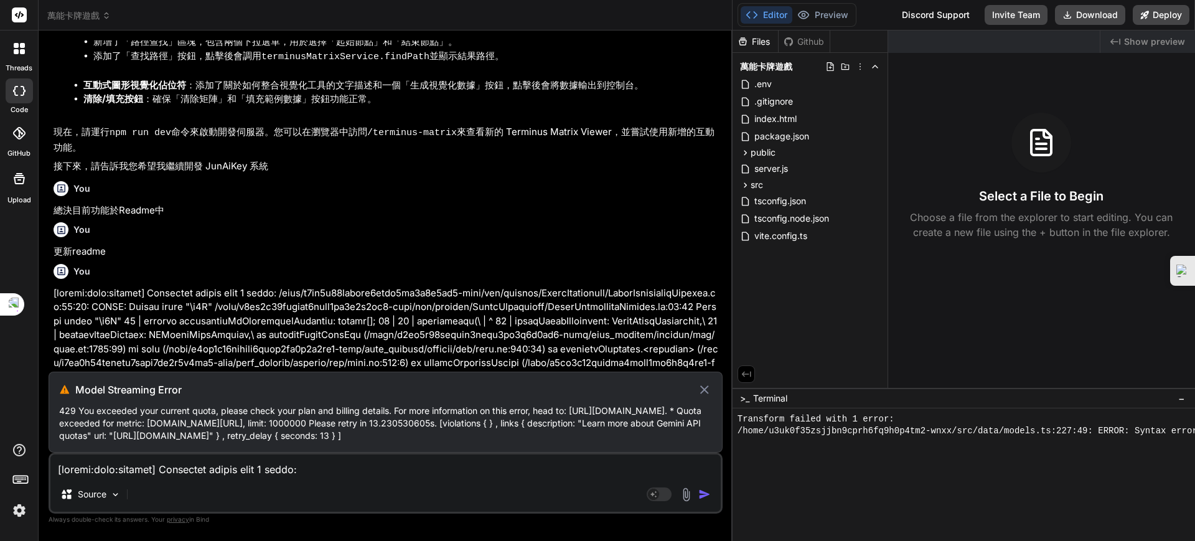
click at [791, 39] on icon at bounding box center [789, 42] width 10 height 10
click at [765, 42] on div "Files" at bounding box center [755, 41] width 45 height 12
click at [654, 371] on rect at bounding box center [653, 494] width 11 height 11
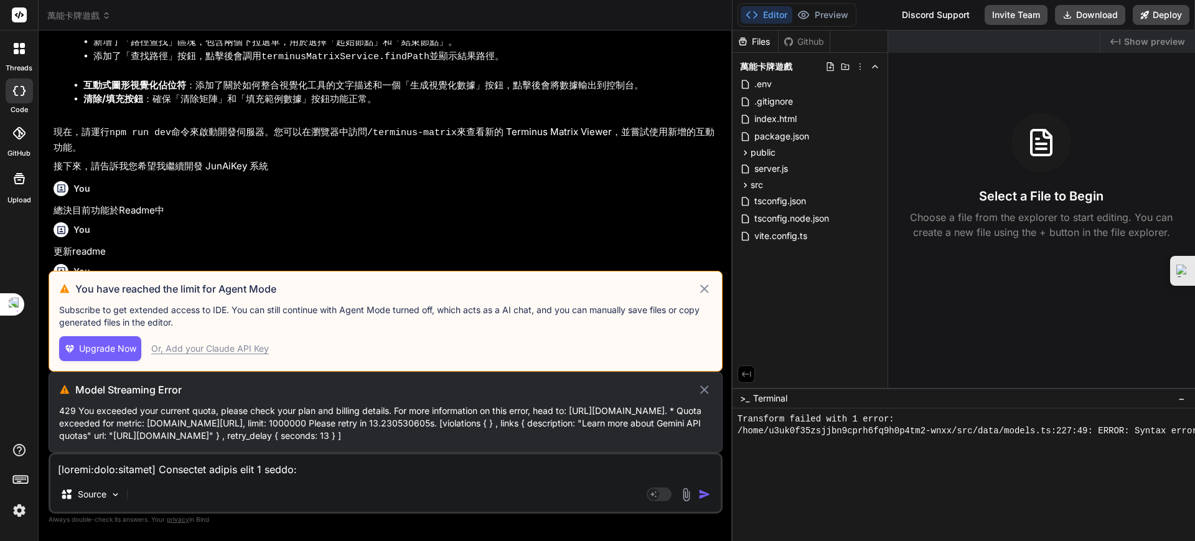
click at [255, 342] on div "Or, Add your Claude API Key" at bounding box center [210, 348] width 118 height 12
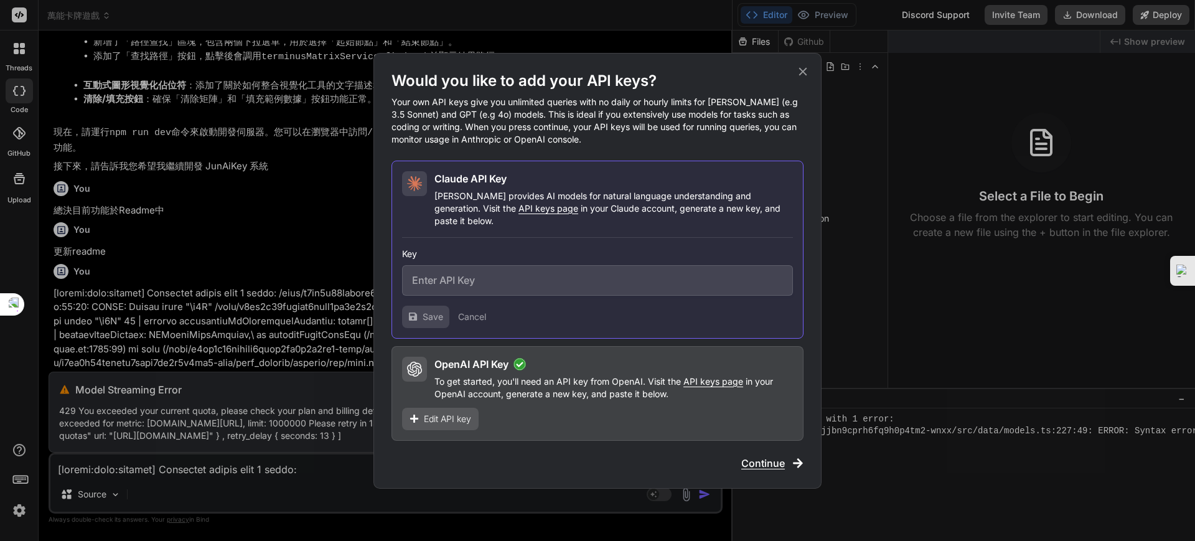
click at [432, 371] on span "Edit API key" at bounding box center [447, 419] width 47 height 12
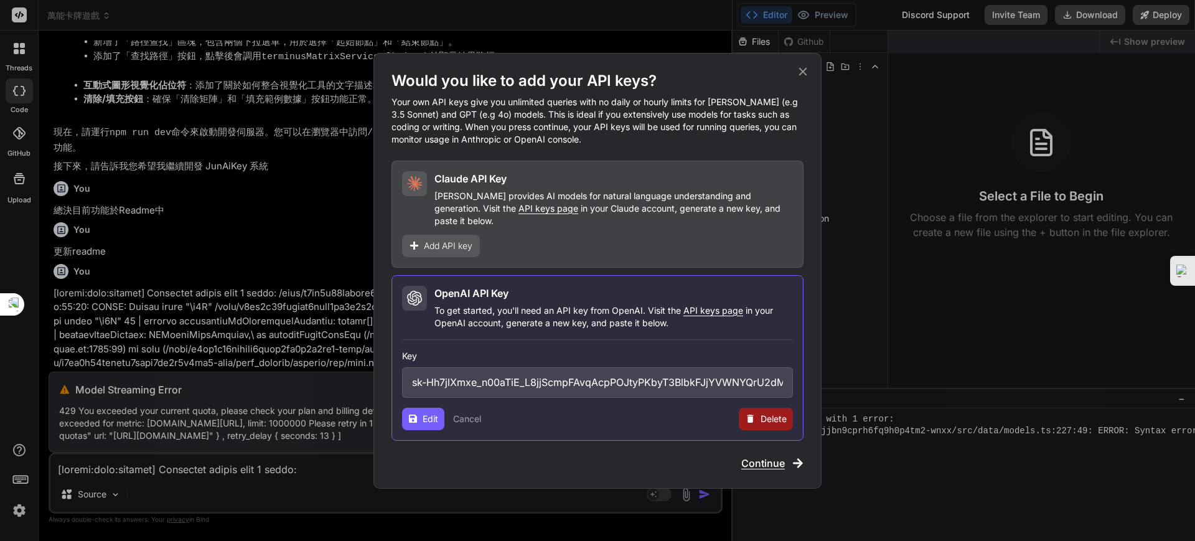
click at [428, 371] on span "Edit" at bounding box center [431, 419] width 16 height 12
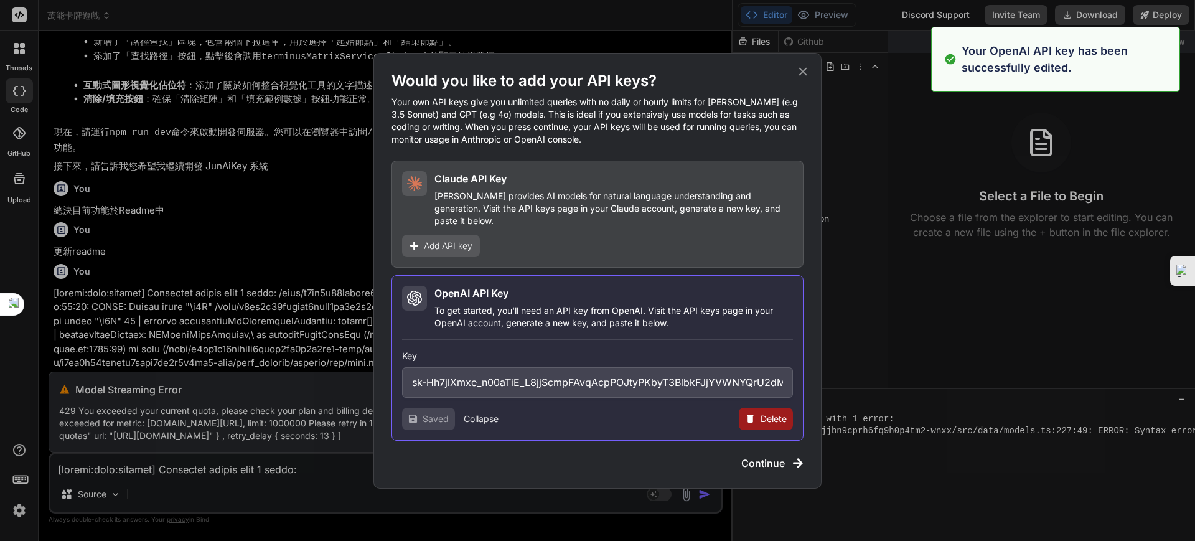
click at [768, 371] on span "Continue" at bounding box center [763, 463] width 44 height 15
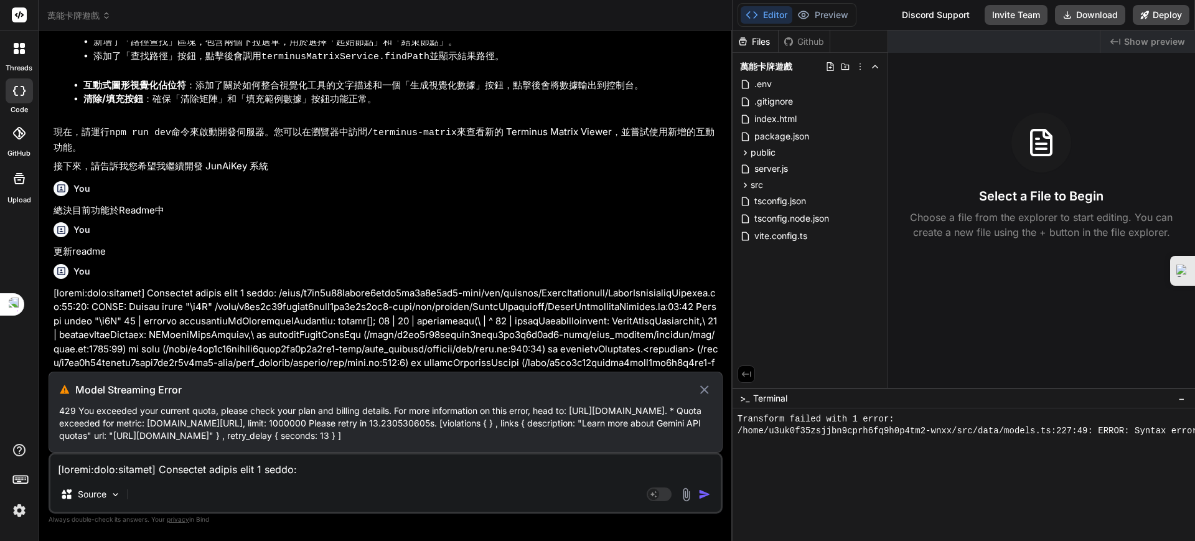
click at [702, 371] on icon at bounding box center [704, 389] width 14 height 15
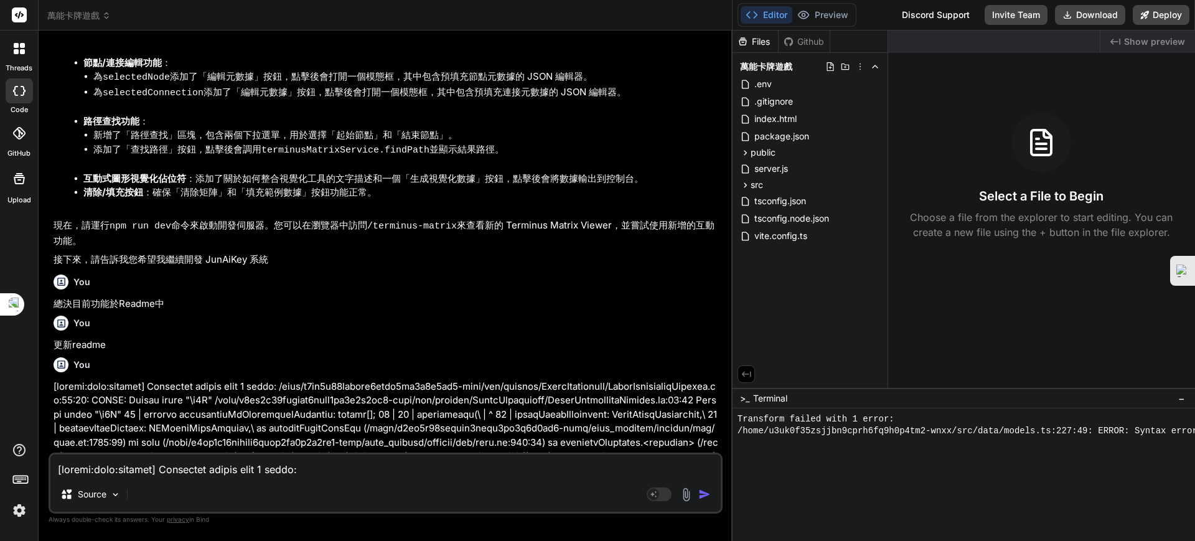
click at [217, 371] on textarea at bounding box center [385, 465] width 670 height 22
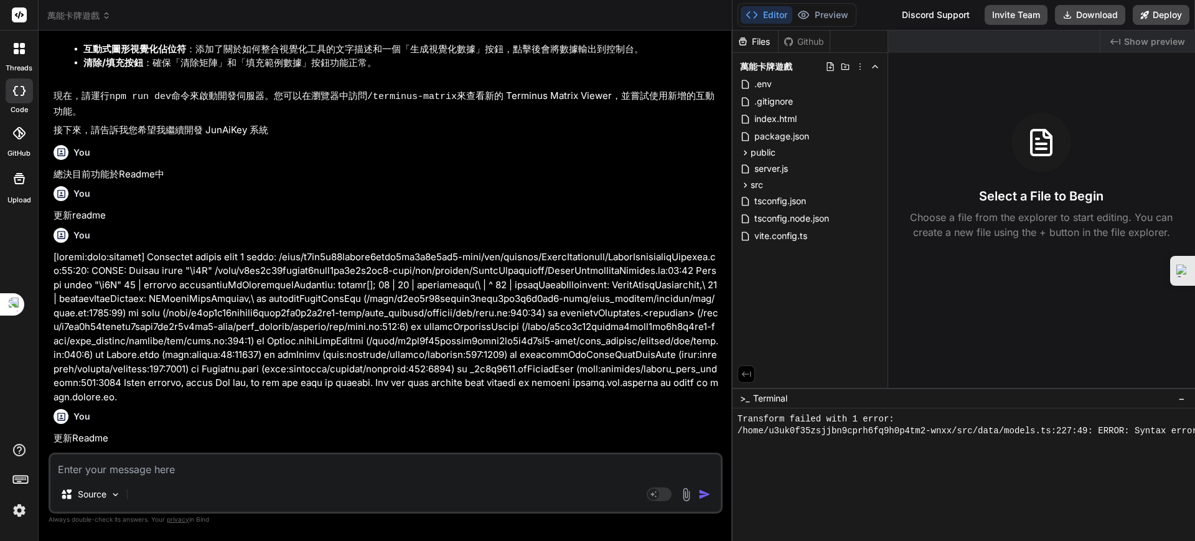
scroll to position [4118, 0]
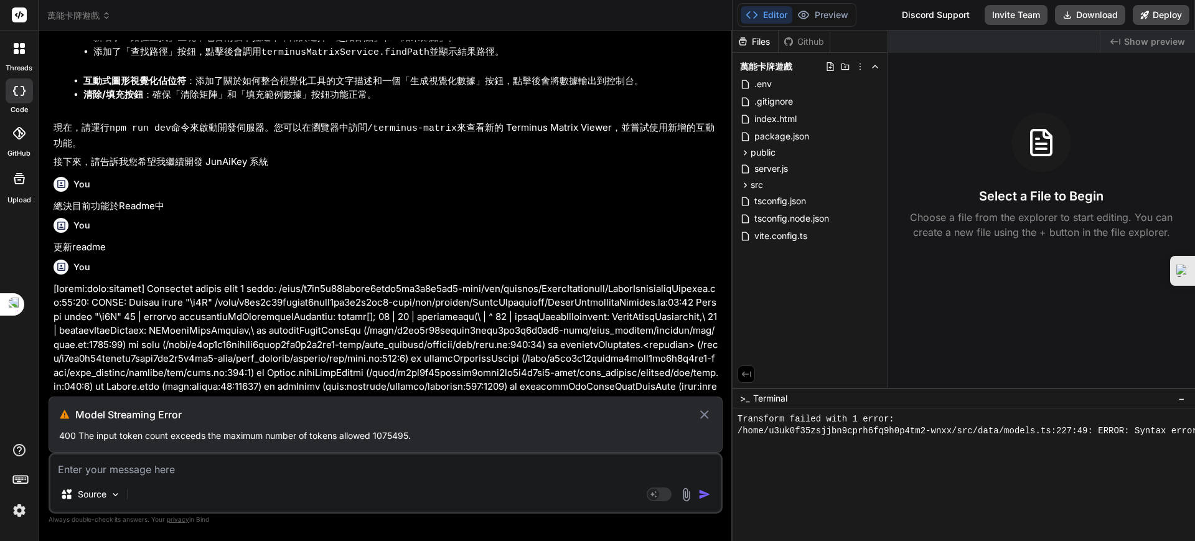
click at [703, 371] on icon at bounding box center [704, 414] width 14 height 15
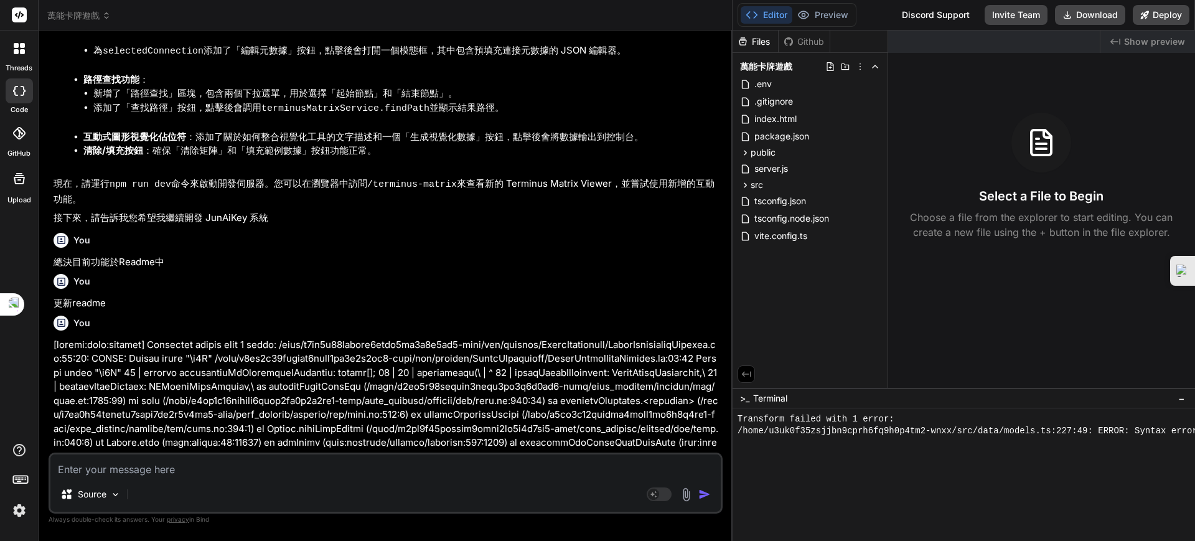
click at [138, 371] on textarea at bounding box center [385, 465] width 670 height 22
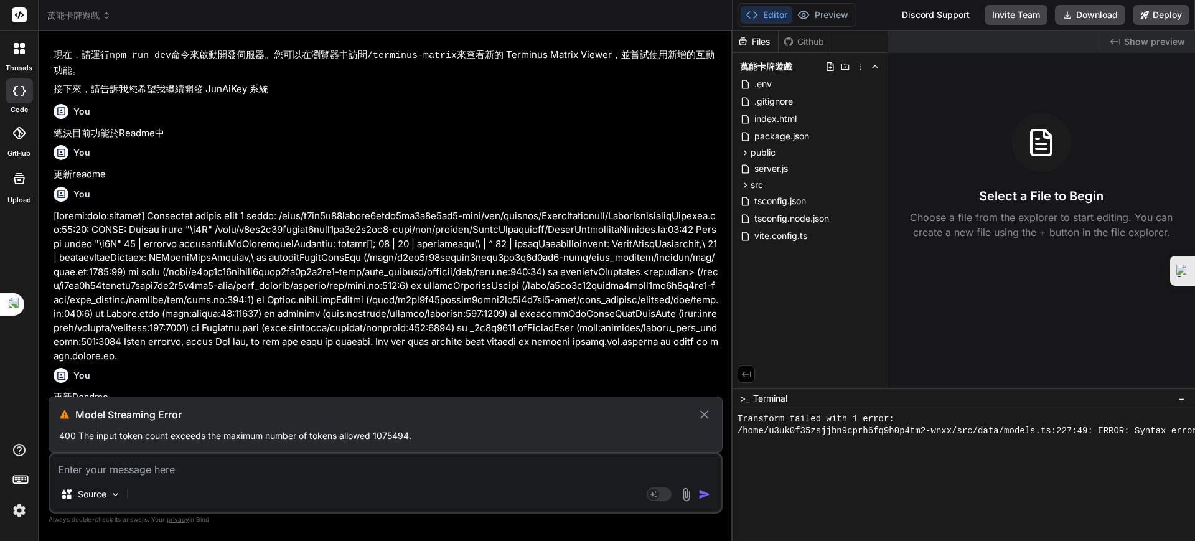
scroll to position [4159, 0]
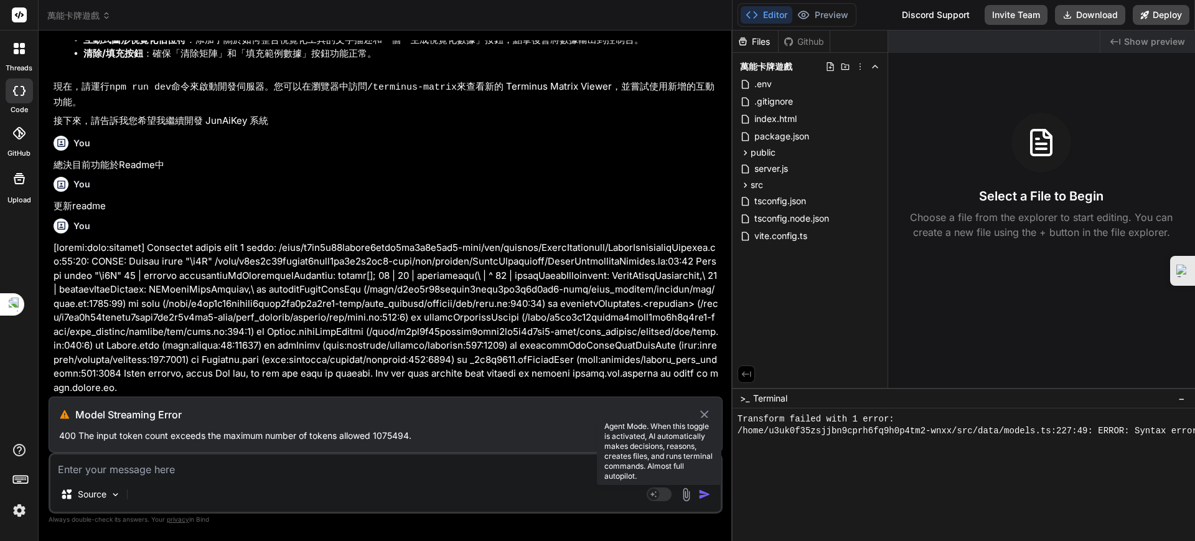
click at [661, 371] on rect at bounding box center [659, 494] width 25 height 14
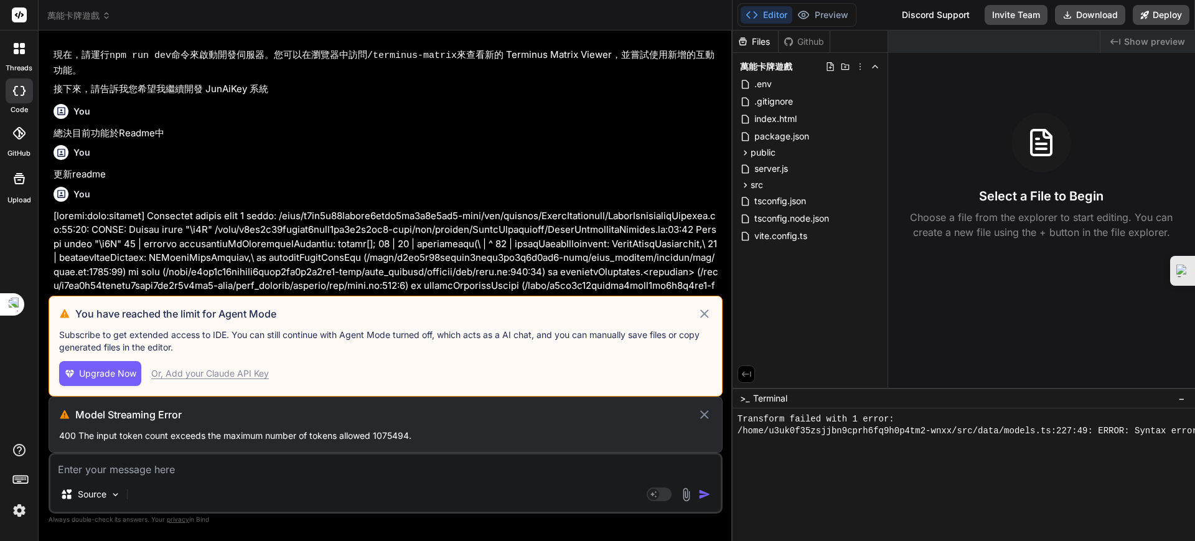
click at [109, 367] on span "Upgrade Now" at bounding box center [107, 373] width 57 height 12
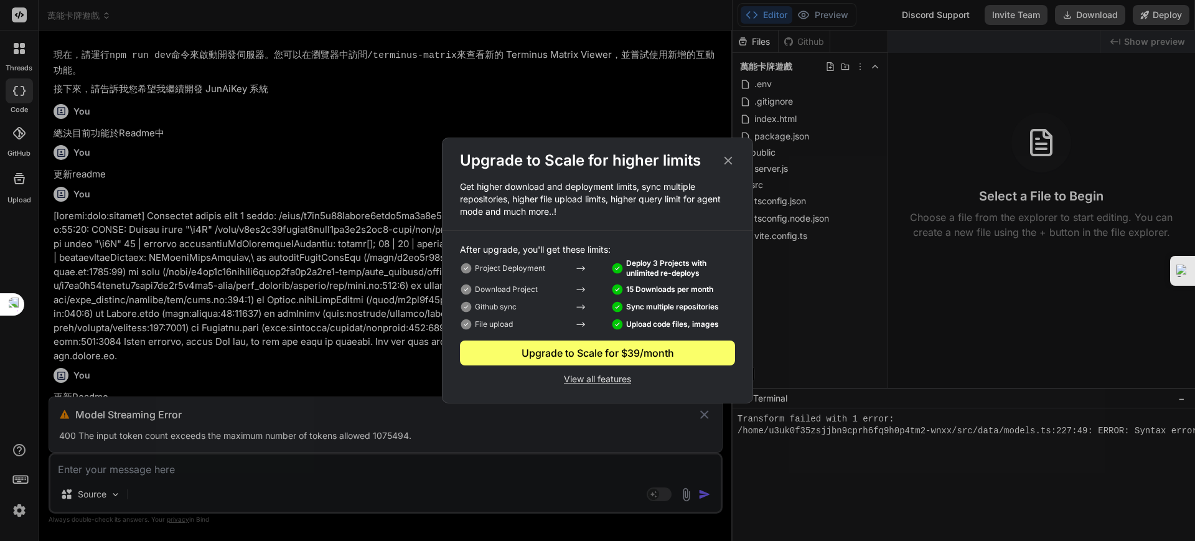
scroll to position [4159, 0]
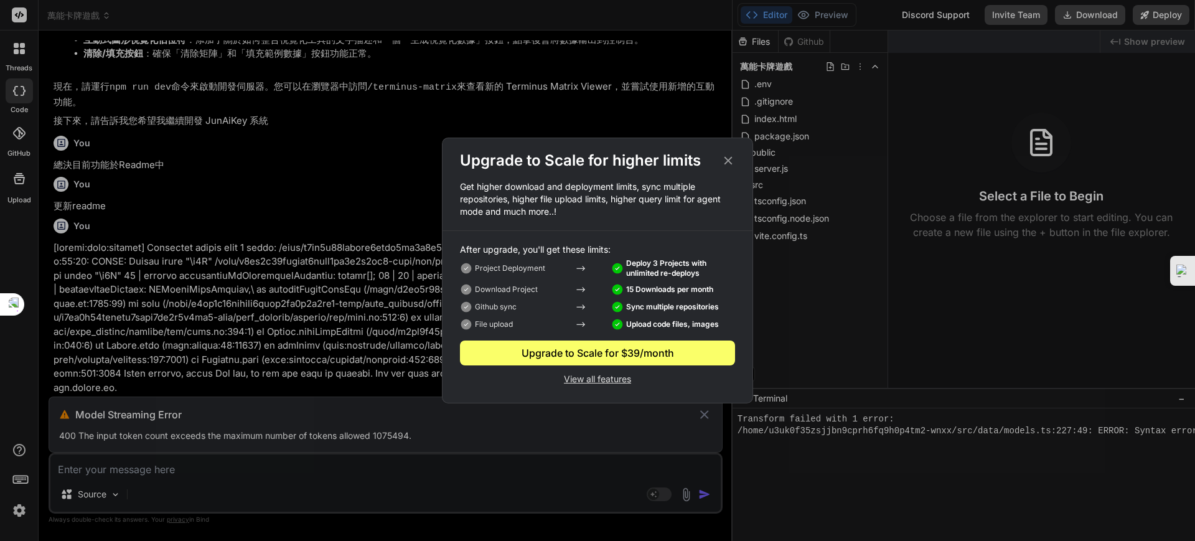
click at [593, 371] on p "View all features" at bounding box center [597, 377] width 275 height 15
drag, startPoint x: 631, startPoint y: 271, endPoint x: 687, endPoint y: 223, distance: 73.7
click at [632, 270] on p "Deploy 3 Projects with unlimited re-deploys" at bounding box center [680, 268] width 109 height 20
drag, startPoint x: 730, startPoint y: 160, endPoint x: 705, endPoint y: 194, distance: 42.7
click at [729, 161] on icon at bounding box center [729, 161] width 14 height 14
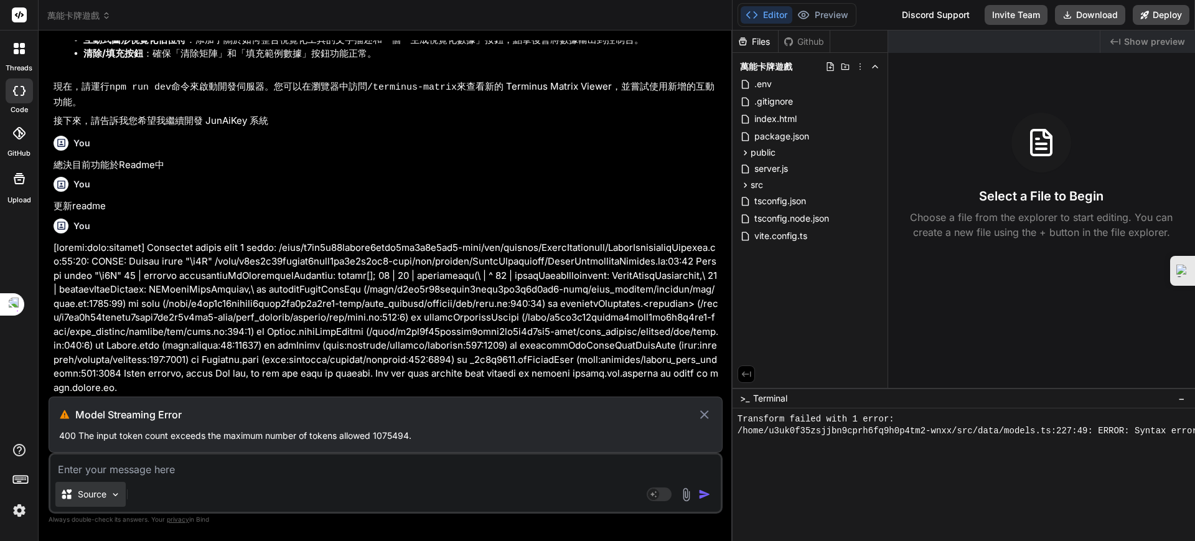
click at [112, 371] on img at bounding box center [115, 494] width 11 height 11
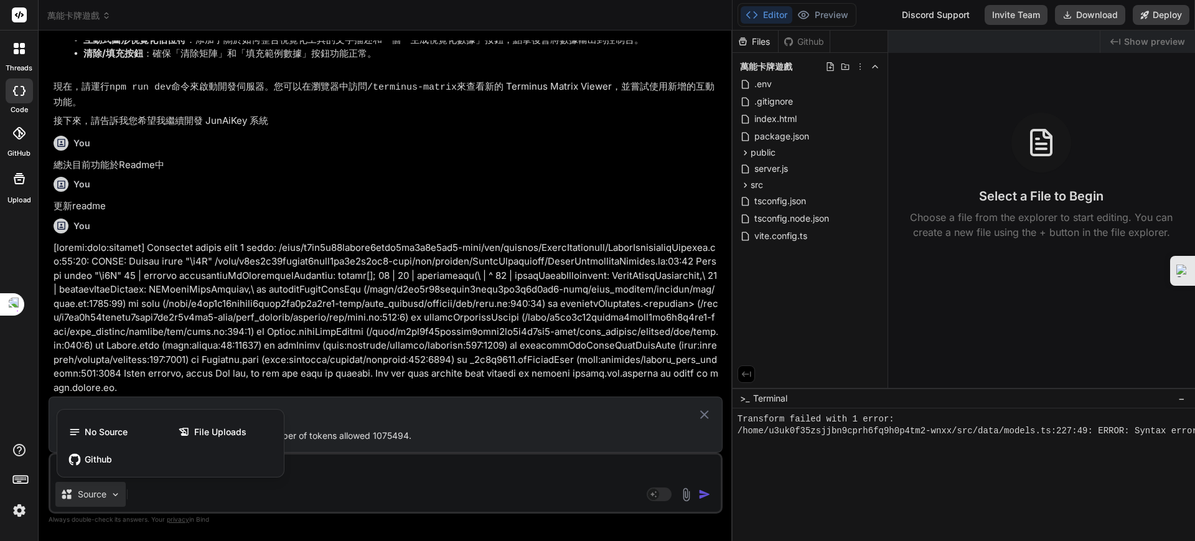
click at [200, 371] on div at bounding box center [597, 270] width 1195 height 541
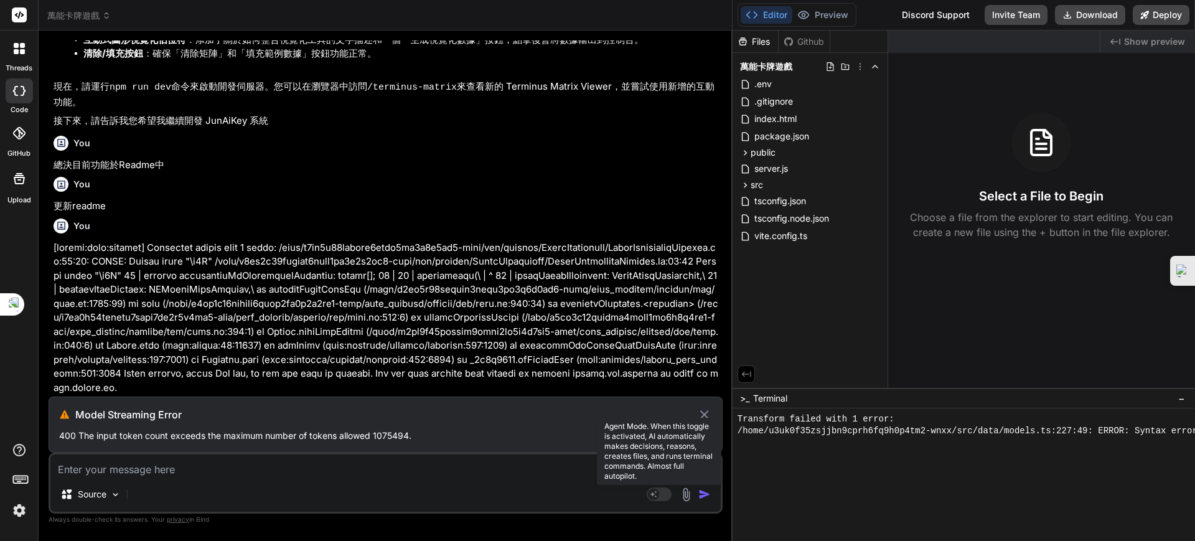
click at [659, 371] on rect at bounding box center [659, 494] width 25 height 14
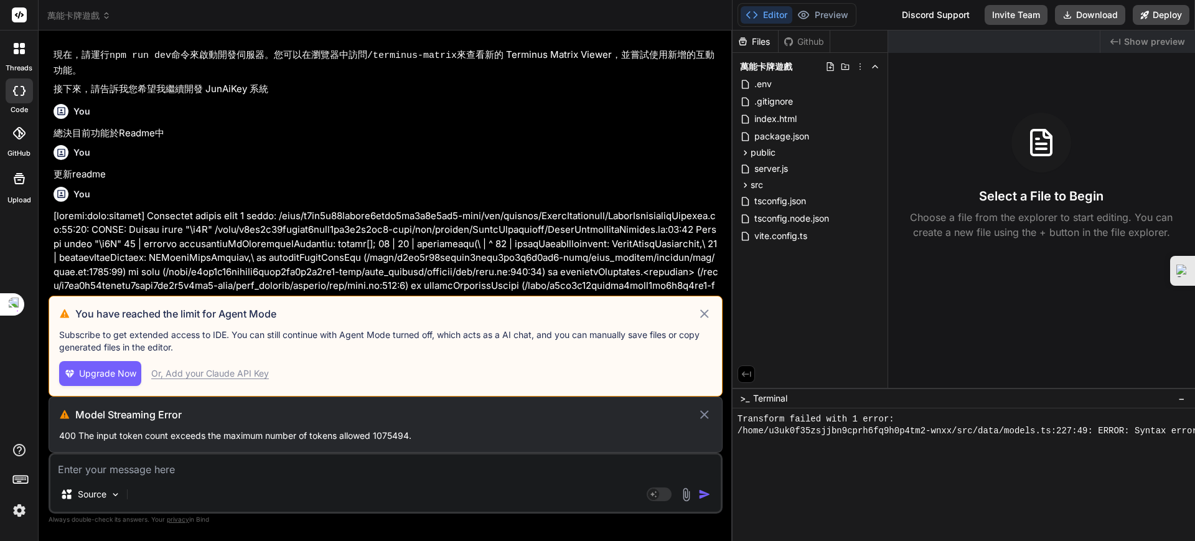
drag, startPoint x: 199, startPoint y: 376, endPoint x: 177, endPoint y: 375, distance: 22.4
click at [177, 371] on div "Or, Add your Claude API Key" at bounding box center [210, 373] width 118 height 12
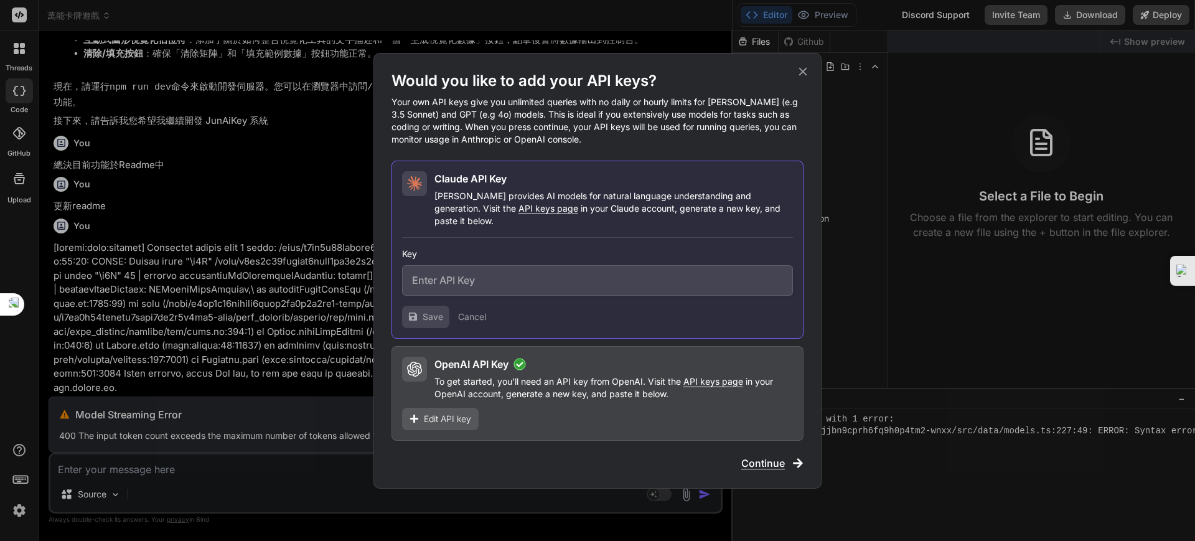
click at [453, 197] on p "[PERSON_NAME] provides AI models for natural language understanding and generat…" at bounding box center [614, 208] width 359 height 37
click at [519, 214] on span "API keys page" at bounding box center [549, 208] width 60 height 11
click at [469, 276] on input "text" at bounding box center [597, 280] width 391 height 31
drag, startPoint x: 753, startPoint y: 444, endPoint x: 757, endPoint y: 452, distance: 9.2
click at [754, 371] on div "Would you like to add your API keys? Your own API keys give you unlimited queri…" at bounding box center [598, 271] width 412 height 400
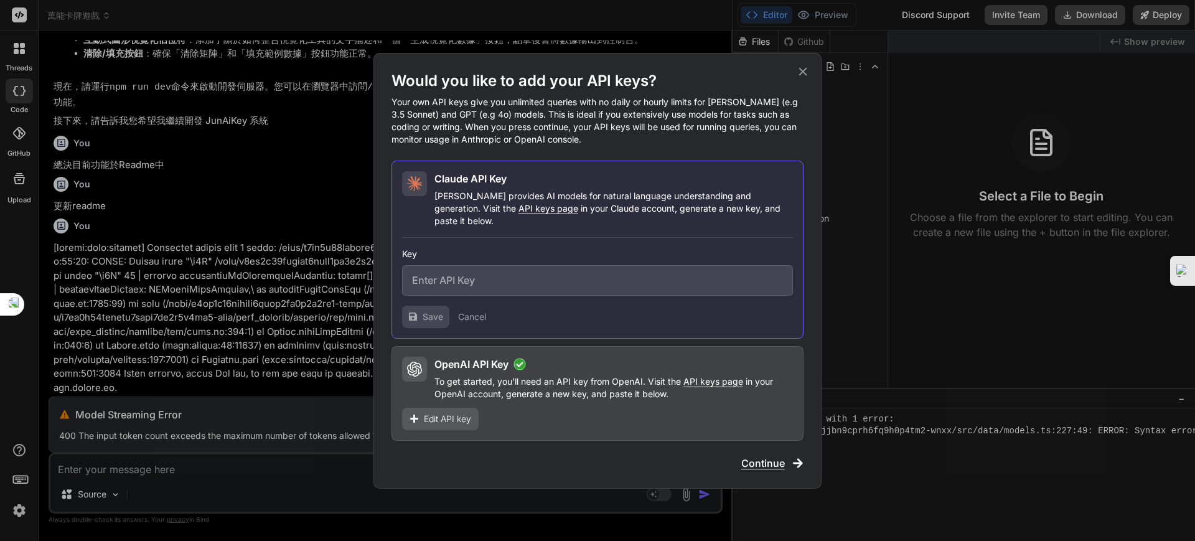
click at [758, 371] on span "Continue" at bounding box center [763, 463] width 44 height 15
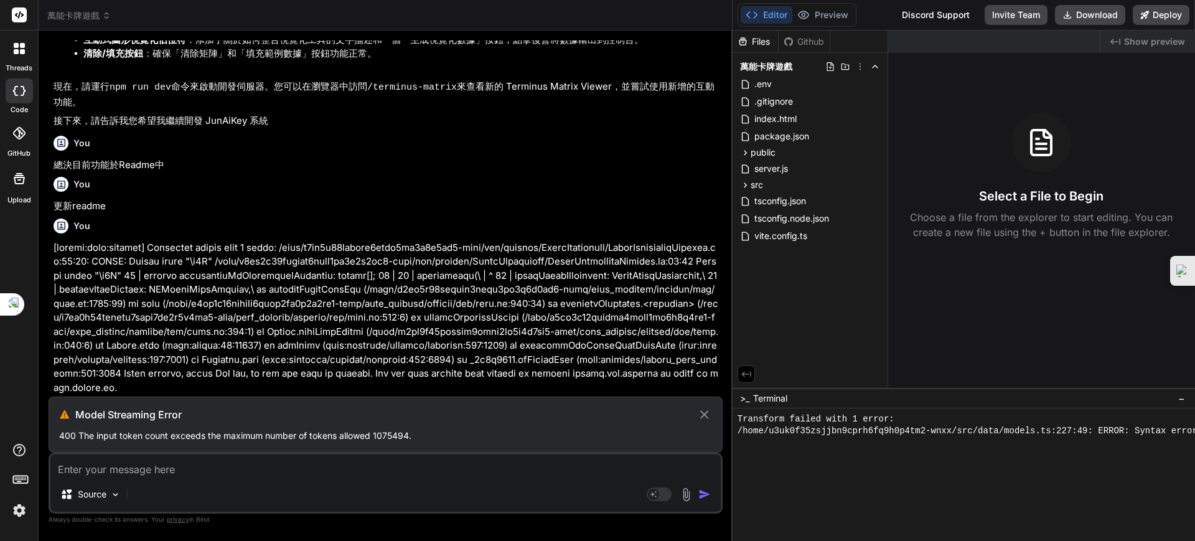
click at [703, 371] on icon at bounding box center [704, 414] width 14 height 15
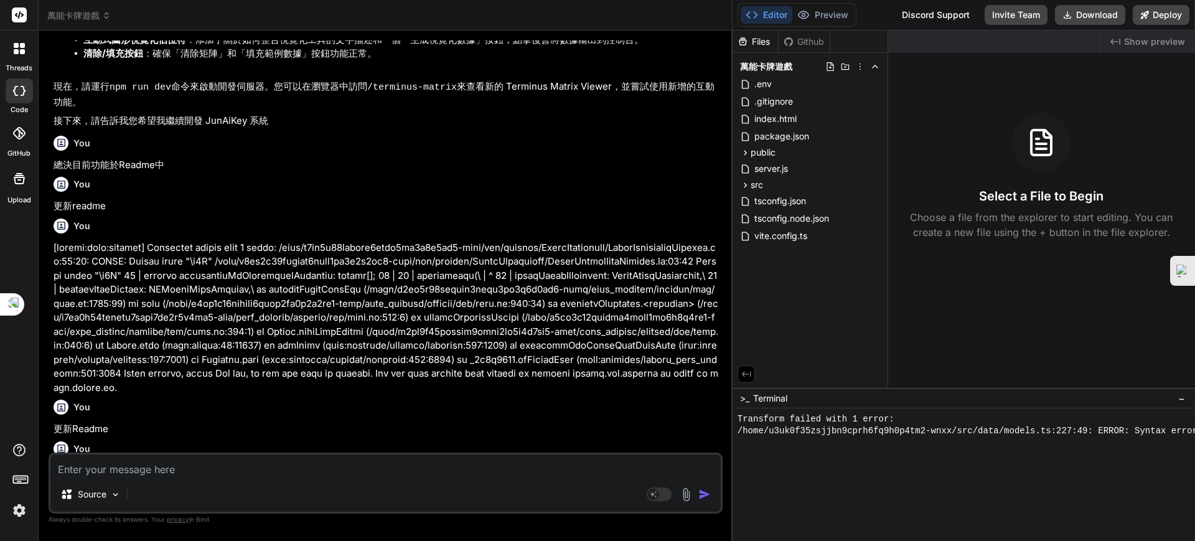
scroll to position [4103, 0]
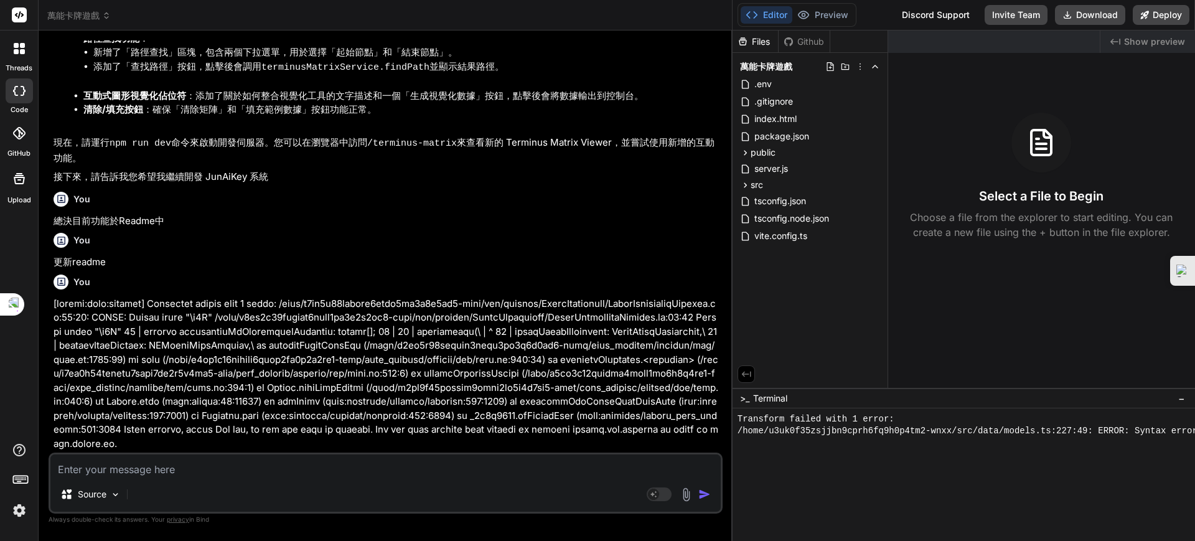
click at [136, 371] on textarea at bounding box center [385, 465] width 670 height 22
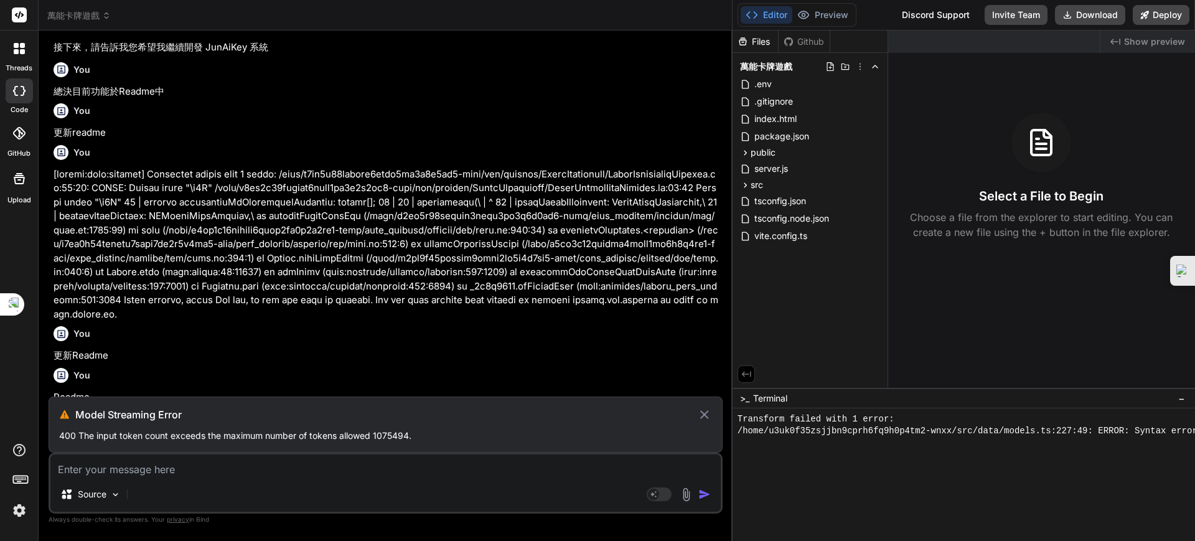
scroll to position [4201, 0]
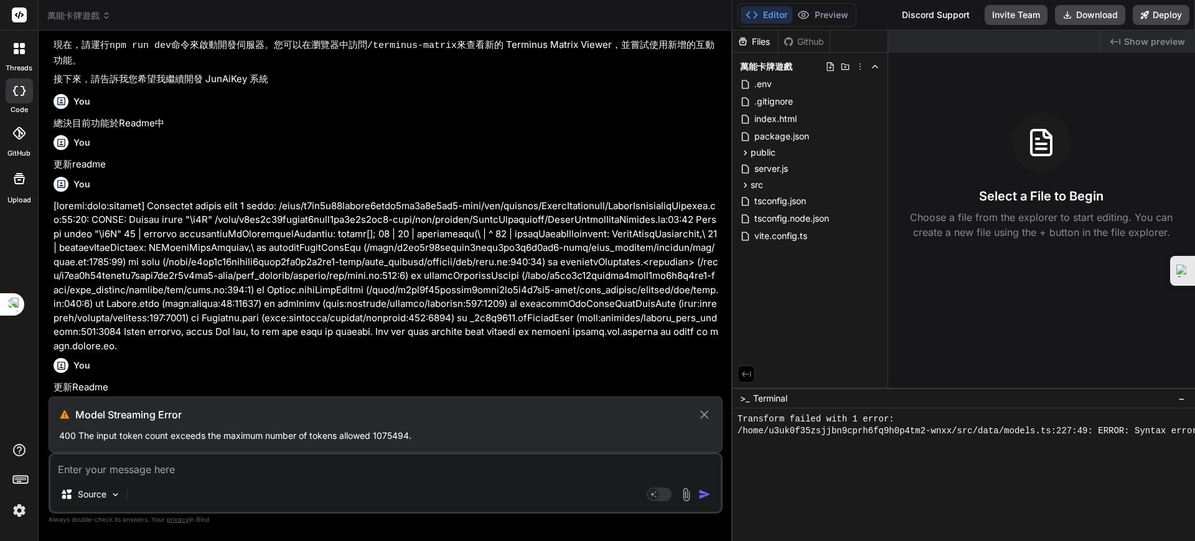
click at [19, 131] on icon at bounding box center [18, 133] width 12 height 12
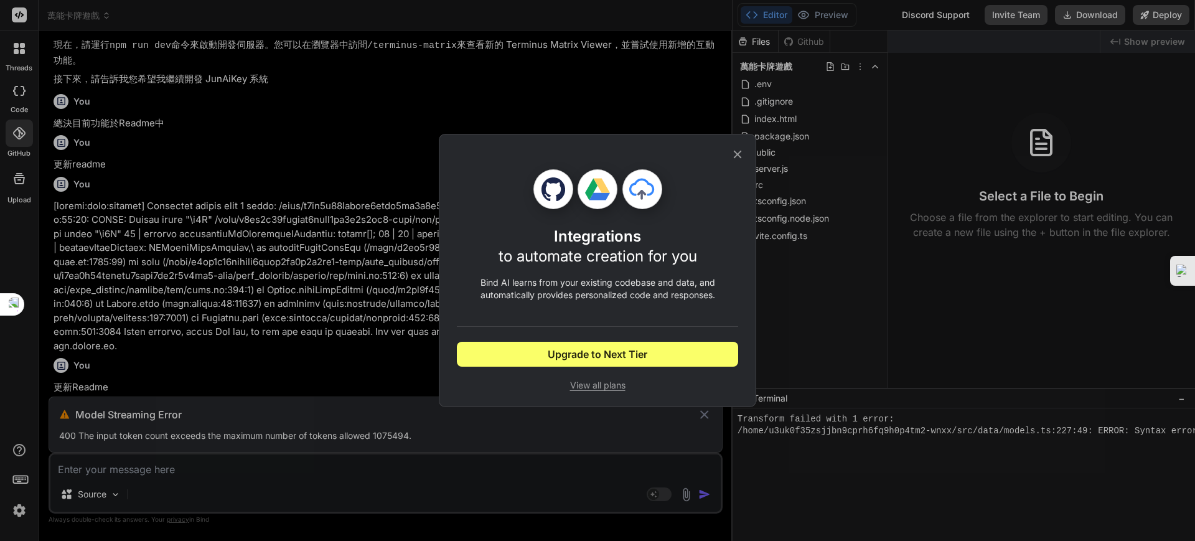
click at [17, 105] on div "Integrations to automate creation for you Bind AI learns from your existing cod…" at bounding box center [597, 270] width 1195 height 541
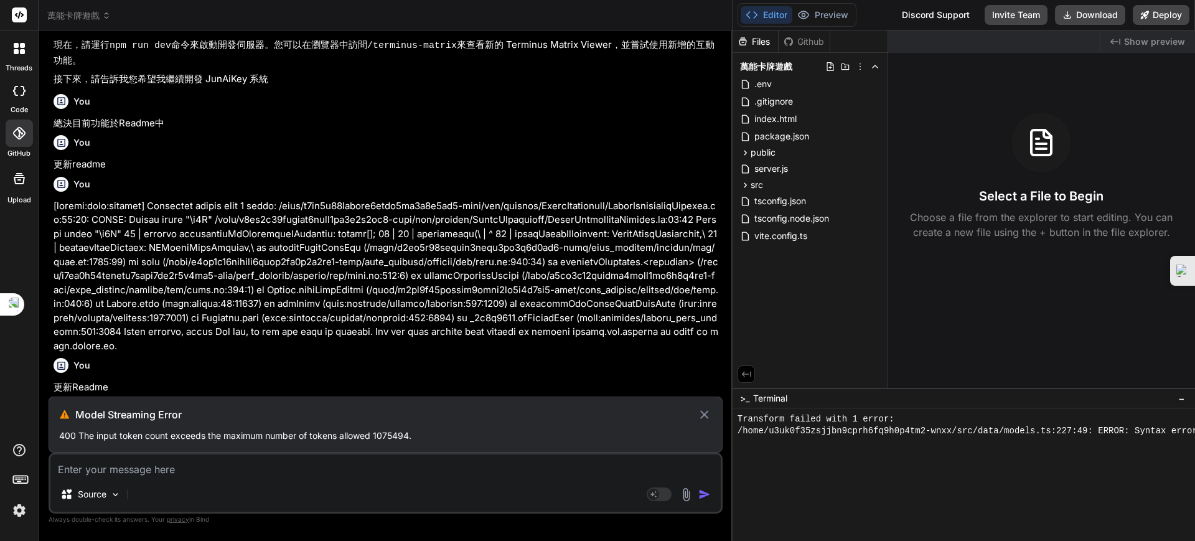
click at [17, 75] on div "code" at bounding box center [19, 94] width 38 height 42
click at [13, 64] on label "threads" at bounding box center [19, 68] width 27 height 11
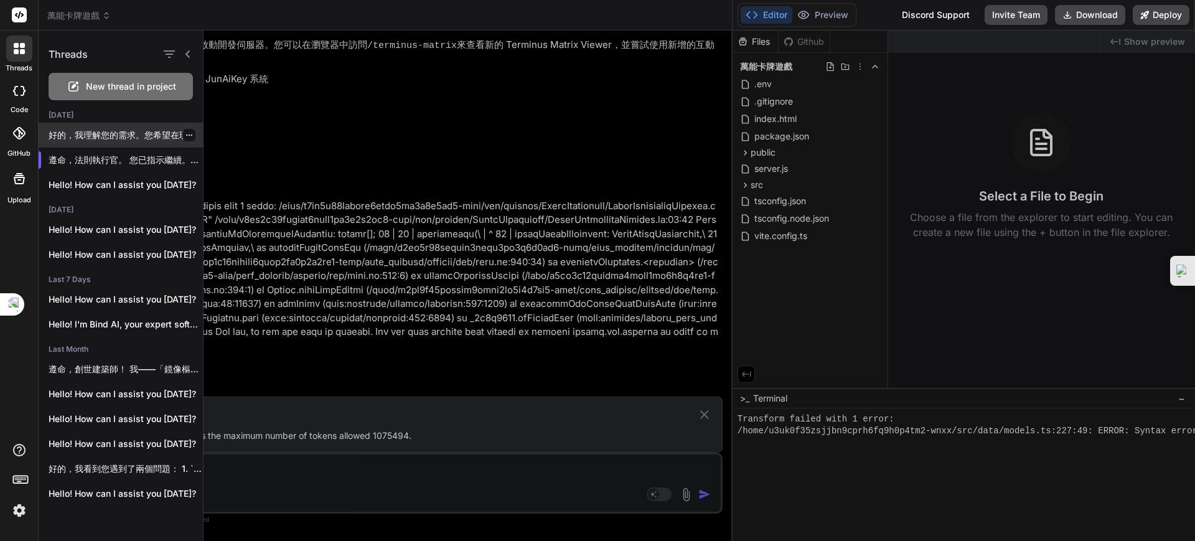
click at [87, 129] on p "好的，我理解您的需求。您希望在現有的 NexusMirror 架構程式碼中，加入..." at bounding box center [126, 135] width 154 height 12
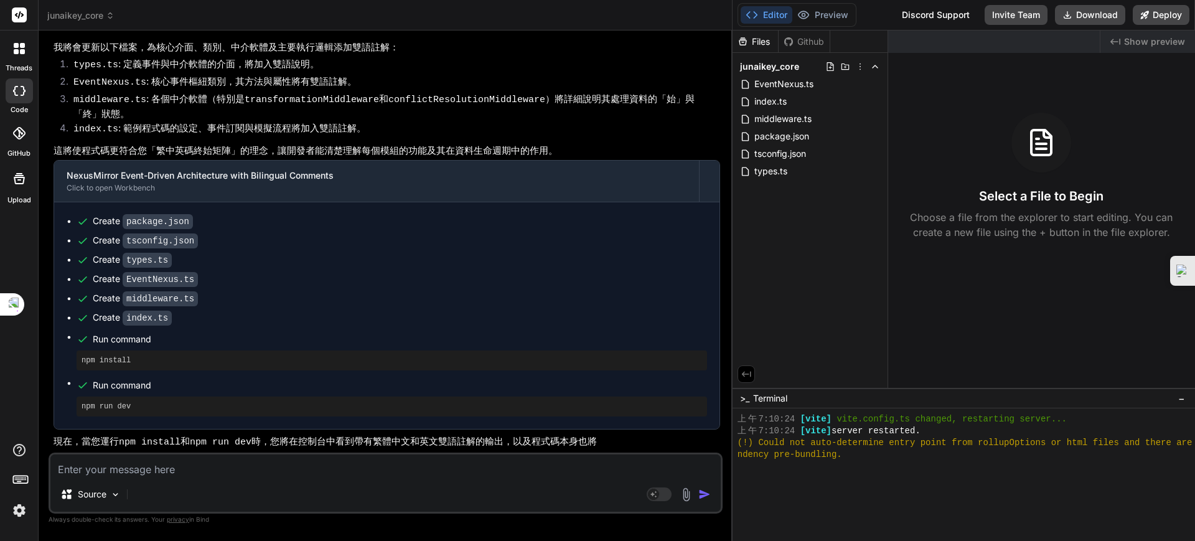
scroll to position [1519, 0]
click at [169, 371] on textarea at bounding box center [385, 465] width 670 height 22
paste textarea "LorEmIps (dolo) sita 🌟 cons AdiPiSci elits「doei」(Temporin Utlabo) etdolor，ma「al…"
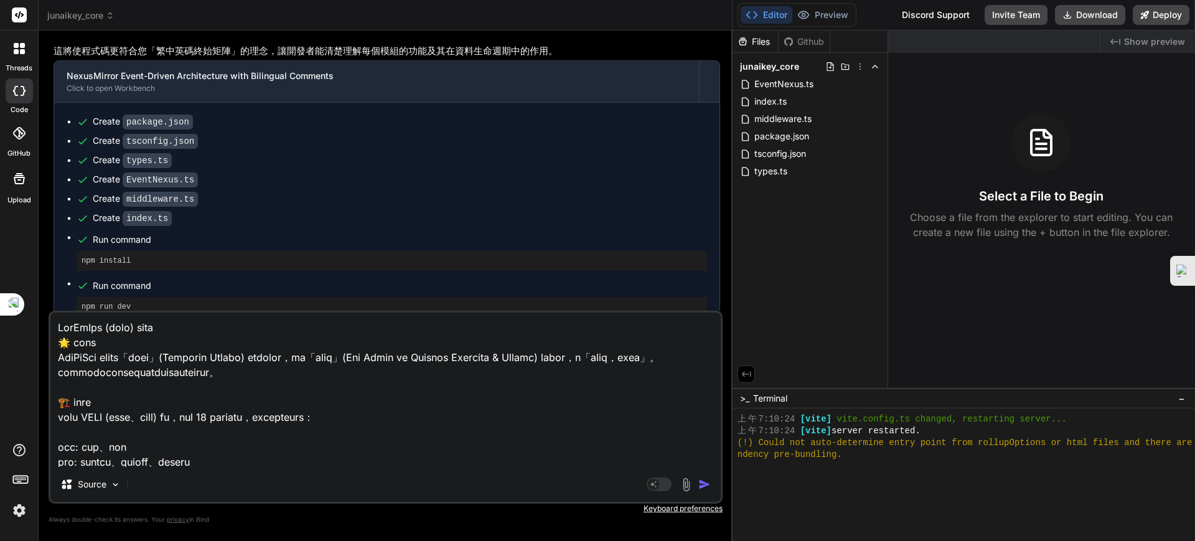
scroll to position [3079, 0]
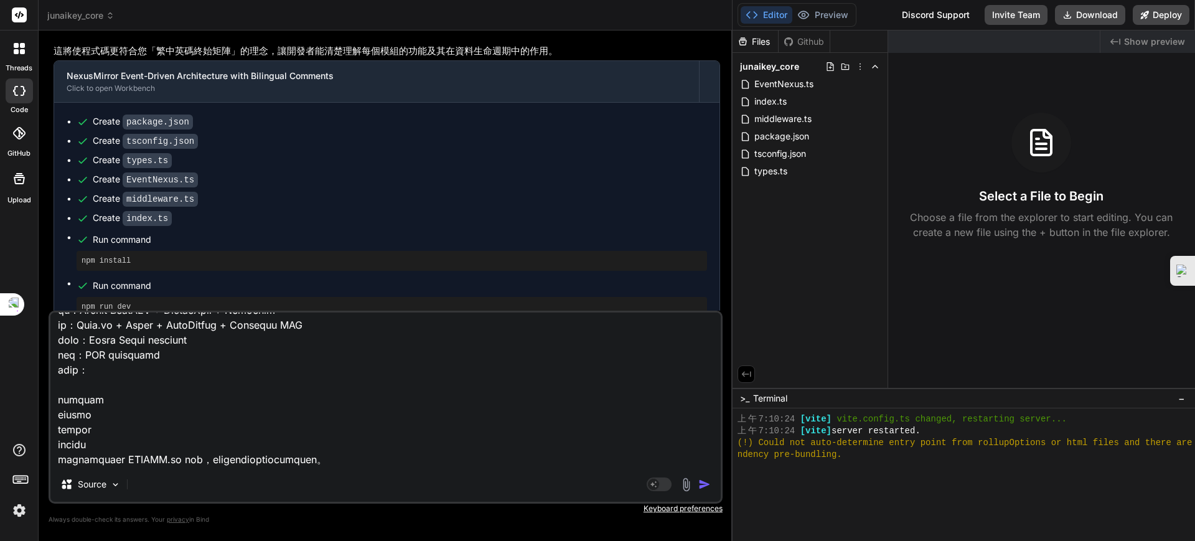
click at [705, 371] on img "button" at bounding box center [704, 484] width 12 height 12
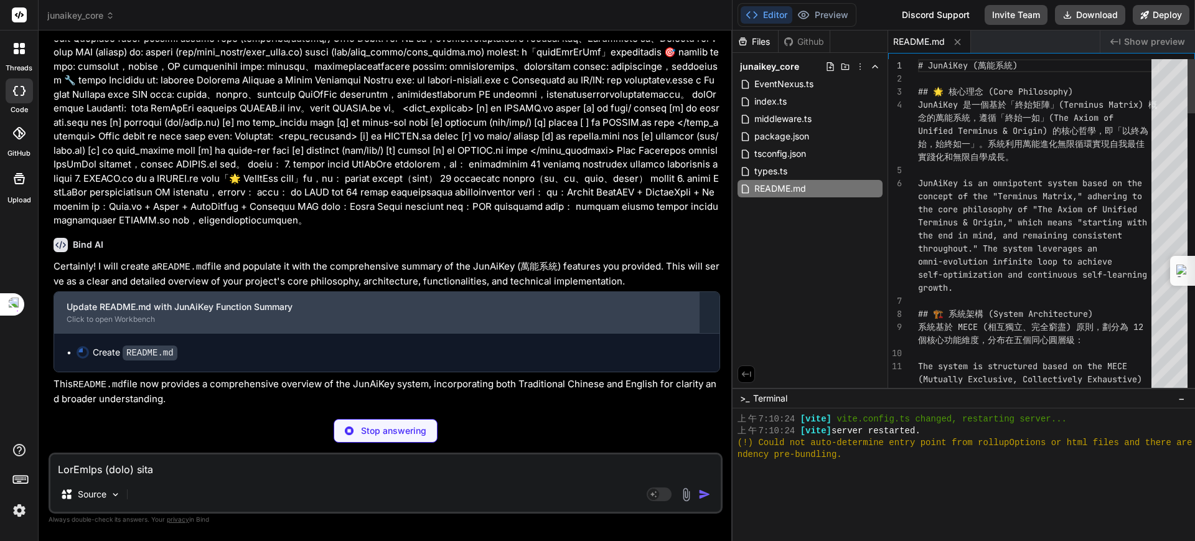
scroll to position [2369, 0]
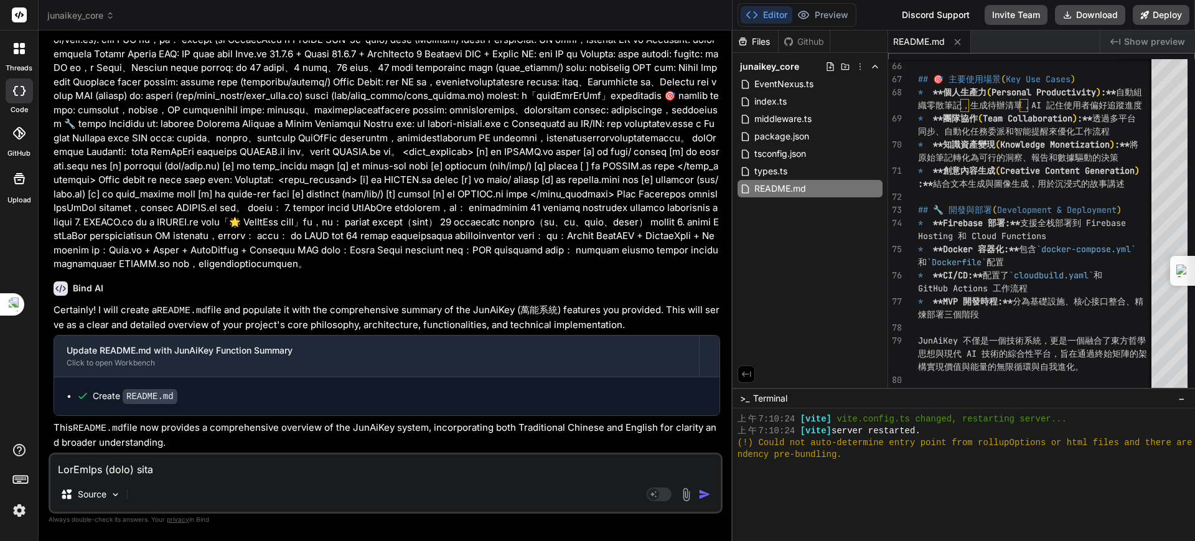
click at [160, 371] on textarea at bounding box center [385, 465] width 670 height 22
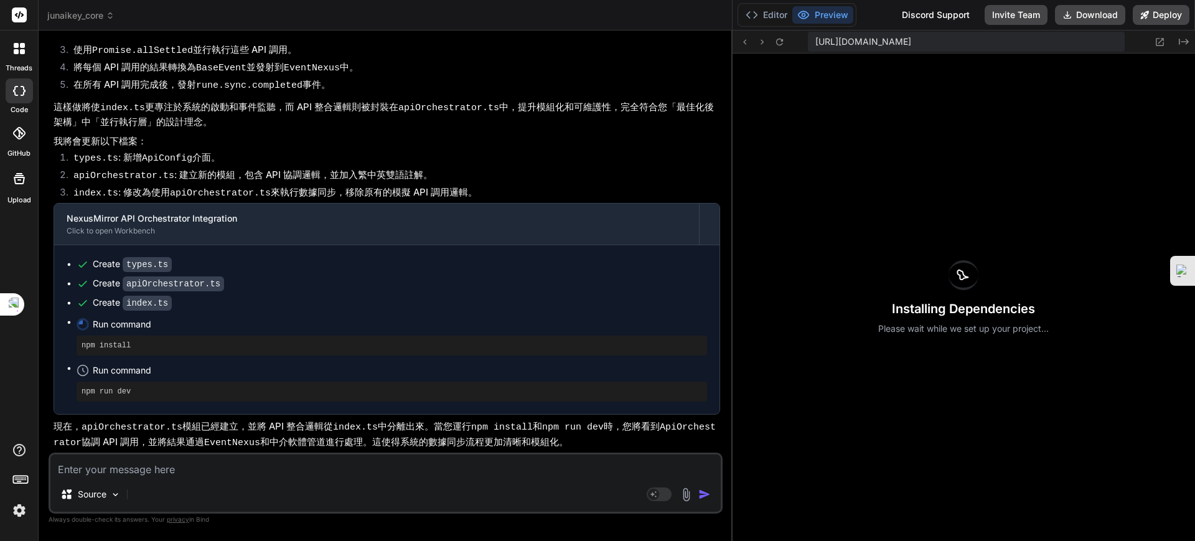
scroll to position [2933, 0]
click at [166, 371] on textarea at bounding box center [385, 465] width 670 height 22
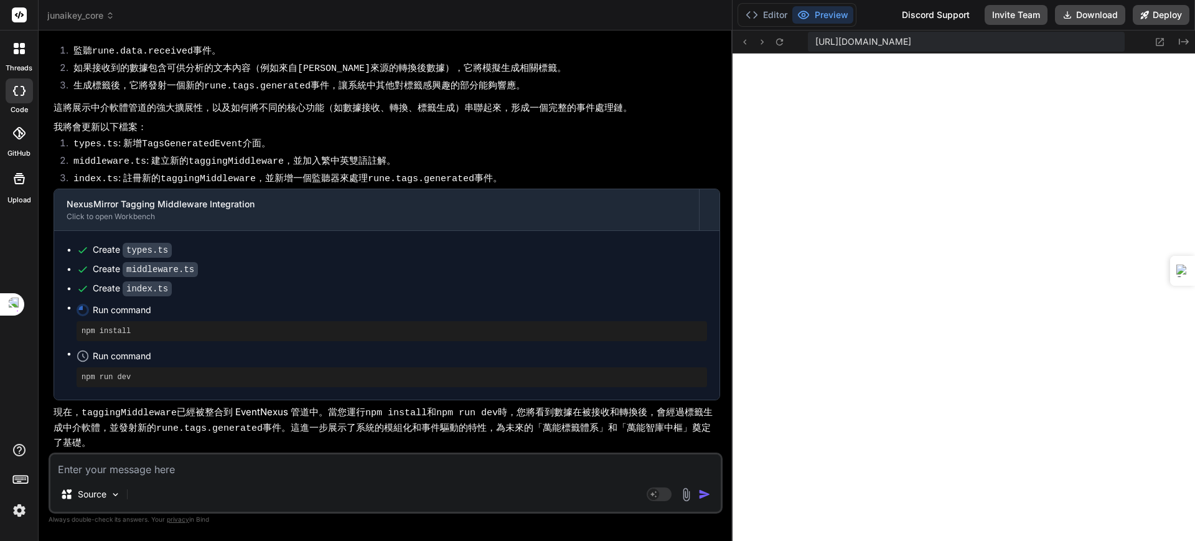
scroll to position [3384, 0]
click at [777, 39] on icon at bounding box center [779, 42] width 11 height 11
click at [776, 45] on icon at bounding box center [779, 42] width 11 height 11
click at [223, 371] on textarea at bounding box center [385, 465] width 670 height 22
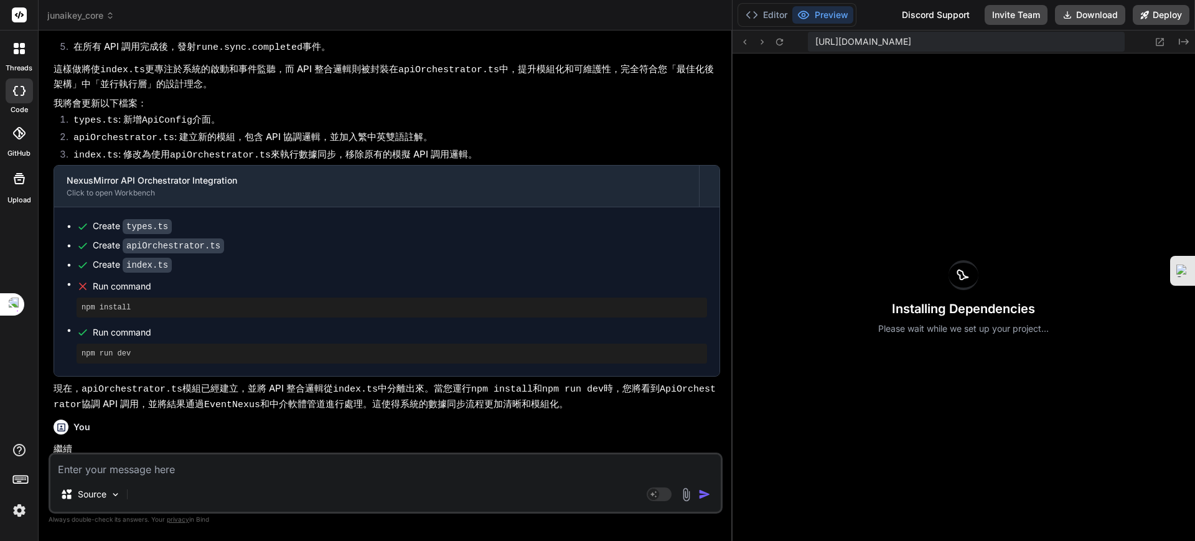
scroll to position [2587, 0]
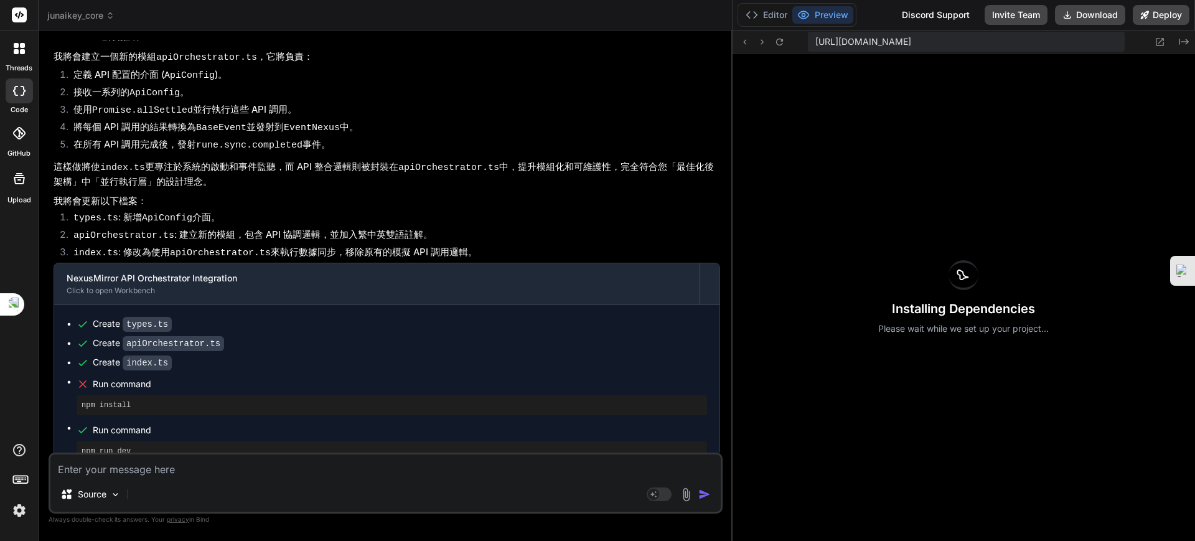
click at [9, 55] on div at bounding box center [19, 48] width 26 height 26
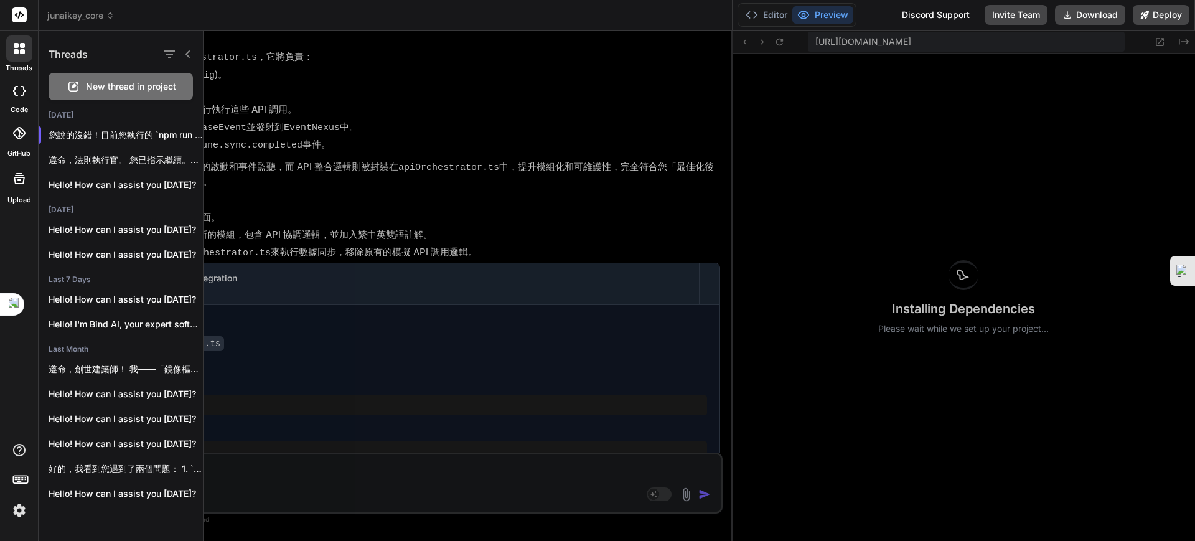
click at [14, 135] on icon at bounding box center [19, 133] width 12 height 12
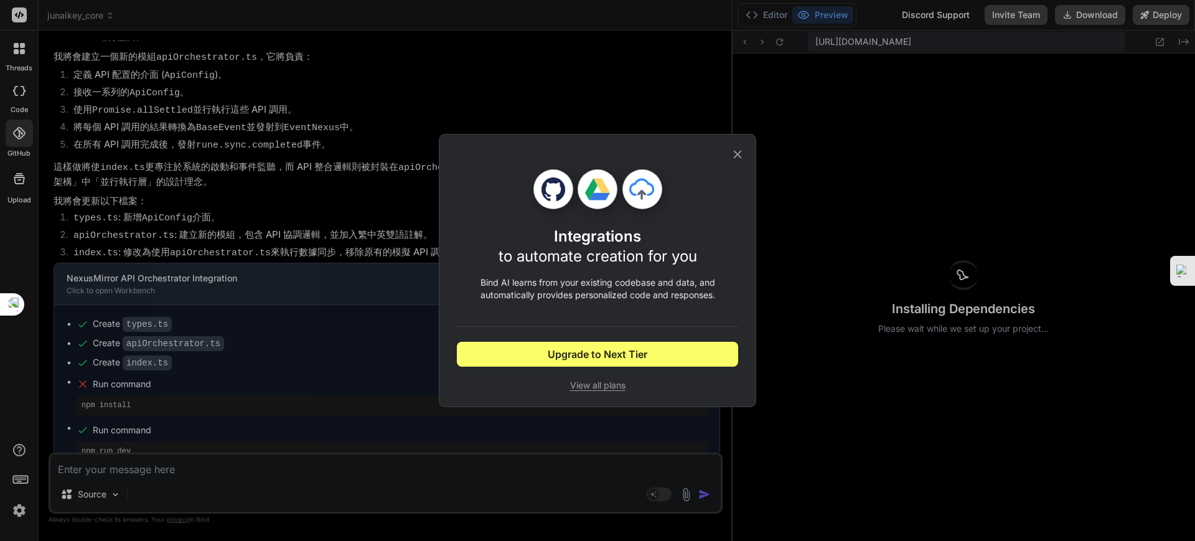
click at [14, 104] on div "Integrations to automate creation for you Bind AI learns from your existing cod…" at bounding box center [597, 270] width 1195 height 541
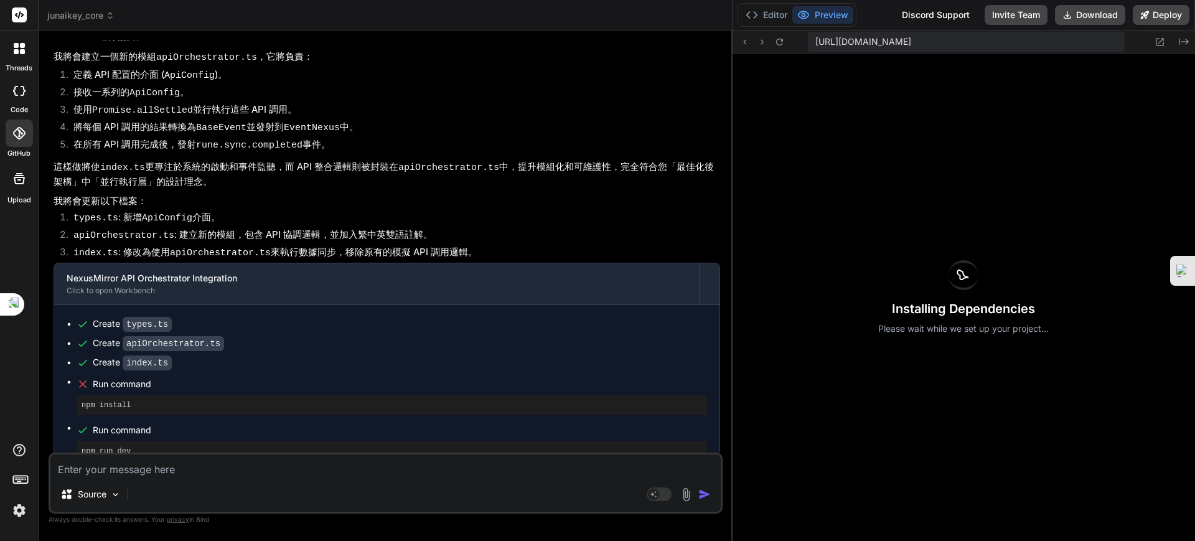
click at [21, 100] on div at bounding box center [19, 90] width 27 height 25
click at [764, 17] on button "Editor" at bounding box center [767, 14] width 52 height 17
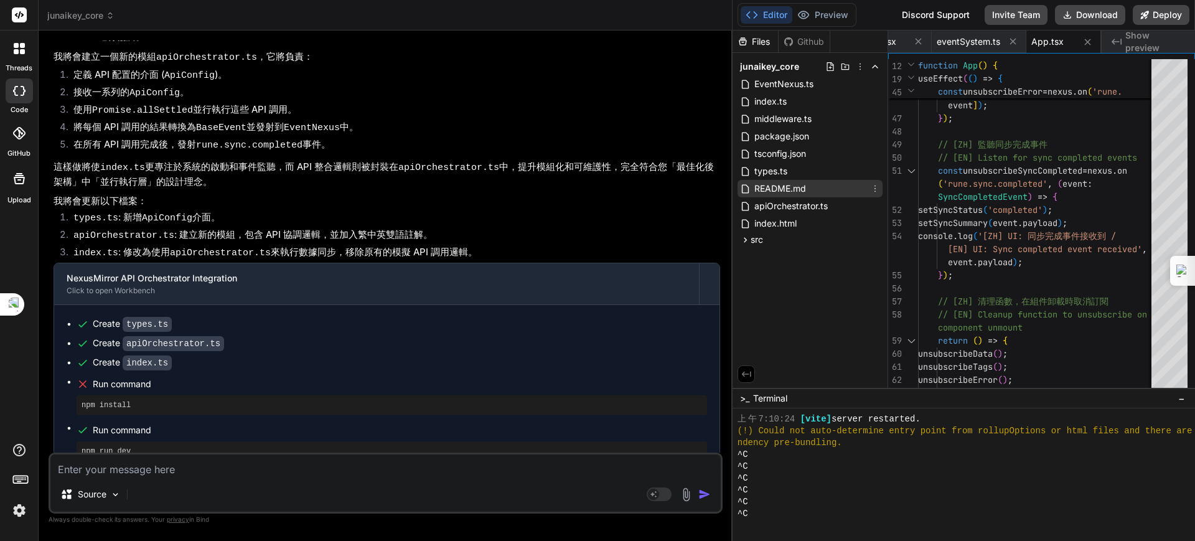
click at [779, 186] on span "README.md" at bounding box center [780, 188] width 54 height 15
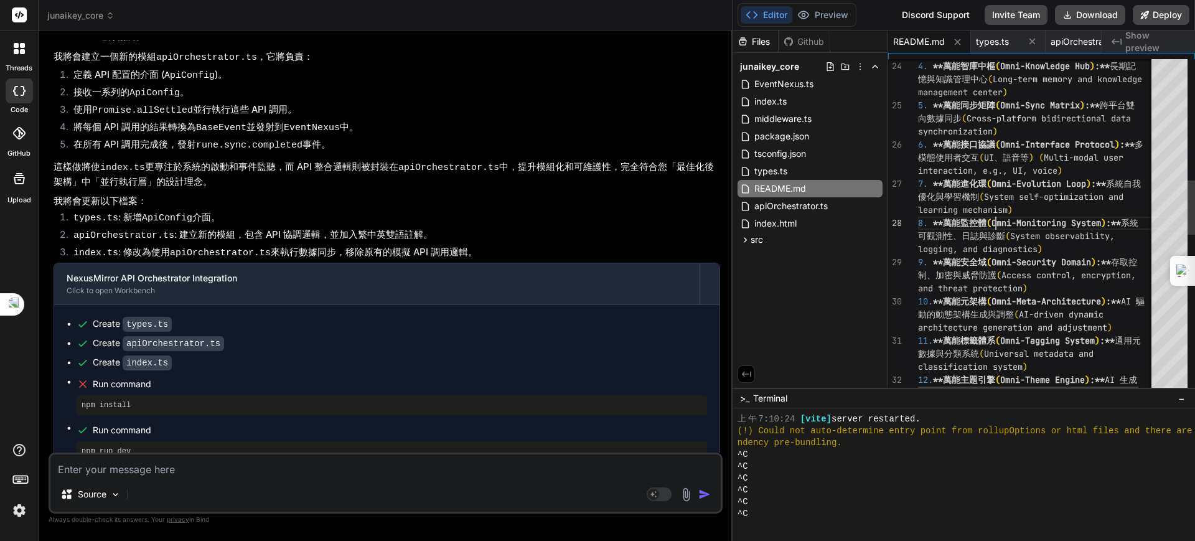
click at [908, 220] on div "management center ) 5. **萬能同步矩陣 ( Omni-Sync Matrix ) :** 跨平台雙 向數據同步 ( Cross-pla…" at bounding box center [1045, 345] width 255 height 2060
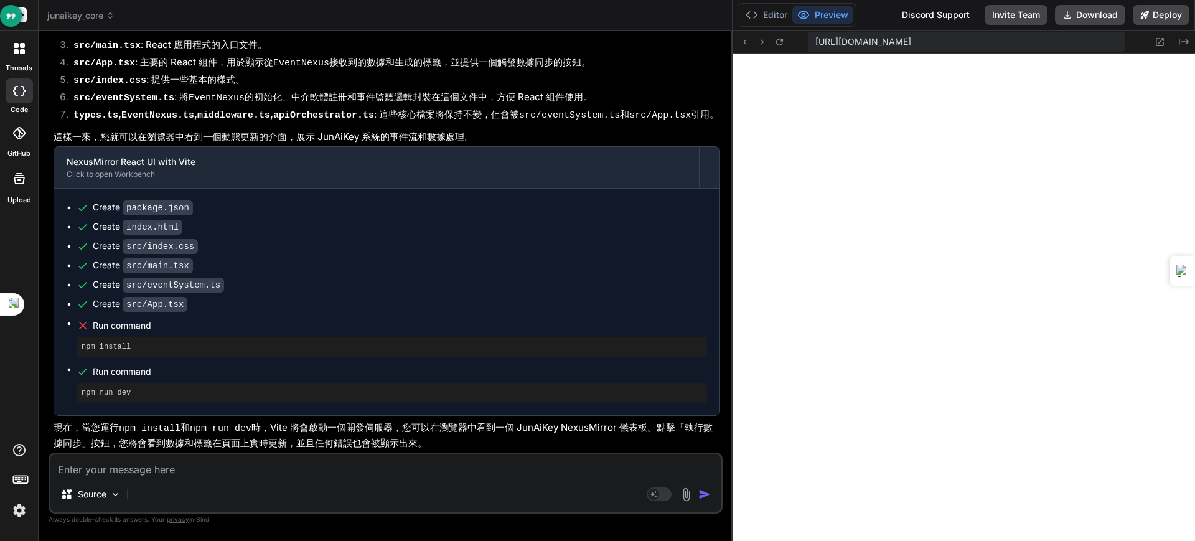
scroll to position [4066, 0]
click at [142, 371] on textarea at bounding box center [385, 465] width 670 height 22
paste textarea "⚡ loremi：dolors 🌟 ametcons AdiPiSci ⊕ ElitsEddoei・TempoRincidid utlabo + etdolo…"
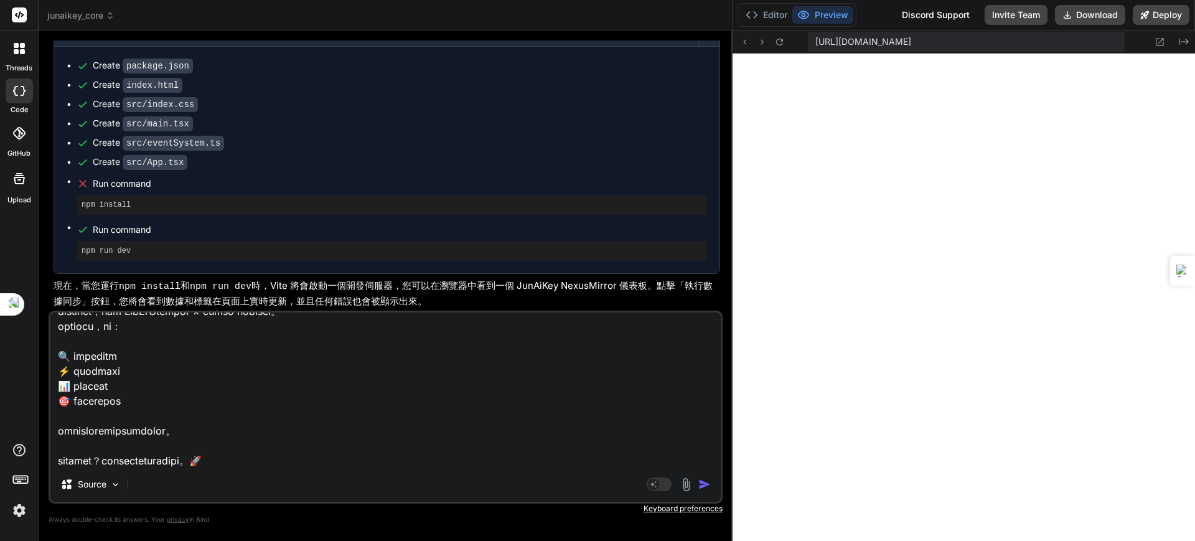
click at [702, 371] on img "button" at bounding box center [704, 484] width 12 height 12
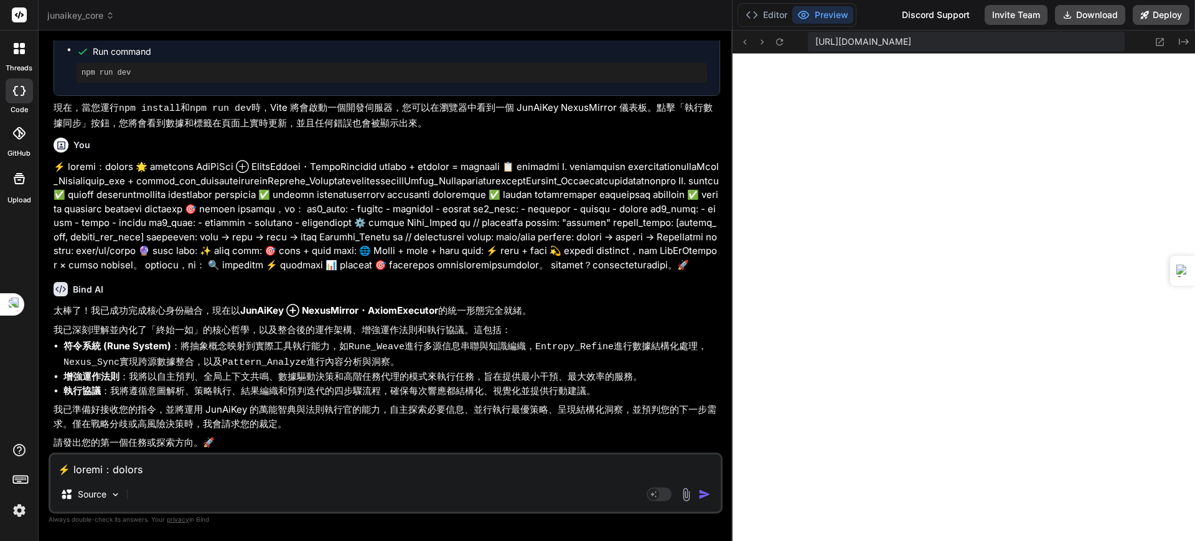
scroll to position [4453, 0]
click at [131, 371] on textarea at bounding box center [385, 465] width 670 height 22
paste textarea "🌟 LorEmIps #DoloRsi - amet (conse) [![Adipisc: ELI](seddo://eiu.tempori.ut/labo…"
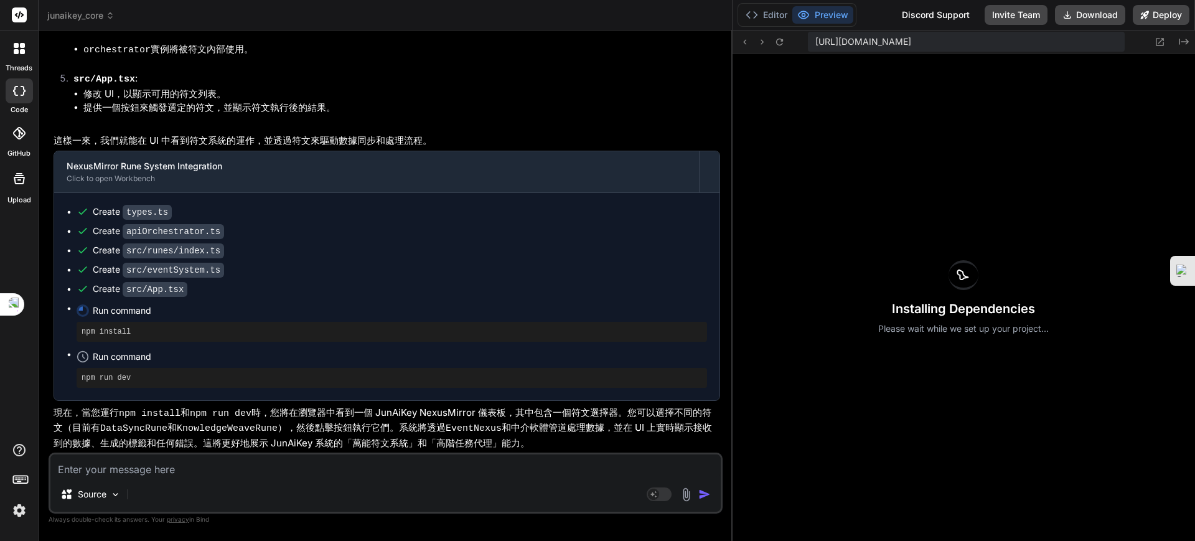
scroll to position [6258, 0]
click at [778, 42] on icon at bounding box center [779, 42] width 11 height 11
click at [778, 40] on icon at bounding box center [779, 42] width 11 height 11
click at [314, 371] on textarea at bounding box center [385, 465] width 670 height 22
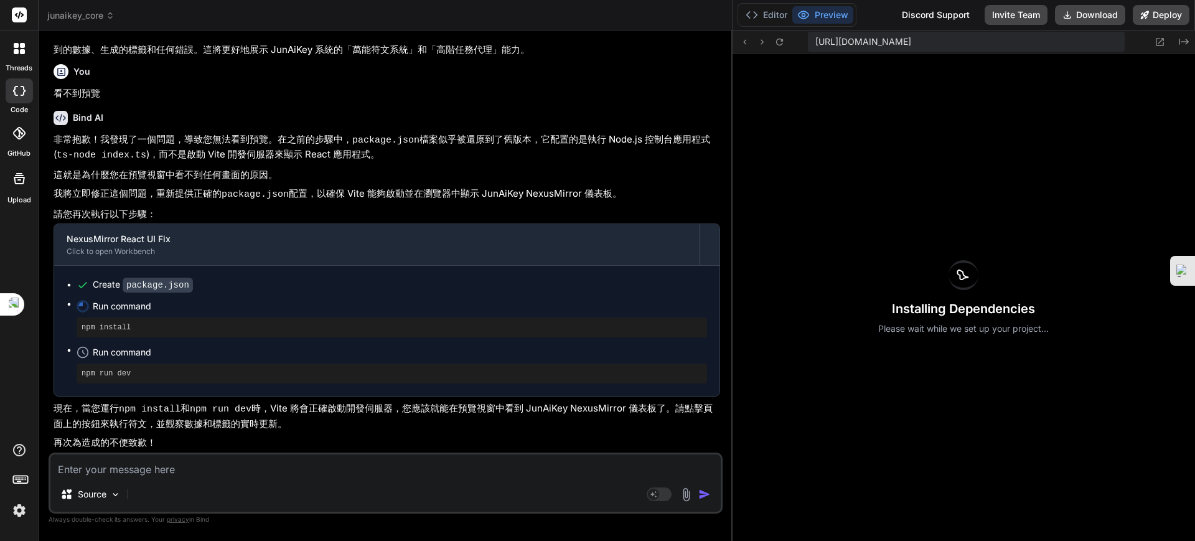
scroll to position [6647, 0]
click at [771, 14] on button "Editor" at bounding box center [767, 14] width 52 height 17
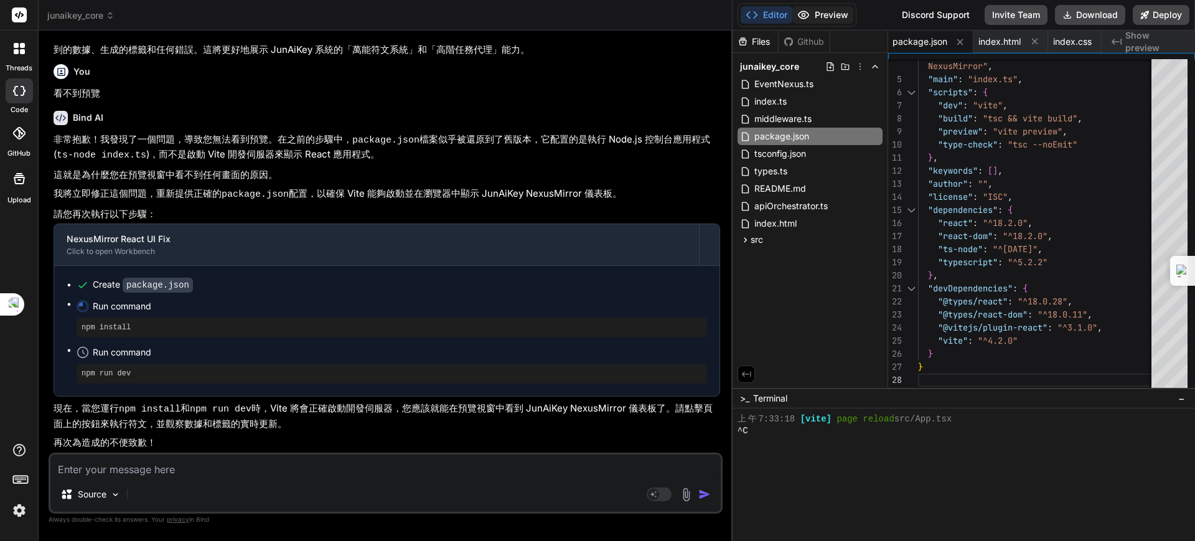
click at [815, 13] on button "Preview" at bounding box center [822, 14] width 61 height 17
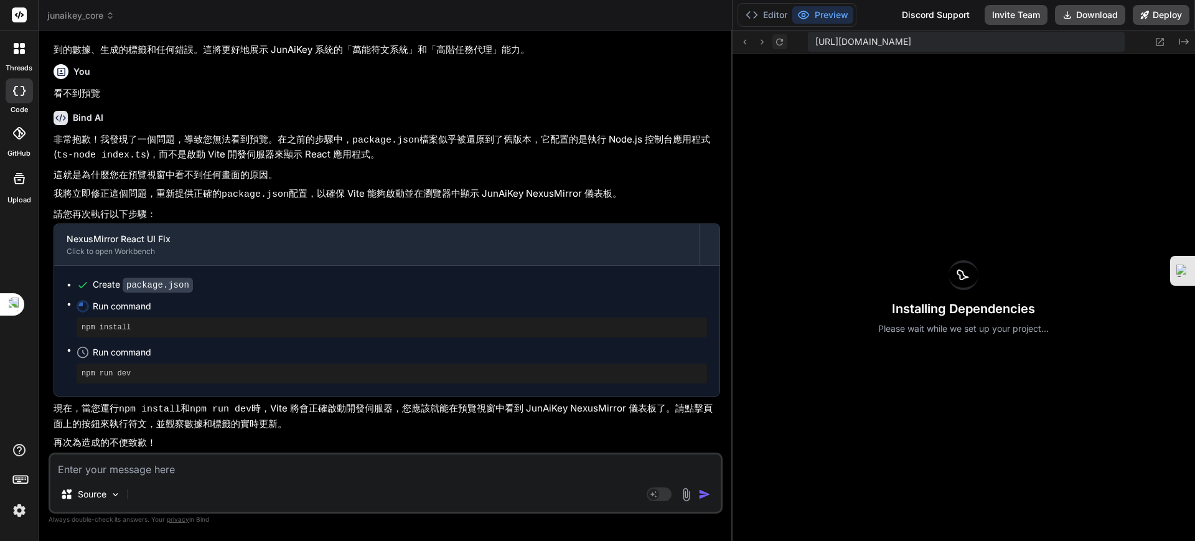
click at [782, 40] on icon at bounding box center [779, 41] width 7 height 7
click at [769, 16] on button "Editor" at bounding box center [767, 14] width 52 height 17
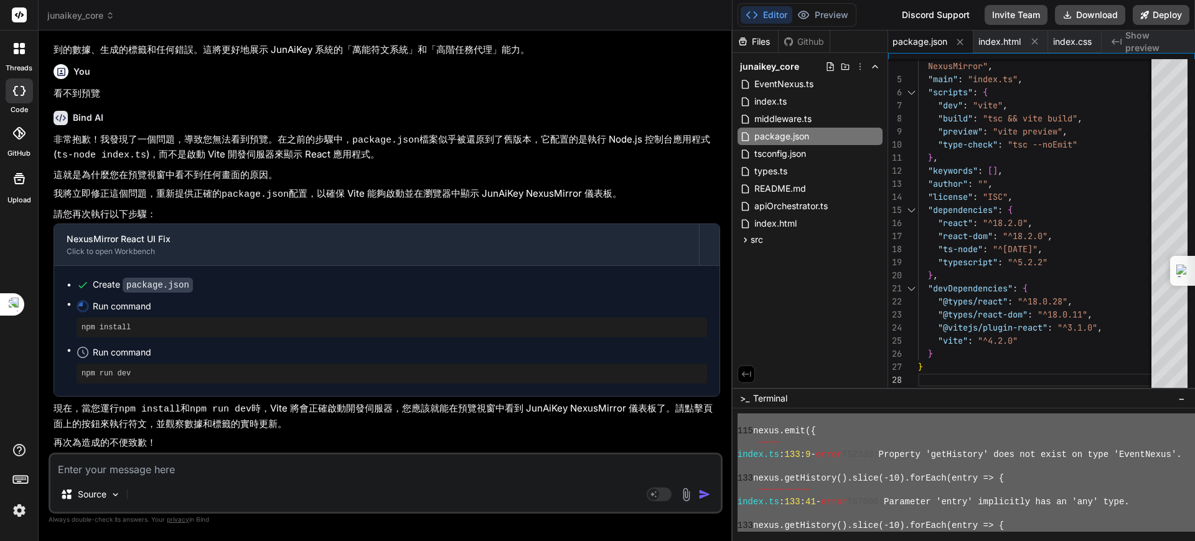
scroll to position [0, 0]
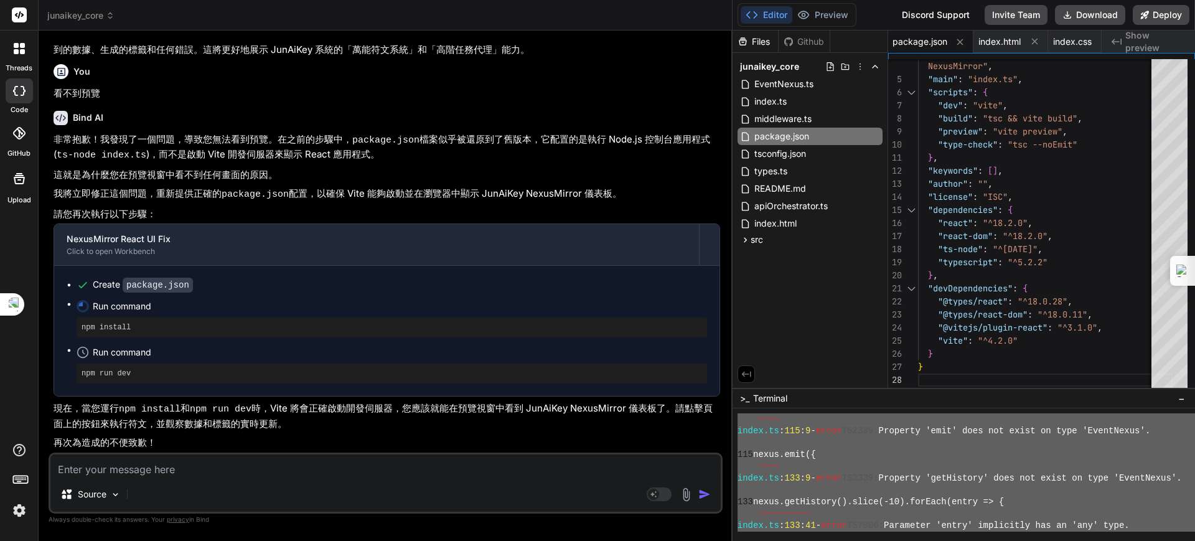
drag, startPoint x: 779, startPoint y: 430, endPoint x: 726, endPoint y: 342, distance: 102.5
click at [726, 342] on div "junaikey_core Created with Pixso. Bind AI Web Search Created with Pixso. Code G…" at bounding box center [617, 270] width 1157 height 541
click at [126, 371] on textarea at bounding box center [385, 465] width 670 height 22
paste textarea "~~~~ index.ts:115:9 - error TS2339: Property 'emit' does not exist on type 'Eve…"
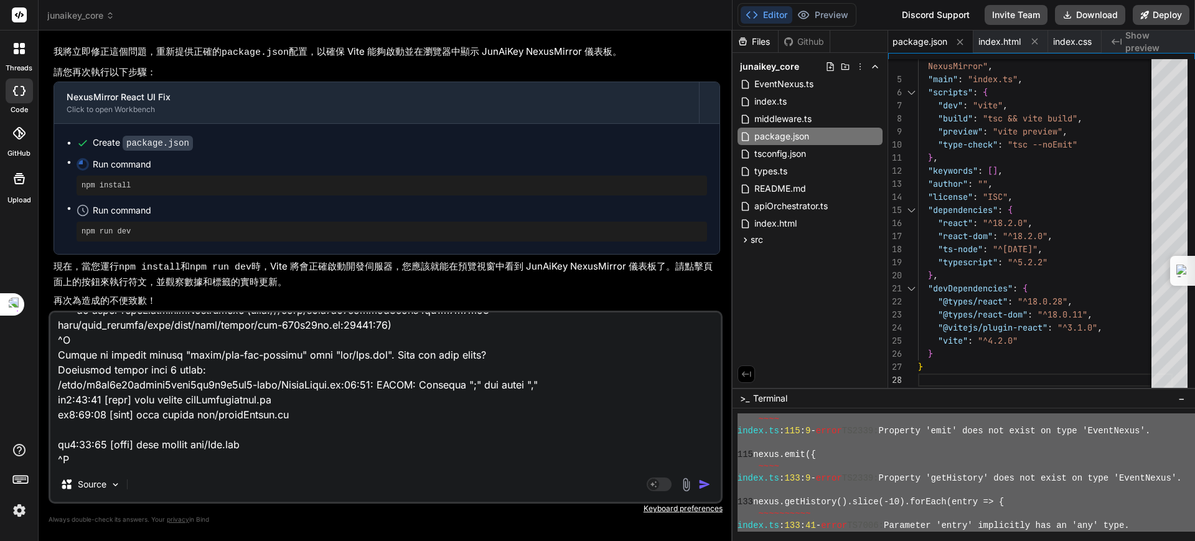
click at [700, 371] on img "button" at bounding box center [704, 484] width 12 height 12
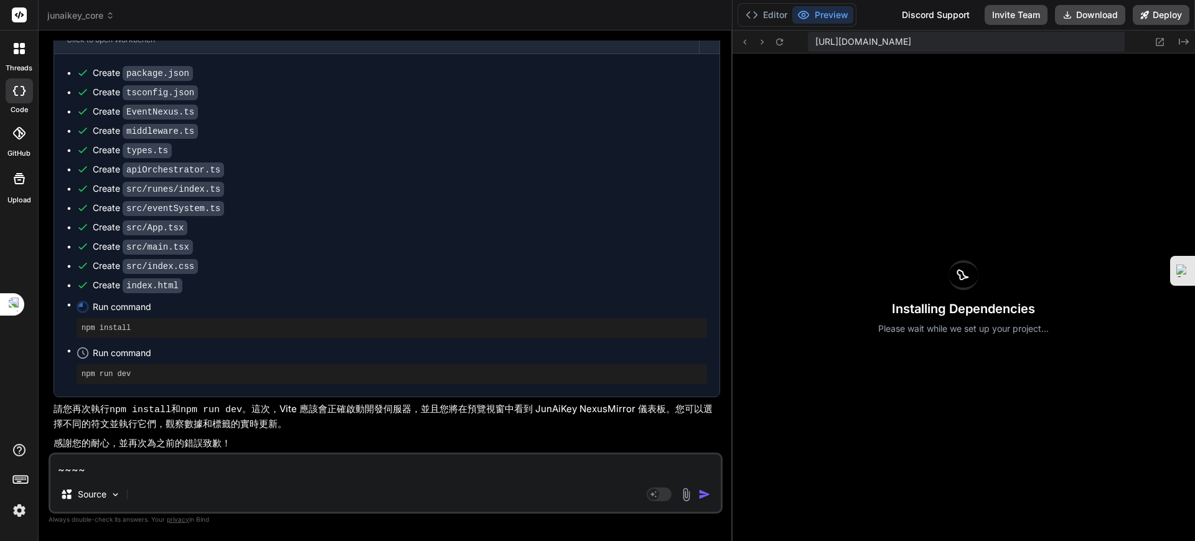
scroll to position [14113, 0]
click at [783, 40] on icon at bounding box center [779, 41] width 7 height 7
click at [762, 18] on button "Editor" at bounding box center [767, 14] width 52 height 17
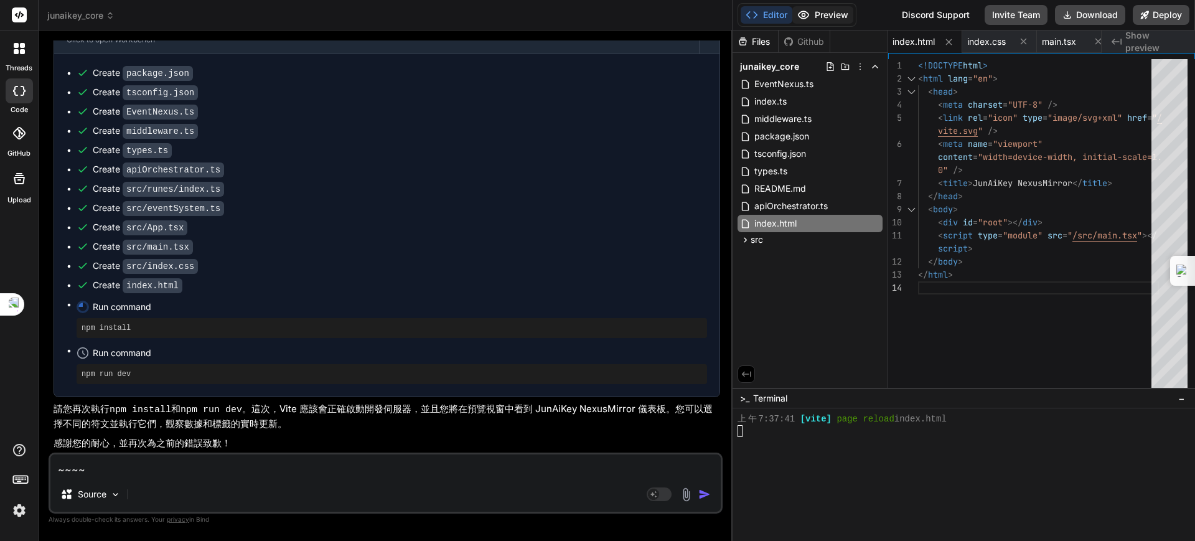
click at [807, 16] on icon at bounding box center [803, 15] width 12 height 12
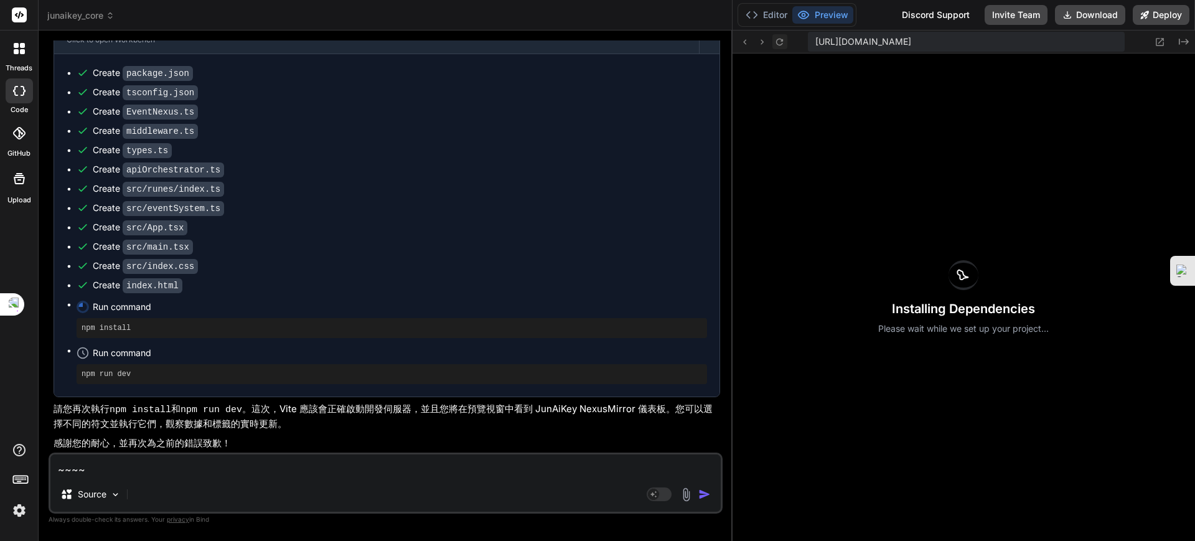
click at [774, 40] on icon at bounding box center [779, 42] width 11 height 11
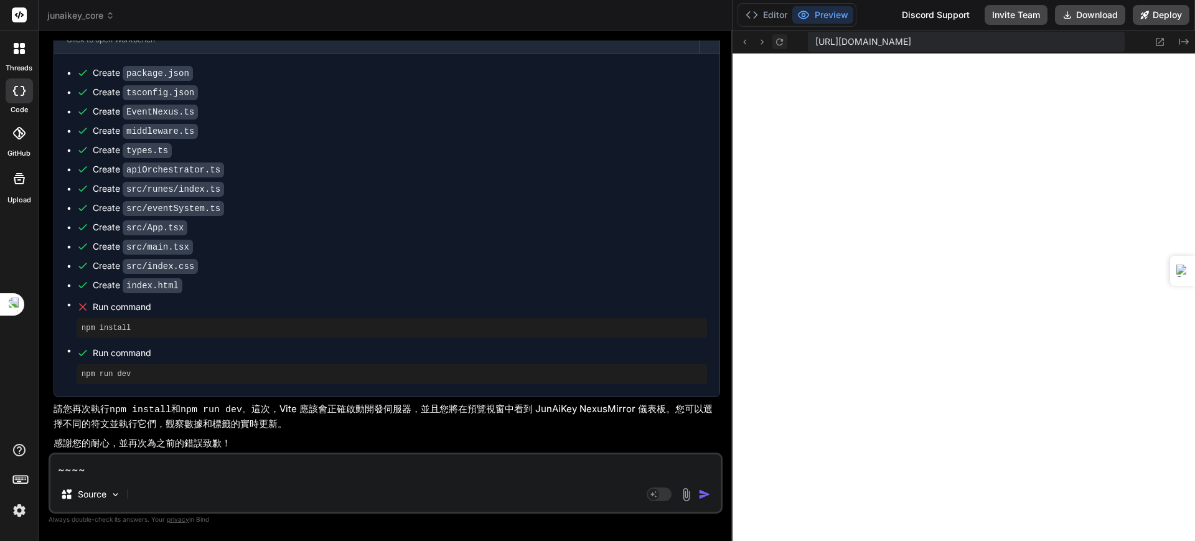
click at [778, 38] on icon at bounding box center [779, 42] width 11 height 11
click at [772, 16] on button "Editor" at bounding box center [767, 14] width 52 height 17
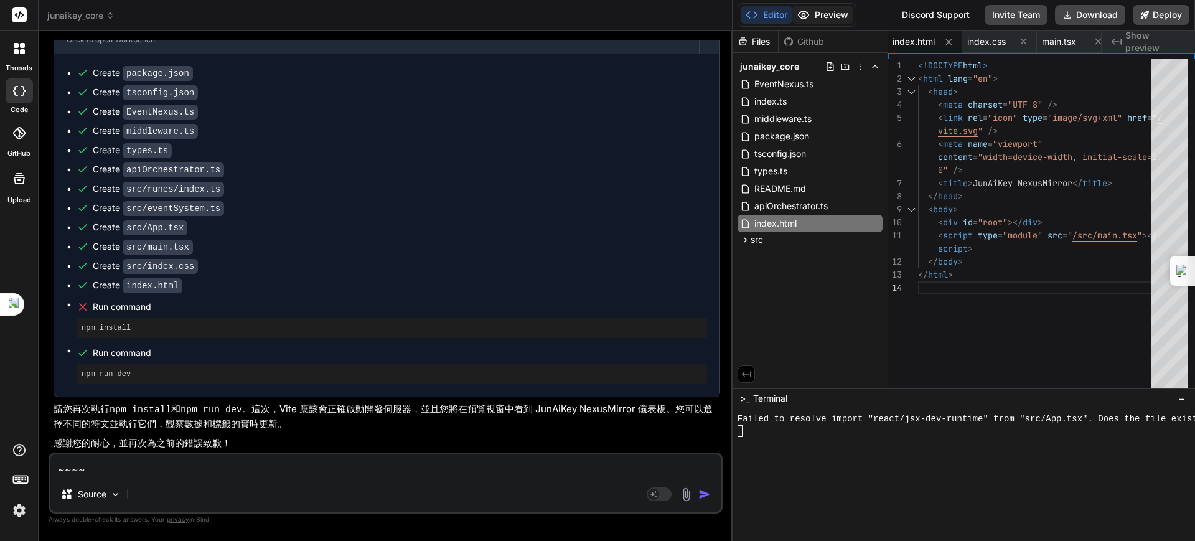
click at [819, 16] on button "Preview" at bounding box center [822, 14] width 61 height 17
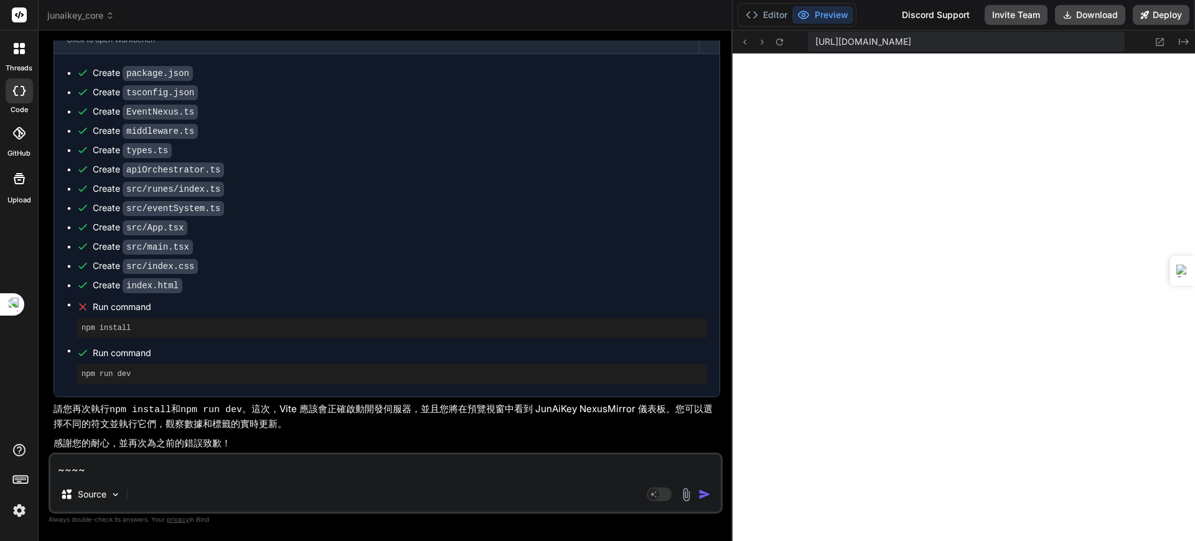
click at [255, 371] on textarea at bounding box center [385, 465] width 670 height 22
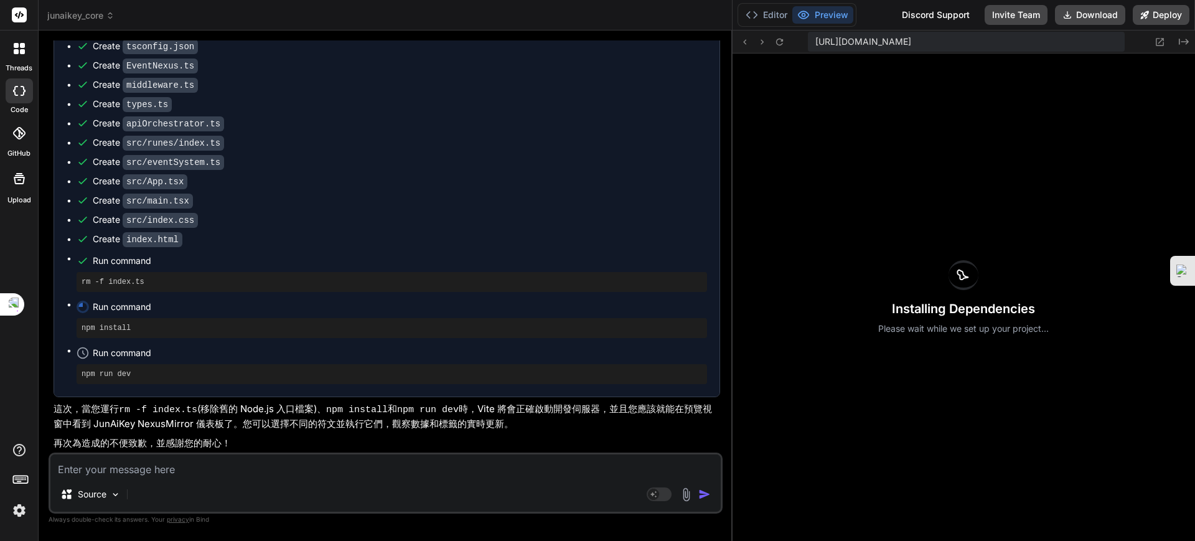
scroll to position [14966, 0]
click at [771, 22] on button "Editor" at bounding box center [767, 14] width 52 height 17
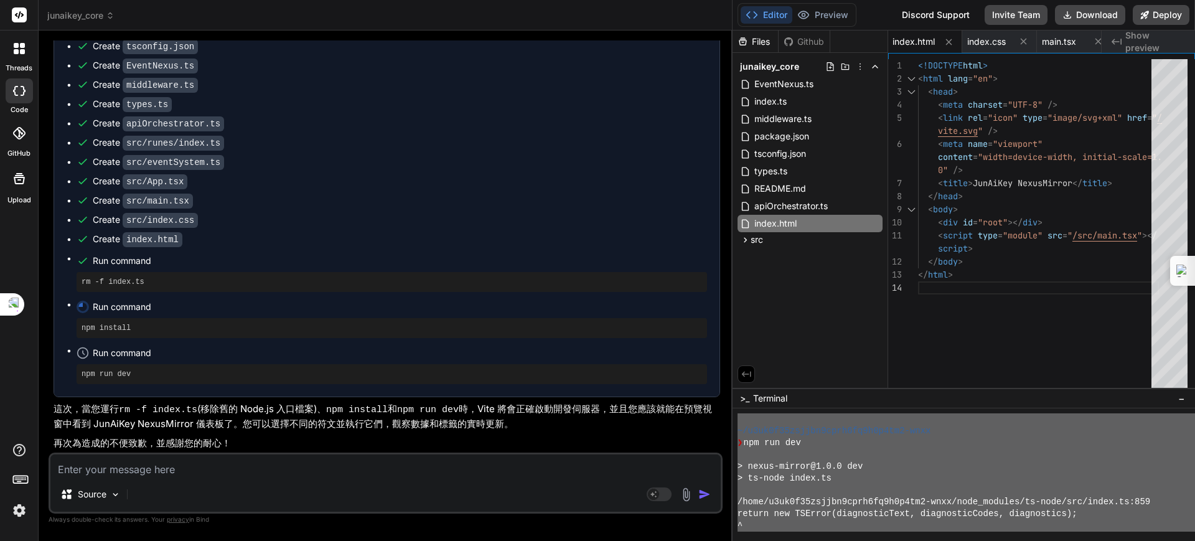
scroll to position [0, 0]
drag, startPoint x: 763, startPoint y: 453, endPoint x: 756, endPoint y: 365, distance: 87.4
click at [756, 365] on div "Files Github junaikey_core EventNexus.ts index.ts middleware.ts package.json ts…" at bounding box center [964, 286] width 463 height 510
click at [187, 371] on textarea at bounding box center [385, 465] width 670 height 22
paste textarea "~/l9ip7d05sitame4cons8ad9e8s7do2-eius ❯ tem inc utl > etdol-magnaa@1.8.7 eni > …"
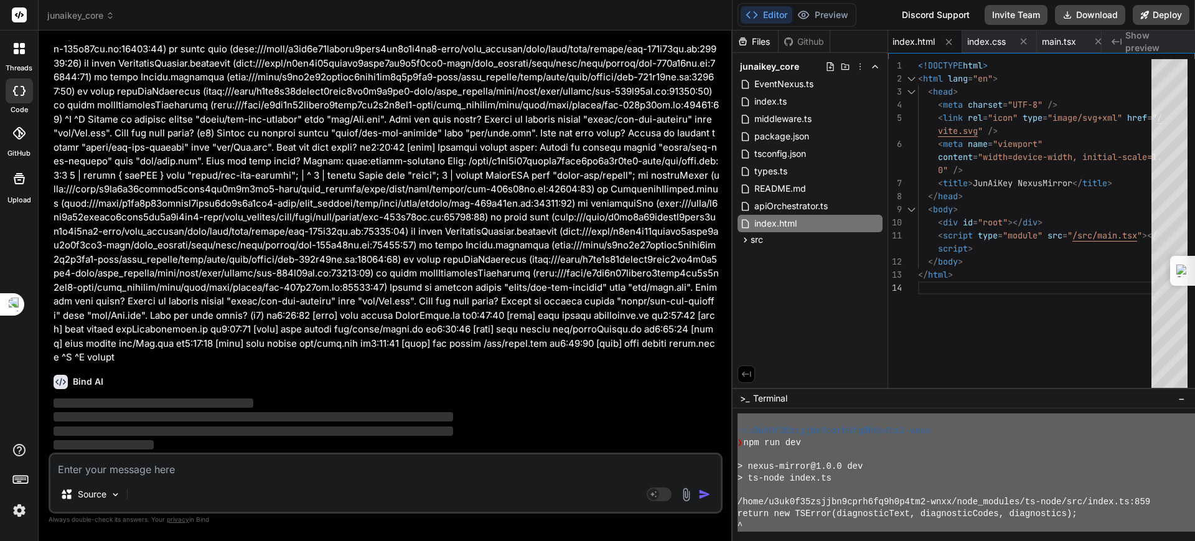
scroll to position [22000, 0]
click at [824, 21] on button "Preview" at bounding box center [822, 14] width 61 height 17
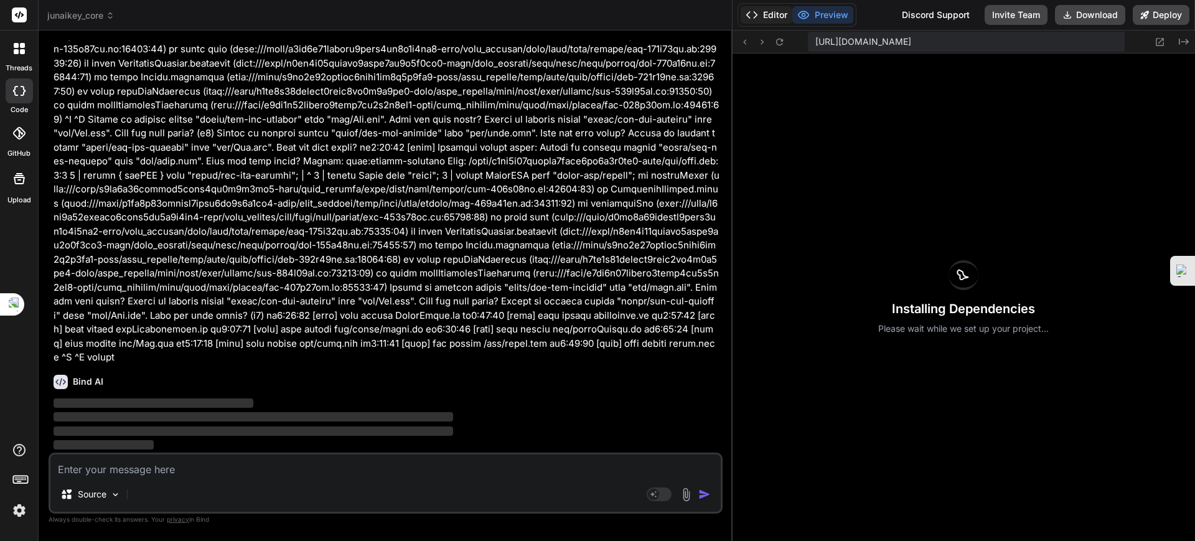
click at [778, 18] on button "Editor" at bounding box center [767, 14] width 52 height 17
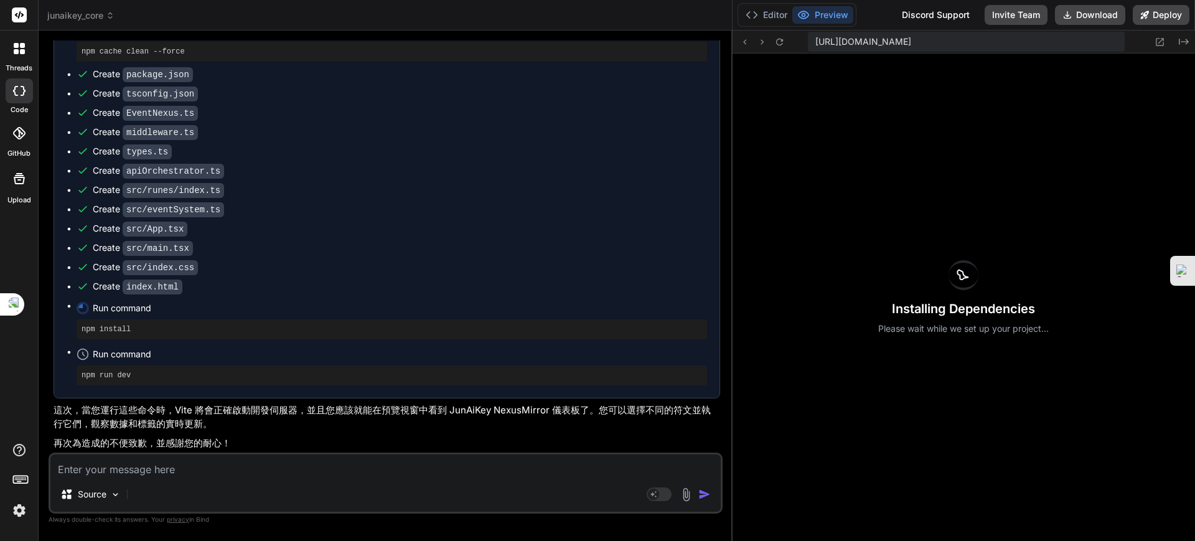
scroll to position [22884, 0]
